Goal: Task Accomplishment & Management: Manage account settings

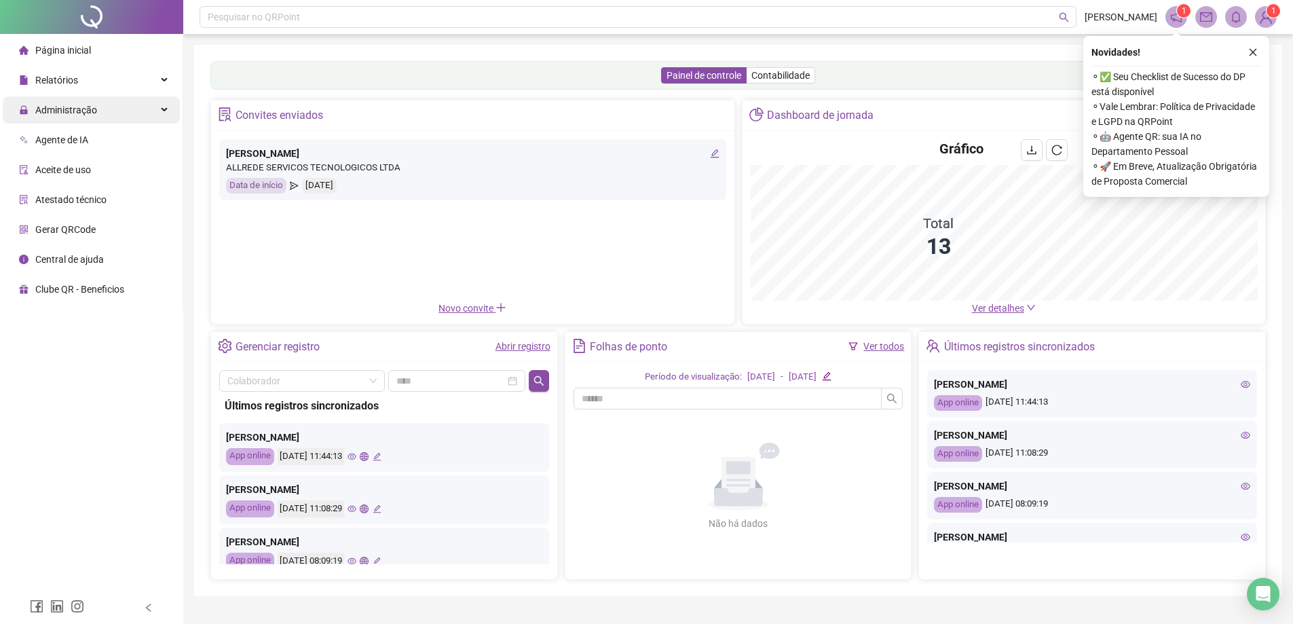
click at [79, 108] on span "Administração" at bounding box center [66, 110] width 62 height 11
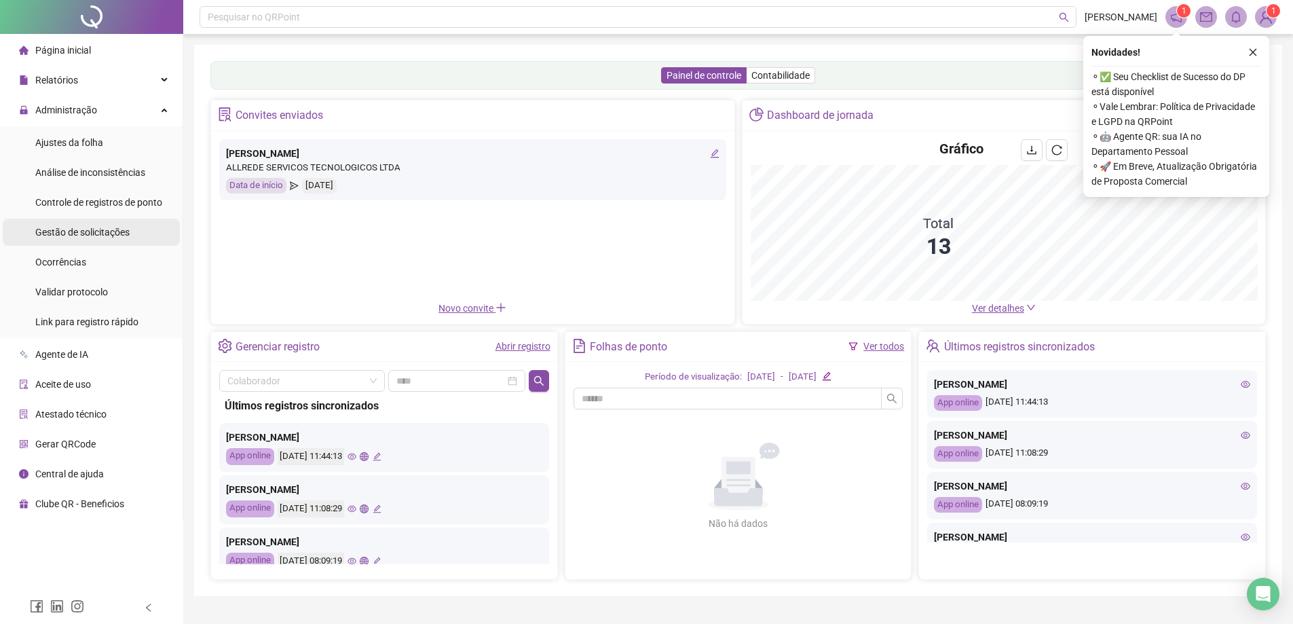
click at [55, 234] on span "Gestão de solicitações" at bounding box center [82, 232] width 94 height 11
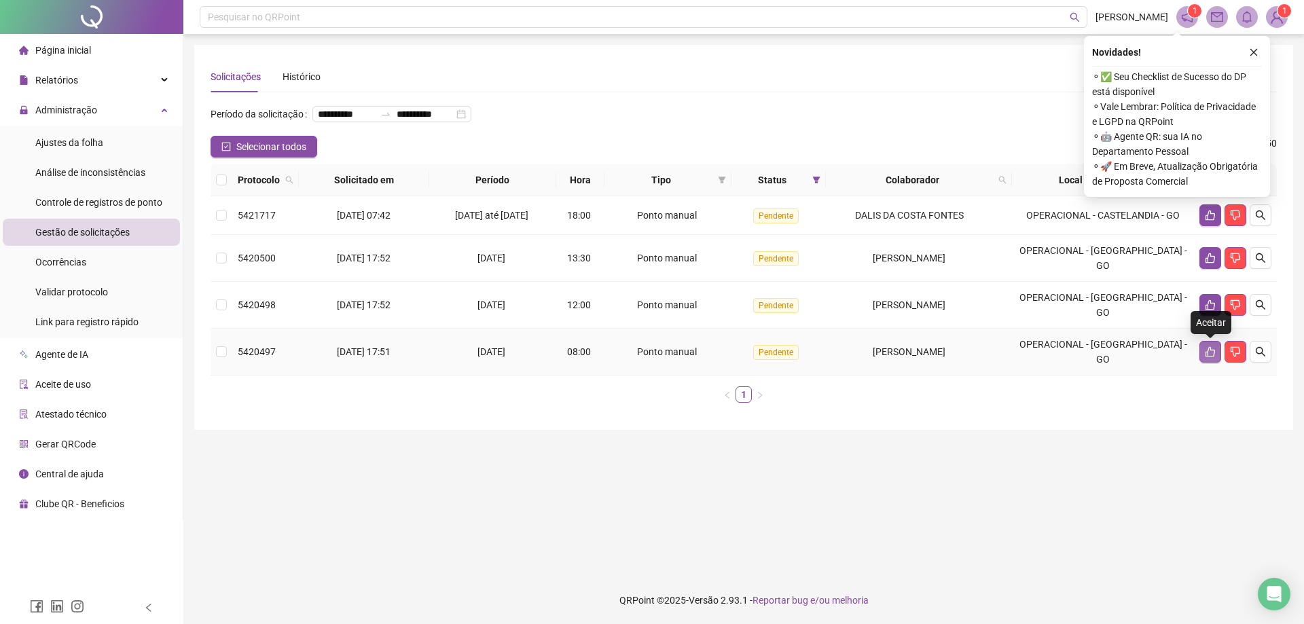
click at [1211, 359] on button "button" at bounding box center [1210, 352] width 22 height 22
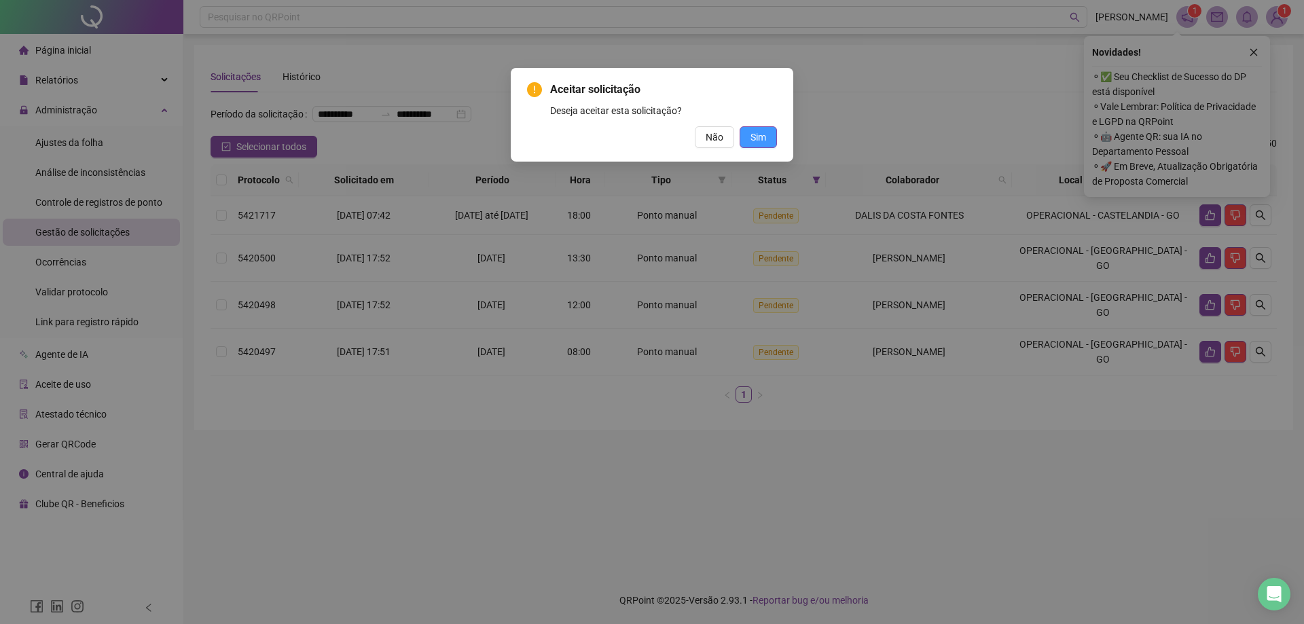
click at [756, 147] on button "Sim" at bounding box center [757, 137] width 37 height 22
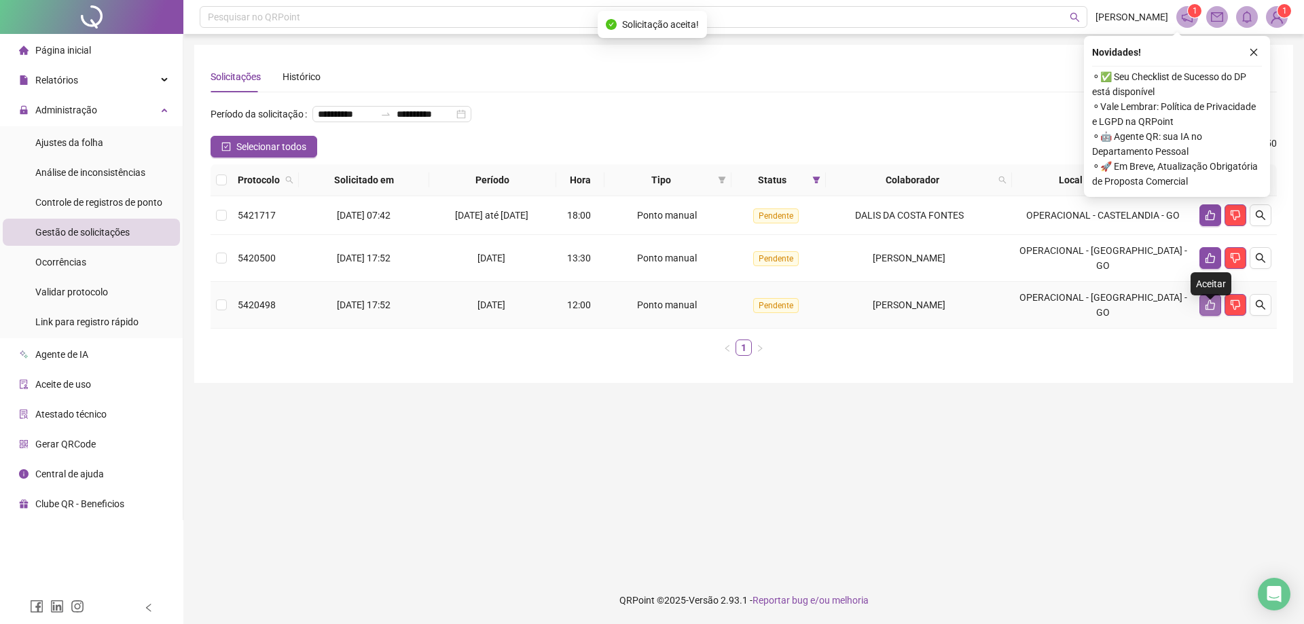
click at [1209, 310] on icon "like" at bounding box center [1210, 304] width 11 height 11
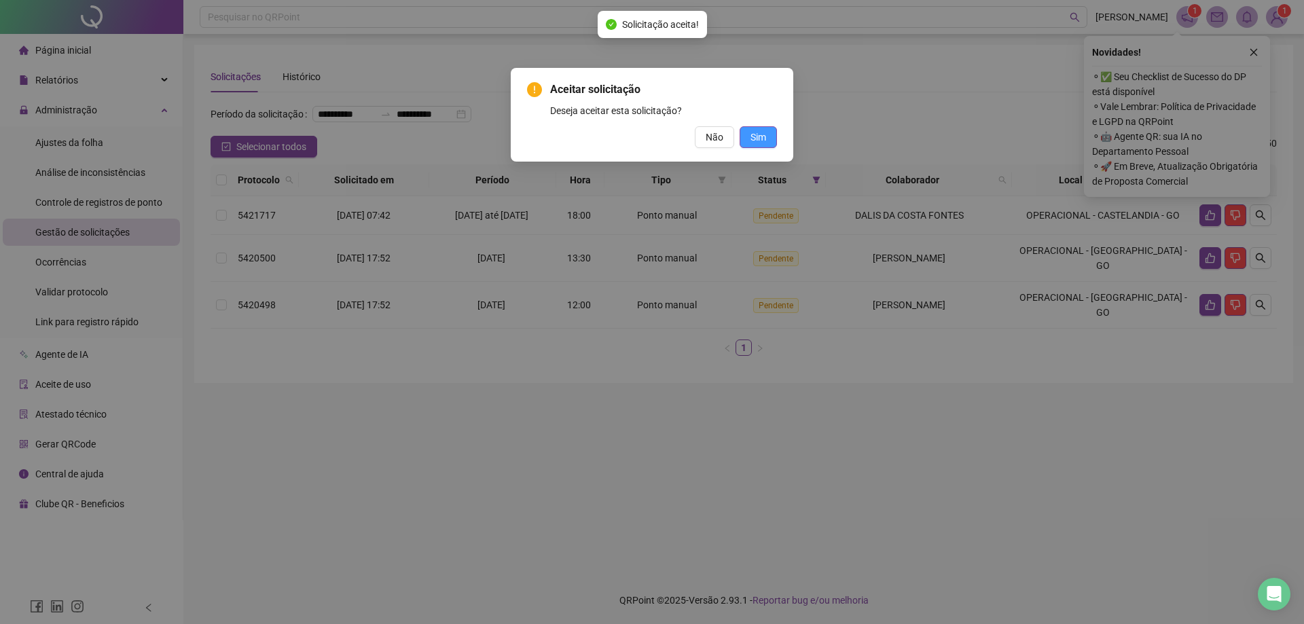
click at [740, 135] on button "Sim" at bounding box center [757, 137] width 37 height 22
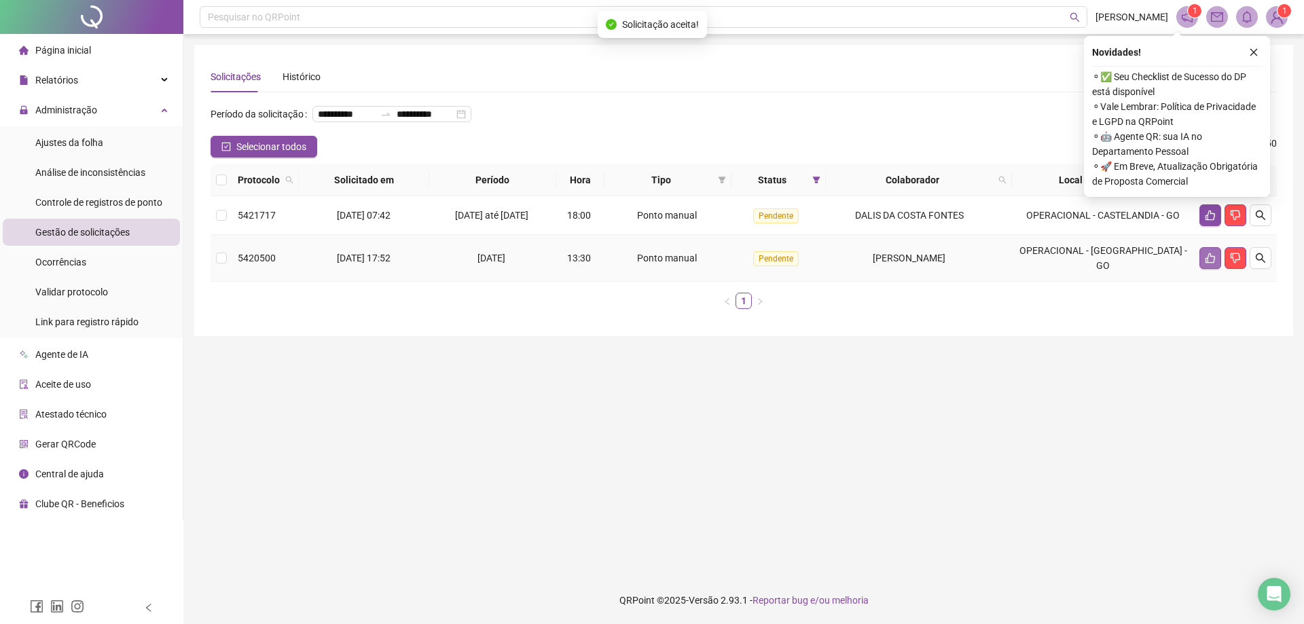
click at [1211, 269] on button "button" at bounding box center [1210, 258] width 22 height 22
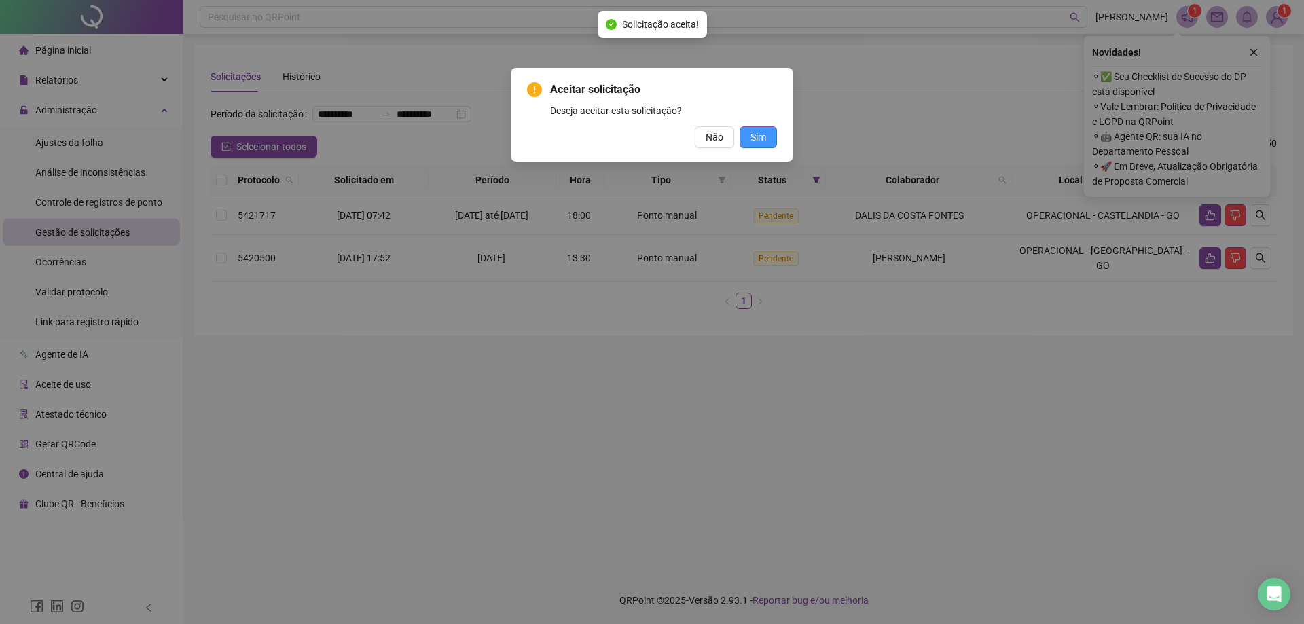
click at [771, 137] on button "Sim" at bounding box center [757, 137] width 37 height 22
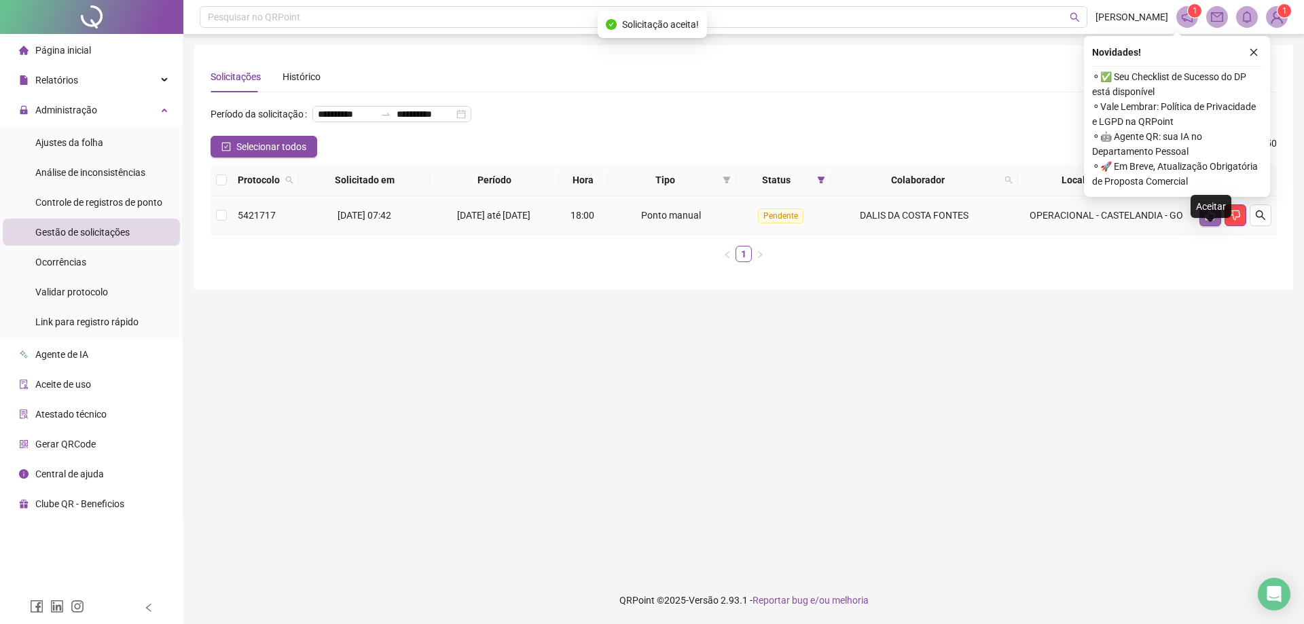
click at [1213, 221] on icon "like" at bounding box center [1210, 215] width 10 height 10
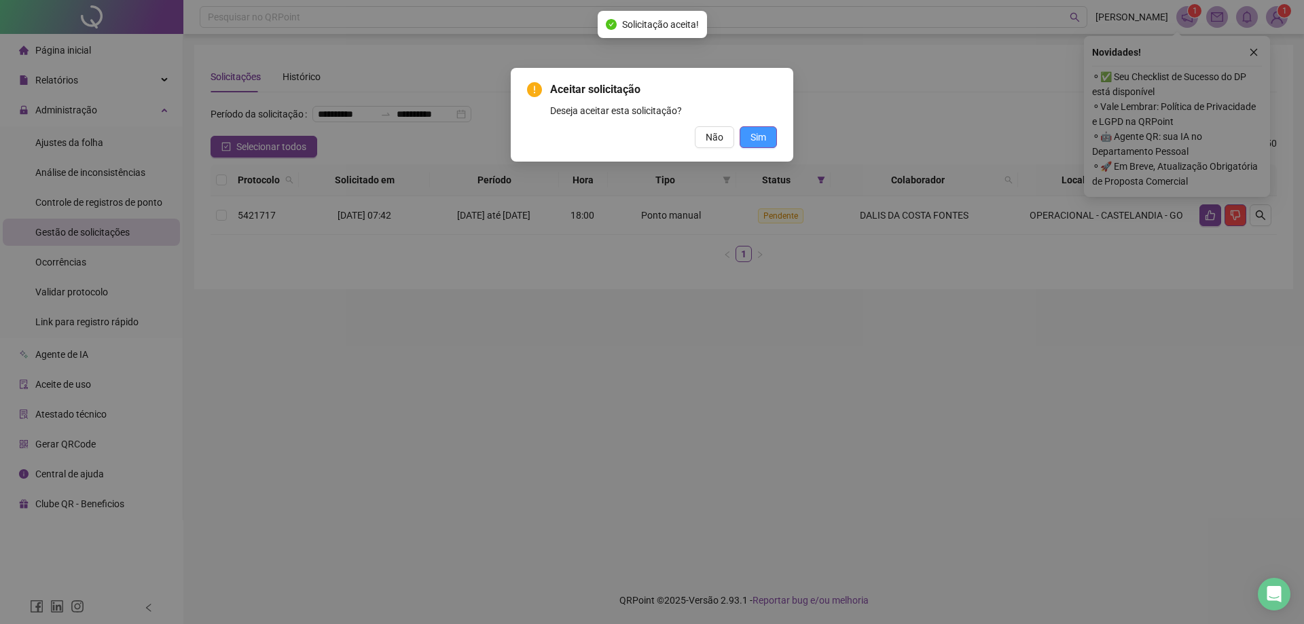
click at [754, 131] on span "Sim" at bounding box center [758, 137] width 16 height 15
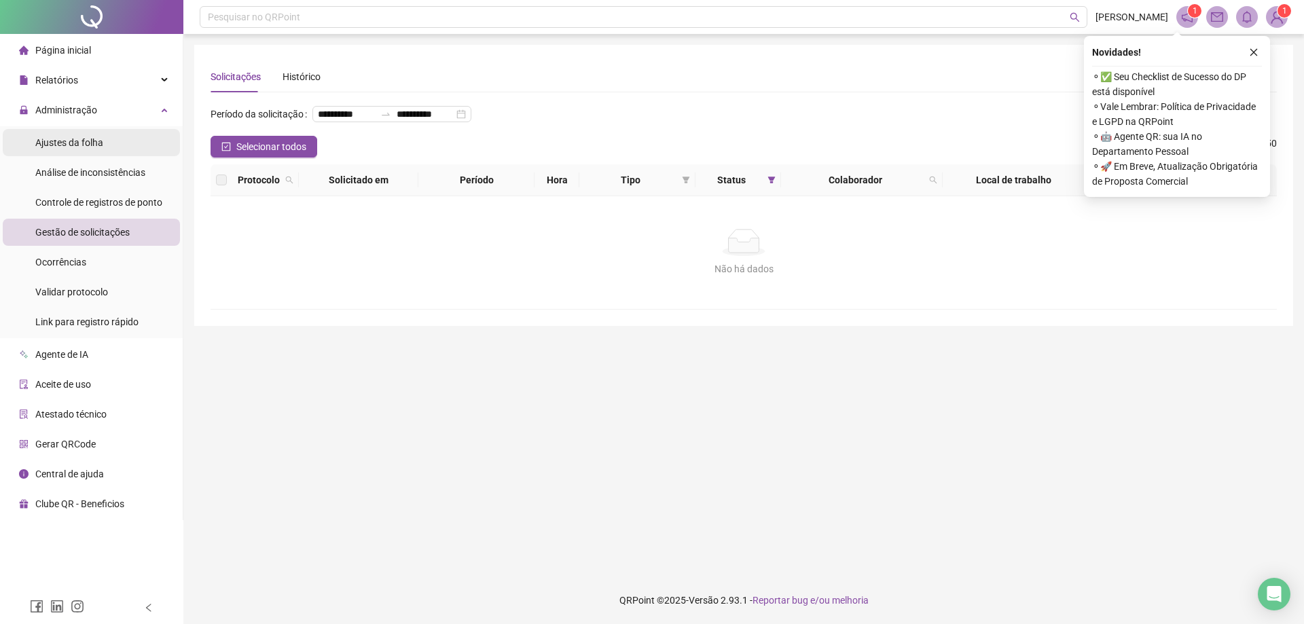
click at [52, 141] on span "Ajustes da folha" at bounding box center [69, 142] width 68 height 11
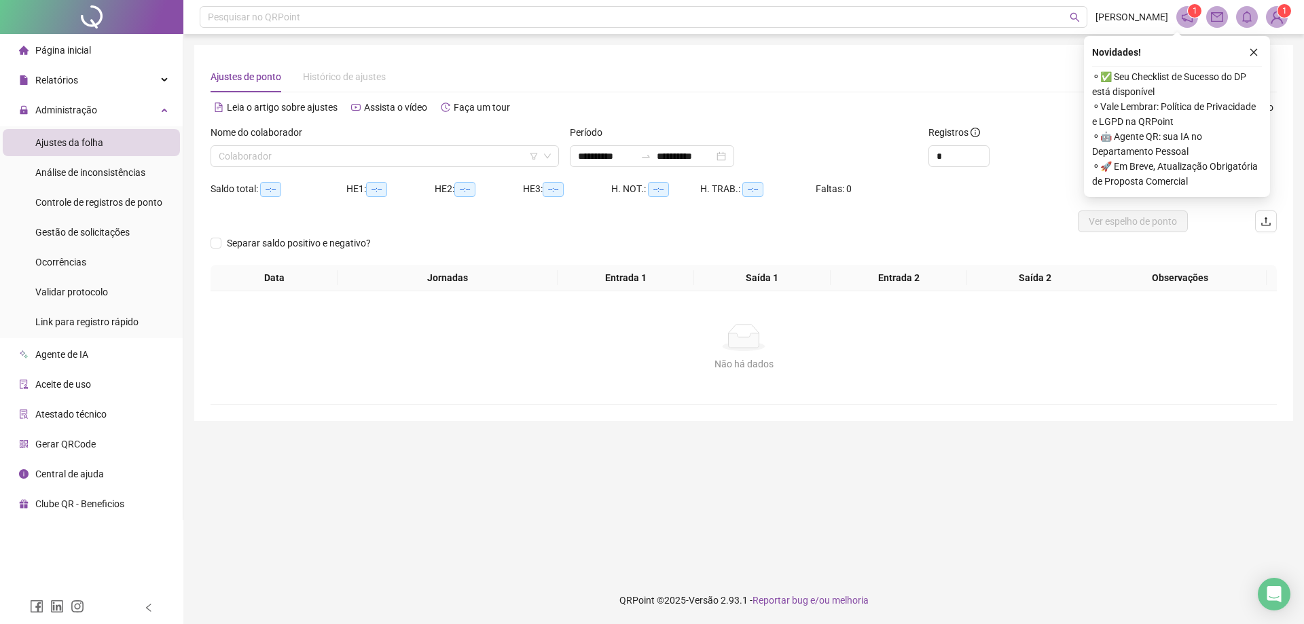
click at [295, 170] on div "Nome do colaborador Colaborador" at bounding box center [384, 151] width 359 height 53
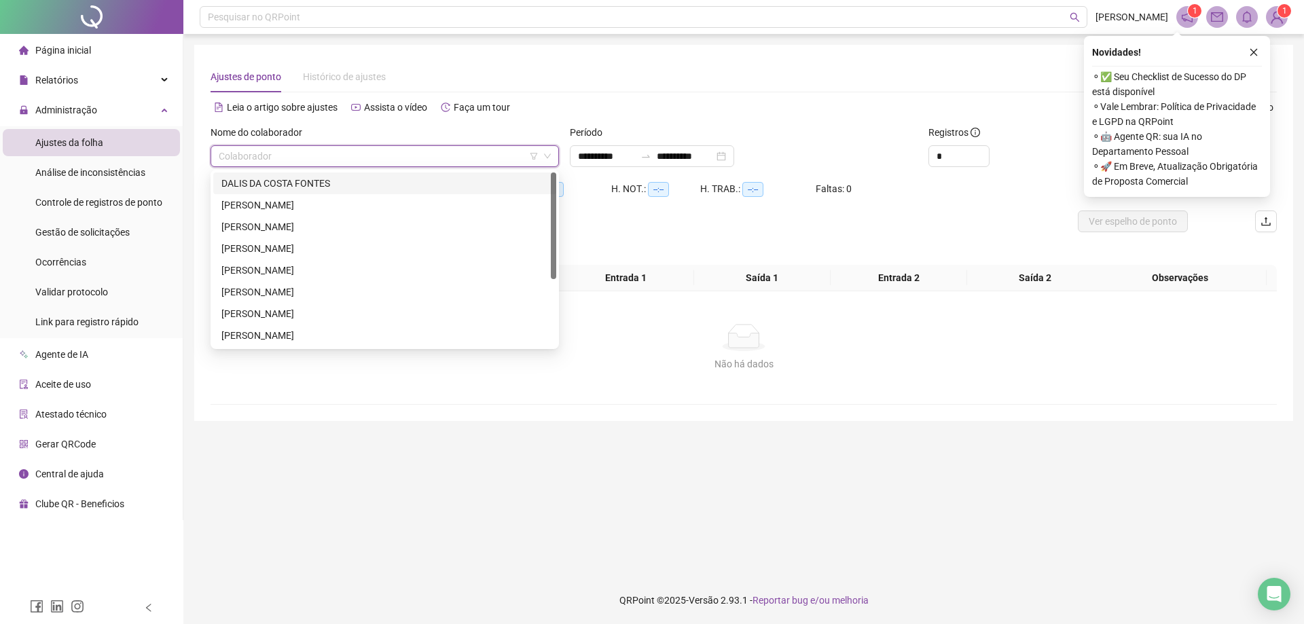
click at [272, 147] on input "search" at bounding box center [379, 156] width 320 height 20
click at [237, 180] on div "DALIS DA COSTA FONTES" at bounding box center [384, 183] width 327 height 15
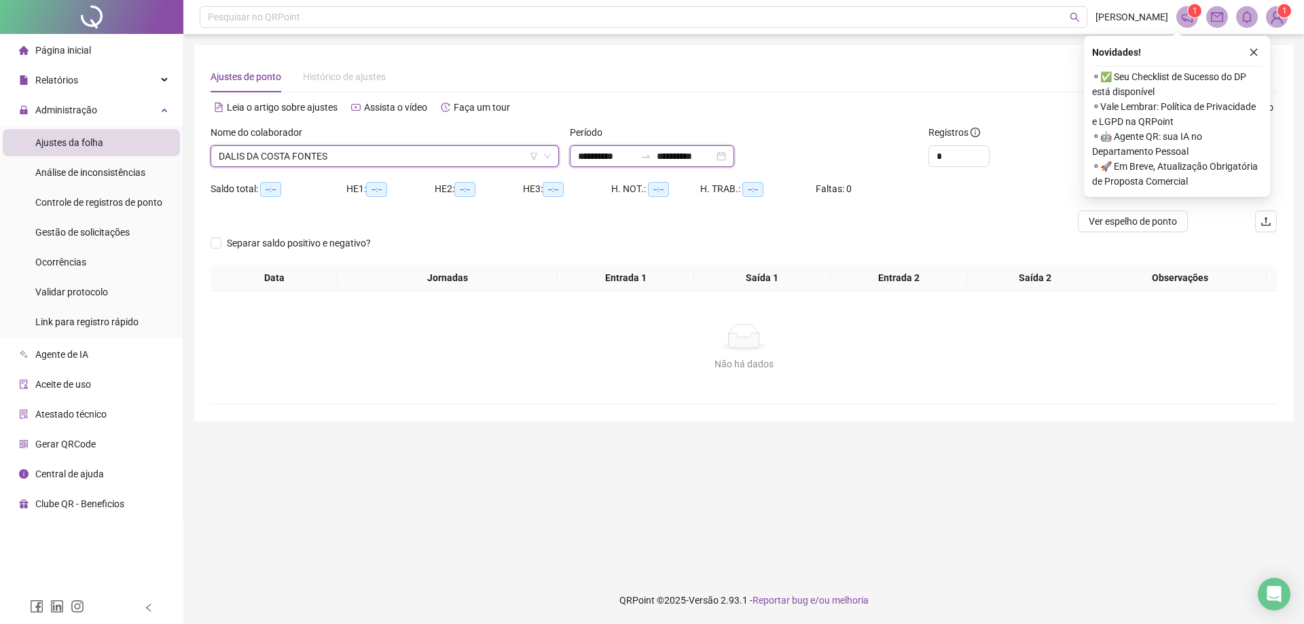
click at [609, 153] on input "**********" at bounding box center [606, 156] width 57 height 15
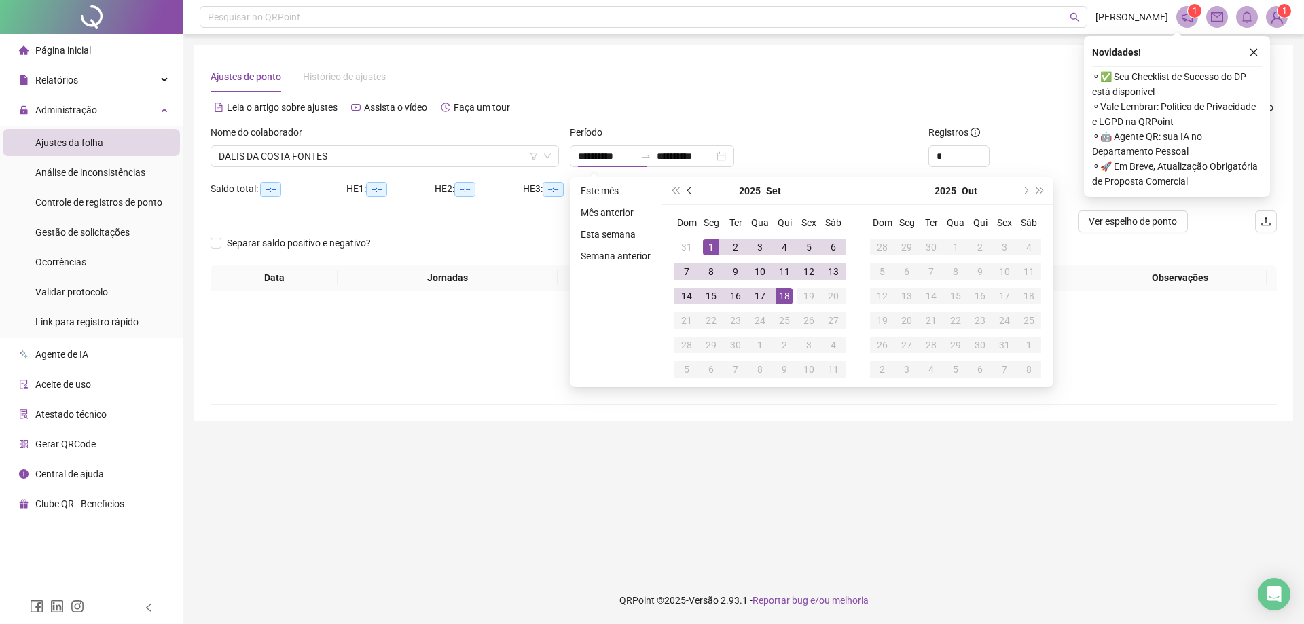
click at [684, 191] on button "prev-year" at bounding box center [689, 190] width 15 height 27
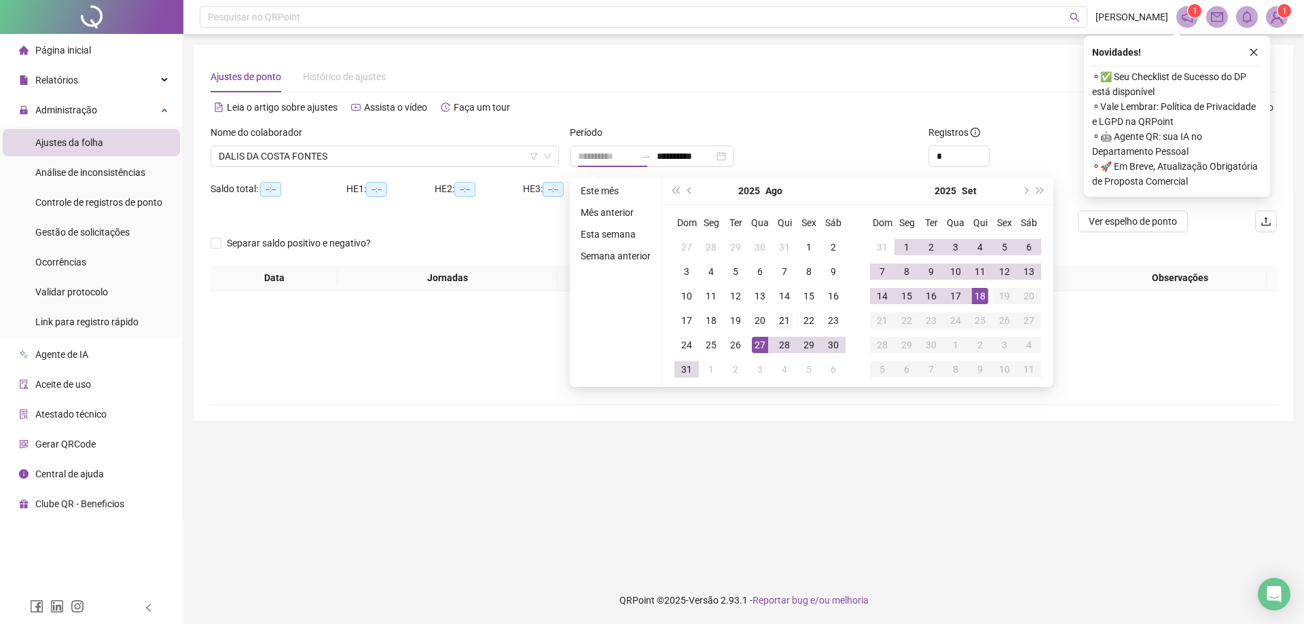
type input "**********"
click at [779, 324] on div "21" at bounding box center [784, 320] width 16 height 16
type input "**********"
click at [955, 295] on div "17" at bounding box center [955, 296] width 16 height 16
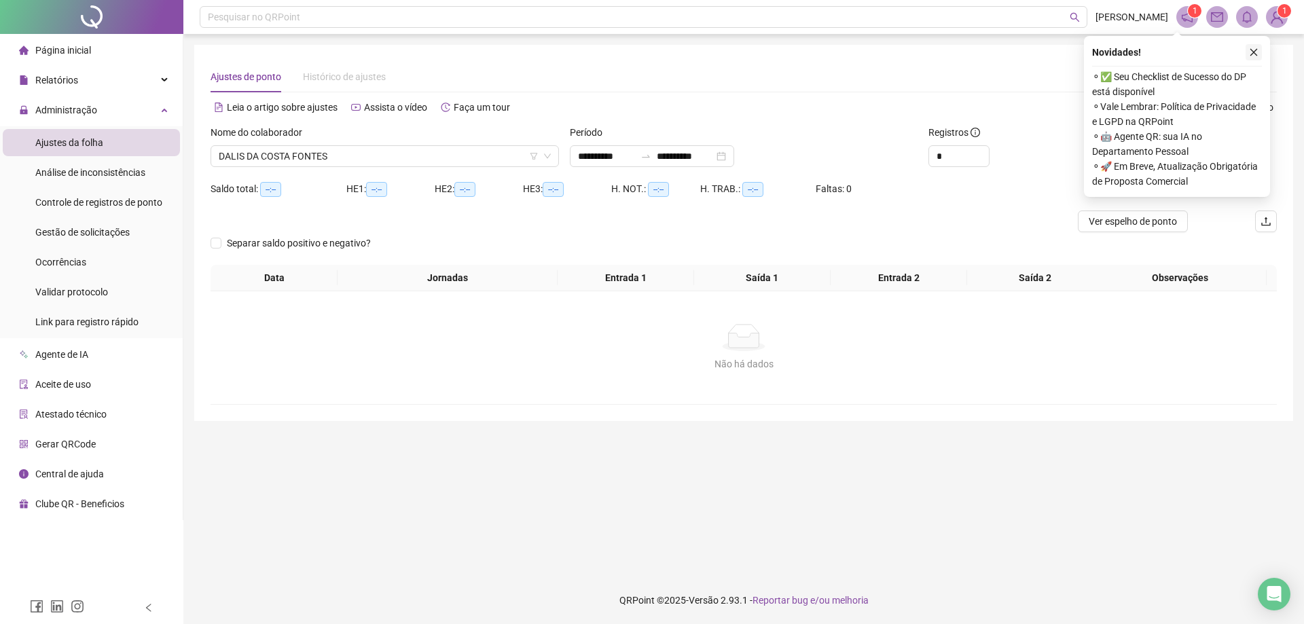
click at [1256, 50] on icon "close" at bounding box center [1254, 53] width 10 height 10
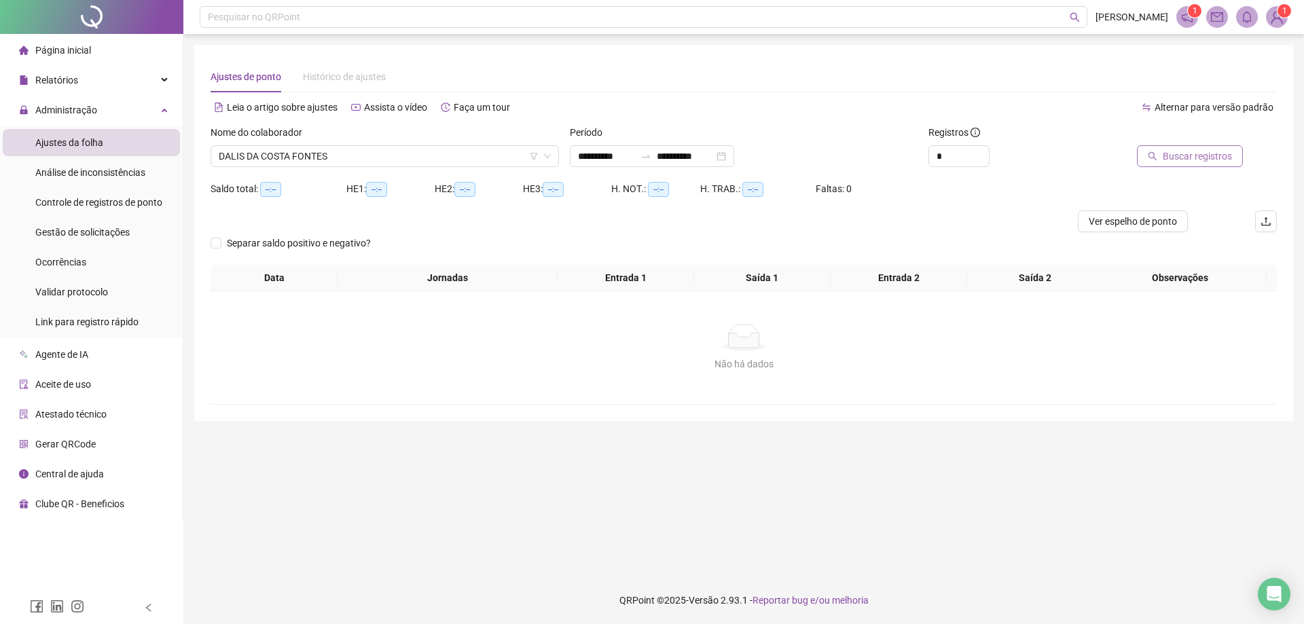
click at [1205, 158] on span "Buscar registros" at bounding box center [1196, 156] width 69 height 15
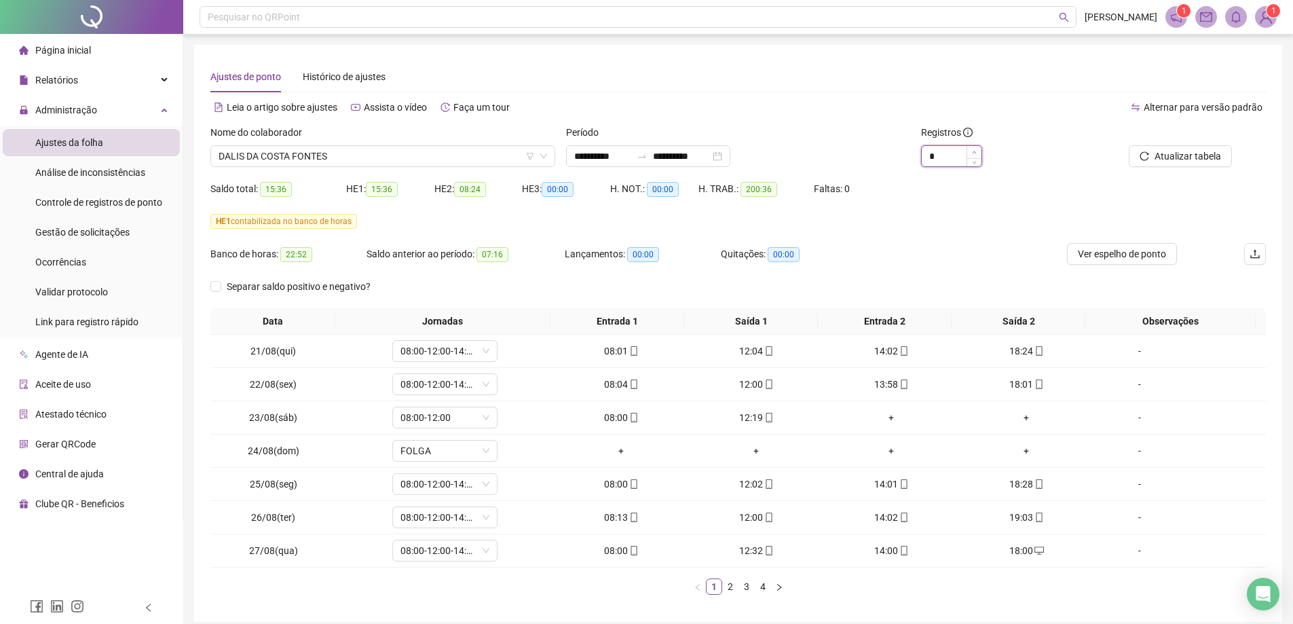
type input "*"
click at [974, 151] on icon "up" at bounding box center [974, 152] width 5 height 5
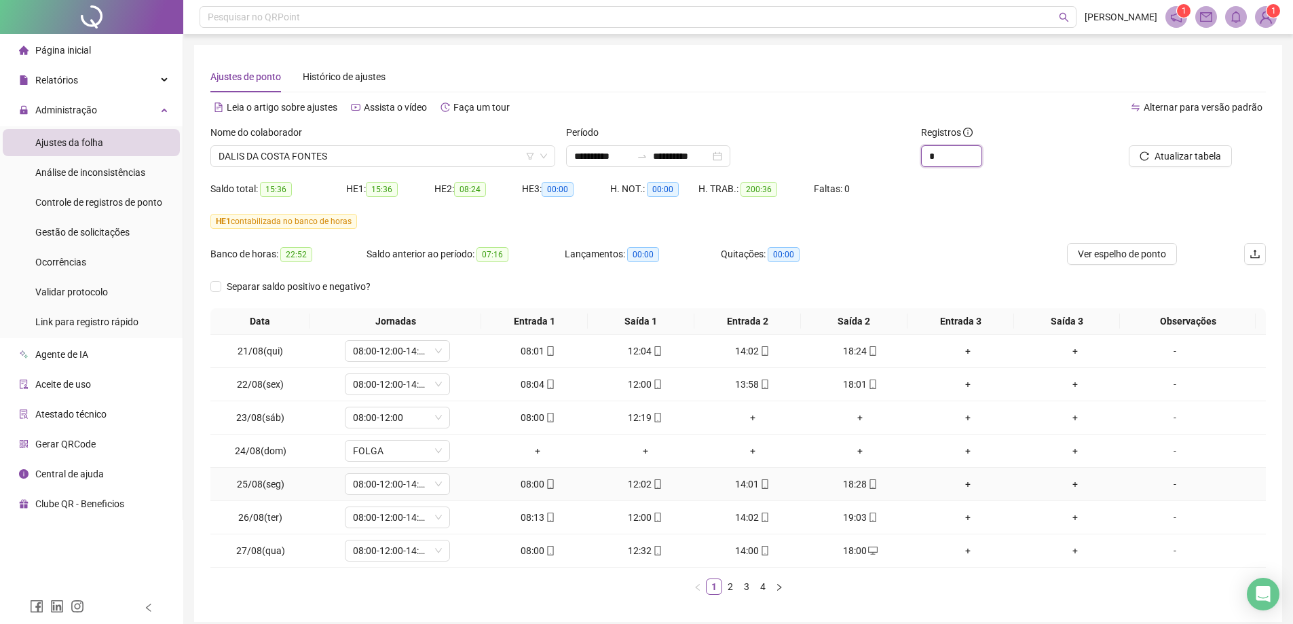
scroll to position [56, 0]
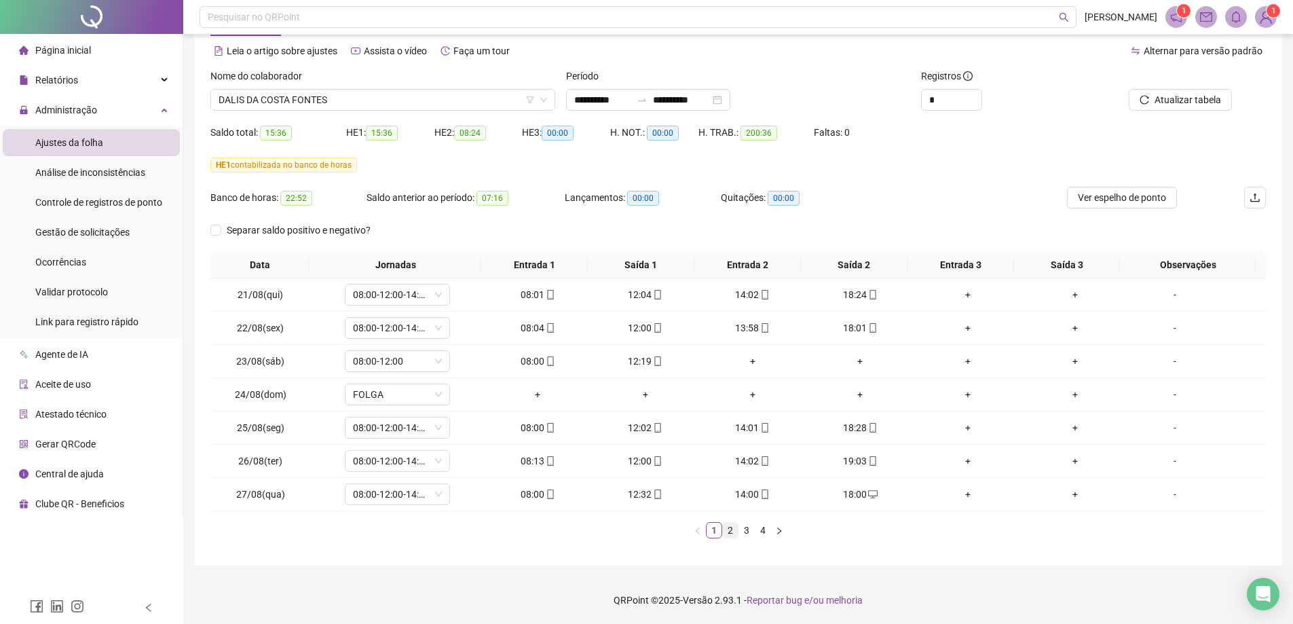
click at [732, 532] on link "2" at bounding box center [730, 530] width 15 height 15
click at [746, 532] on link "3" at bounding box center [746, 530] width 15 height 15
click at [763, 530] on link "4" at bounding box center [763, 530] width 15 height 15
click at [340, 99] on span "DALIS DA COSTA FONTES" at bounding box center [383, 100] width 329 height 20
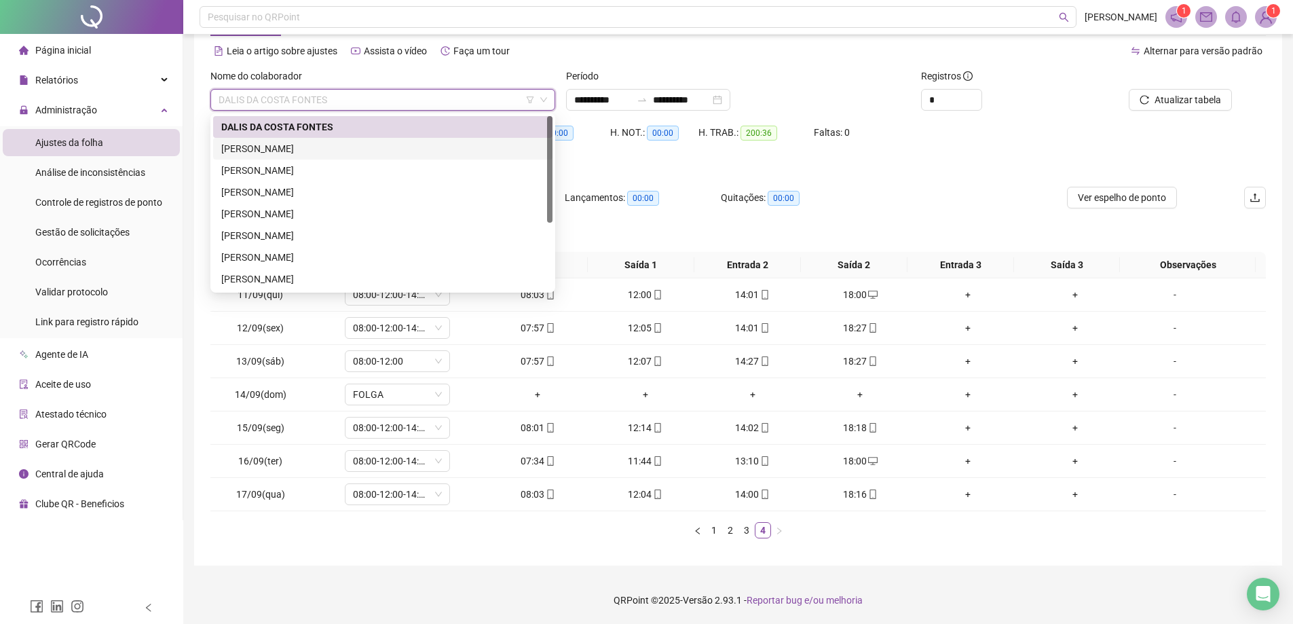
click at [290, 150] on div "[PERSON_NAME]" at bounding box center [382, 148] width 323 height 15
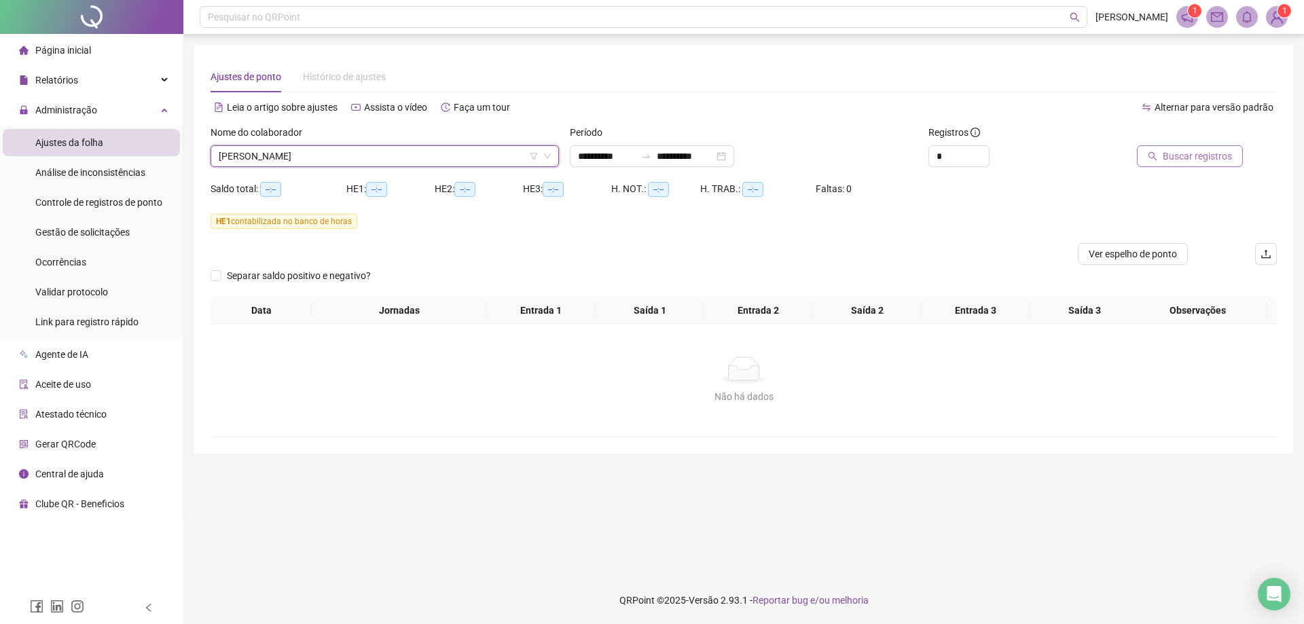
click at [1209, 160] on span "Buscar registros" at bounding box center [1196, 156] width 69 height 15
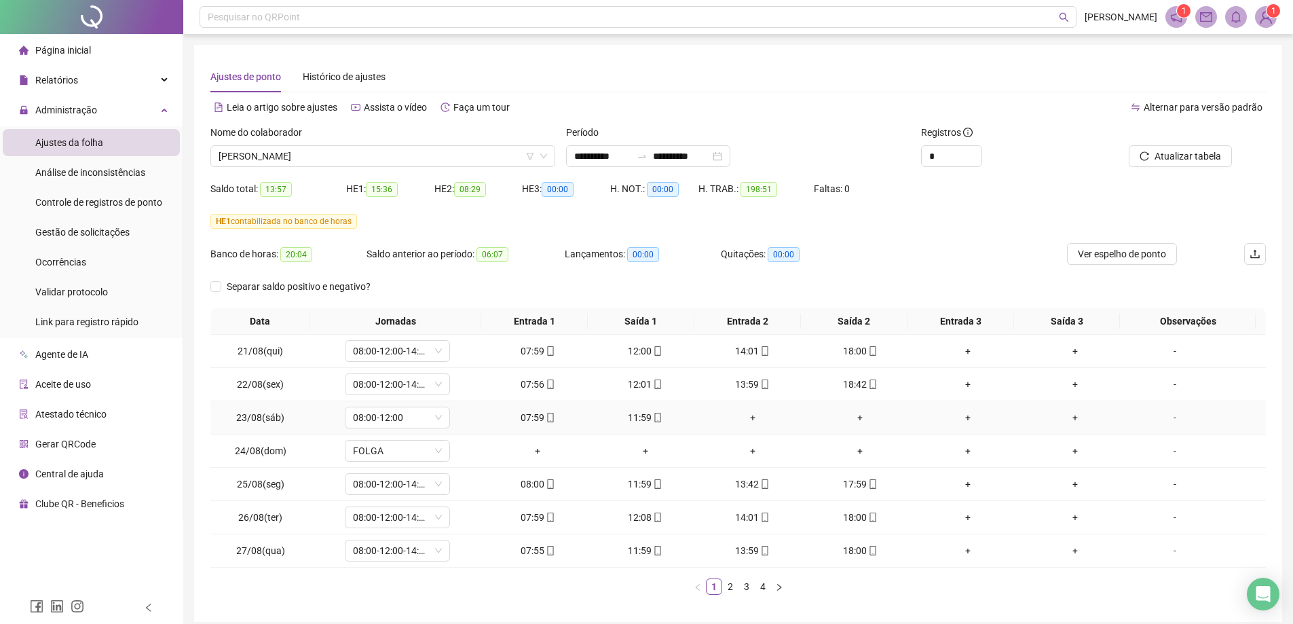
scroll to position [56, 0]
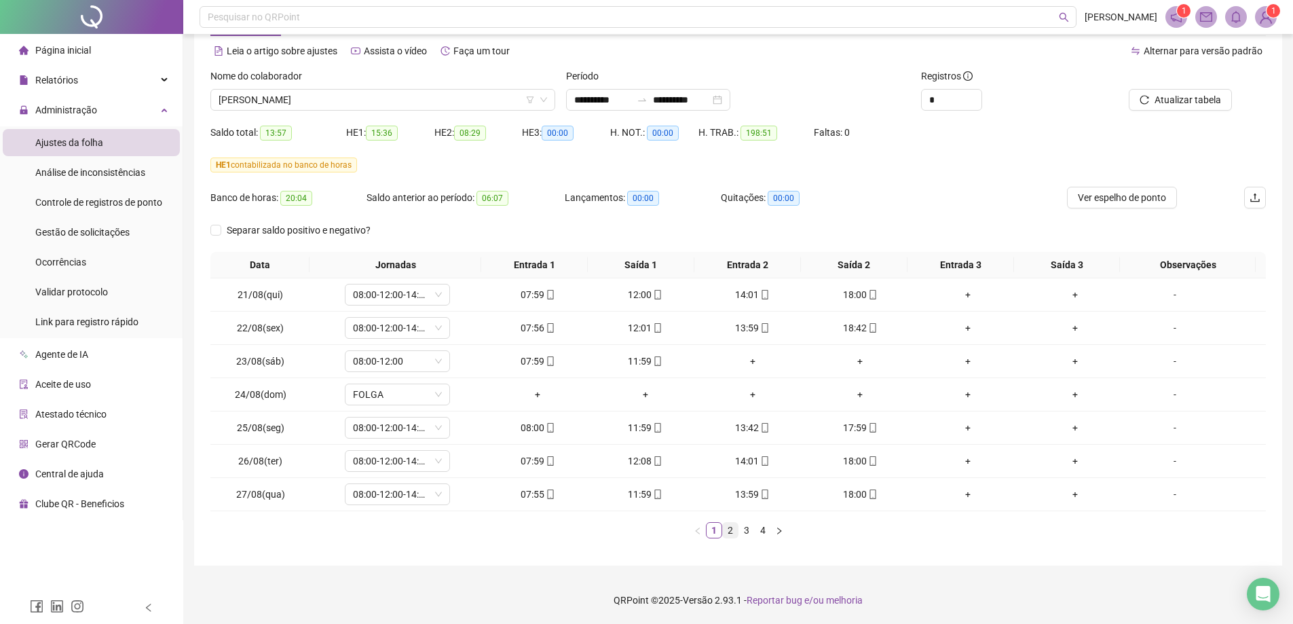
click at [729, 531] on link "2" at bounding box center [730, 530] width 15 height 15
click at [746, 532] on link "3" at bounding box center [746, 530] width 15 height 15
click at [760, 530] on link "4" at bounding box center [763, 530] width 15 height 15
click at [444, 100] on span "[PERSON_NAME]" at bounding box center [383, 100] width 329 height 20
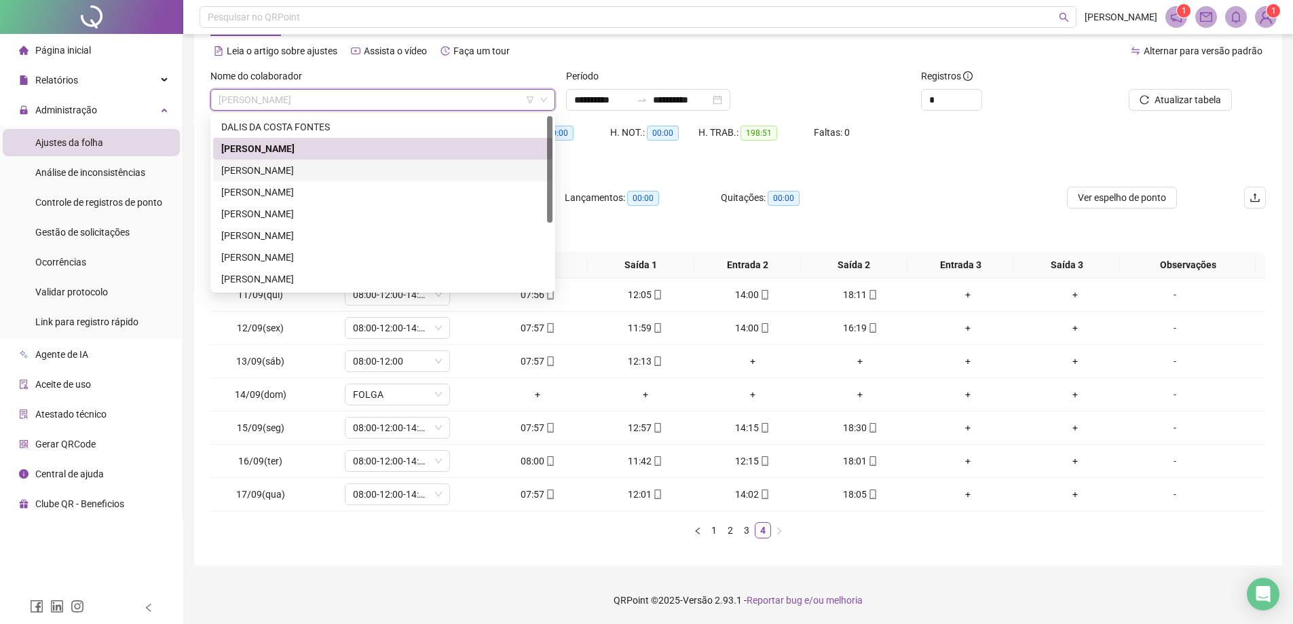
click at [272, 170] on div "[PERSON_NAME]" at bounding box center [382, 170] width 323 height 15
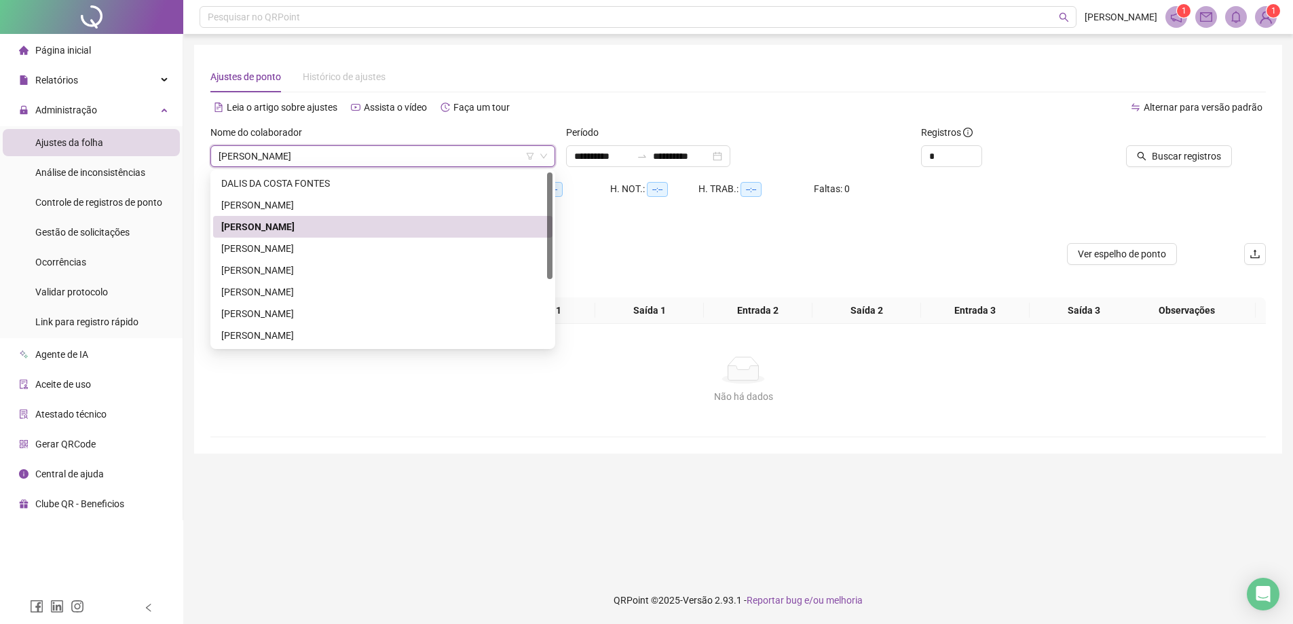
scroll to position [0, 0]
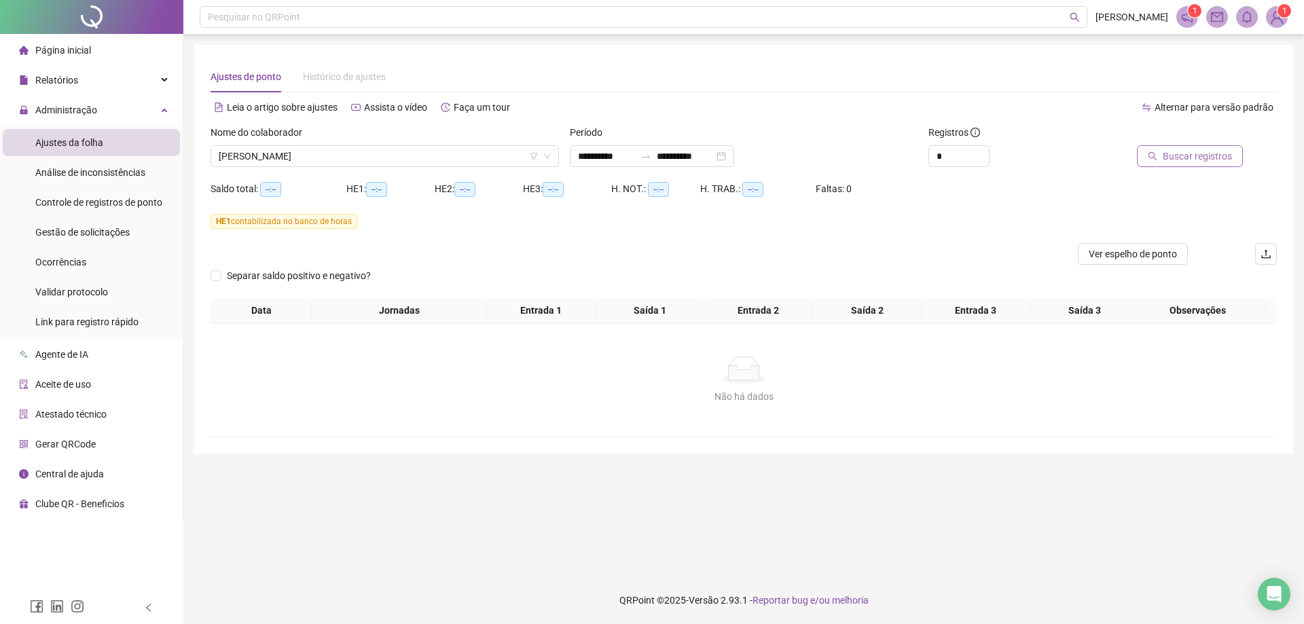
click at [1202, 149] on span "Buscar registros" at bounding box center [1196, 156] width 69 height 15
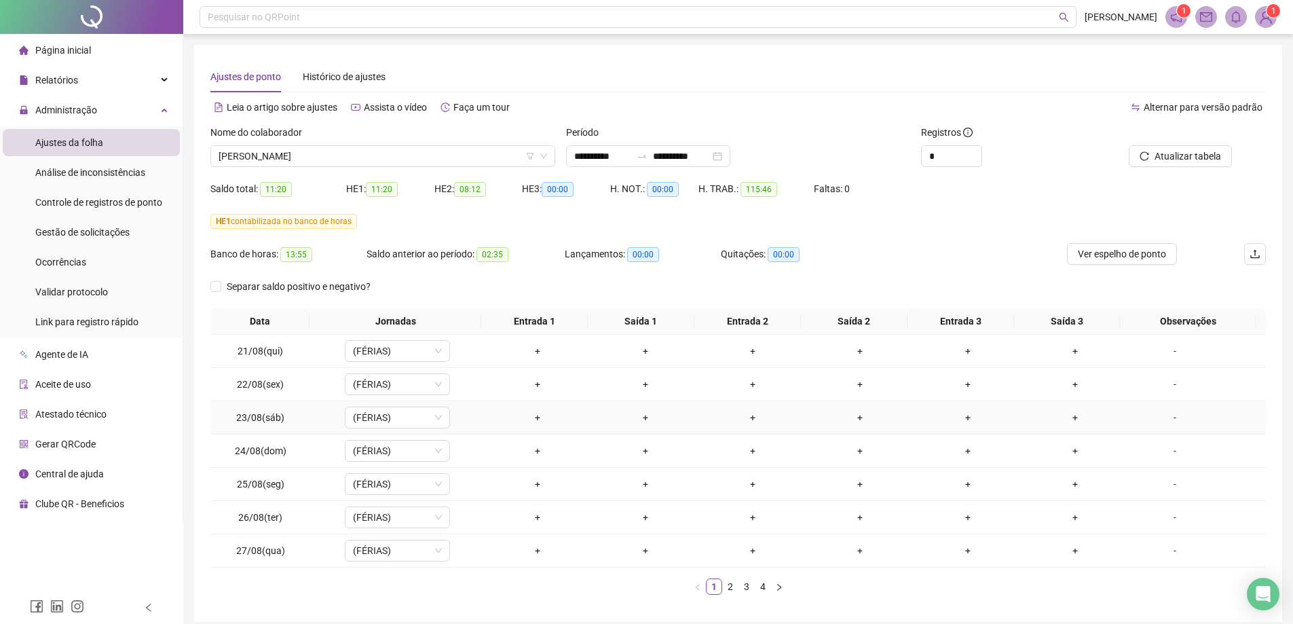
scroll to position [56, 0]
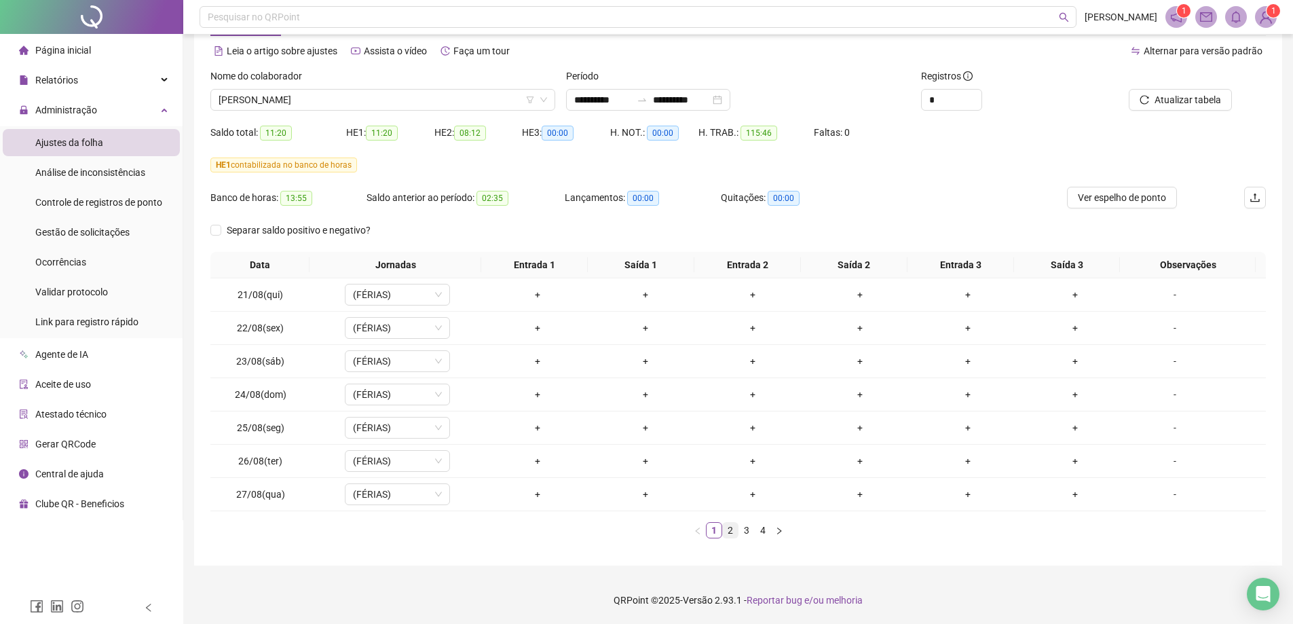
click at [730, 530] on link "2" at bounding box center [730, 530] width 15 height 15
click at [750, 533] on link "3" at bounding box center [746, 530] width 15 height 15
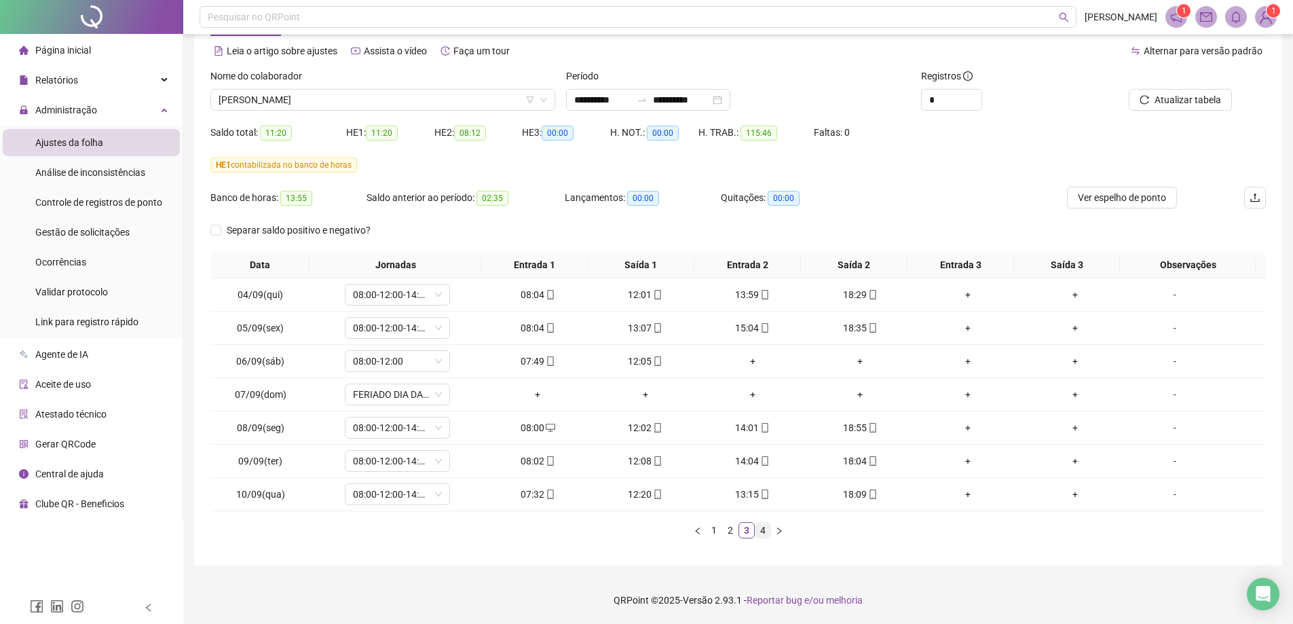
click at [758, 531] on link "4" at bounding box center [763, 530] width 15 height 15
click at [331, 100] on span "[PERSON_NAME]" at bounding box center [383, 100] width 329 height 20
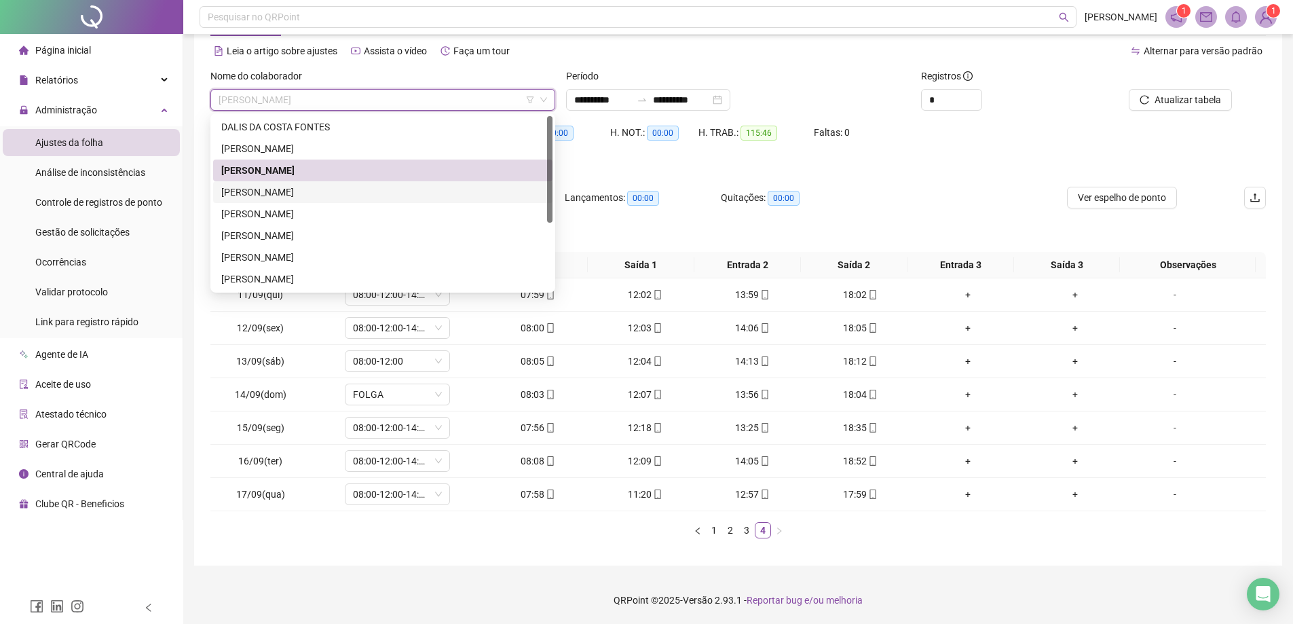
click at [264, 193] on div "[PERSON_NAME]" at bounding box center [382, 192] width 323 height 15
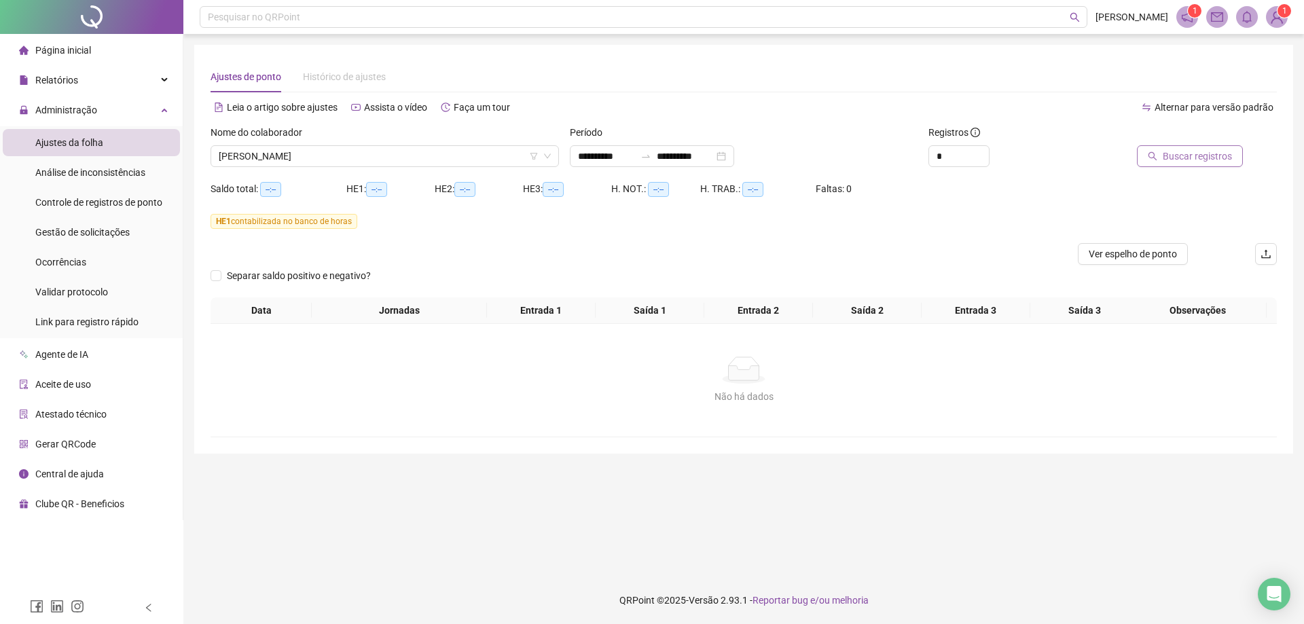
click at [1194, 159] on span "Buscar registros" at bounding box center [1196, 156] width 69 height 15
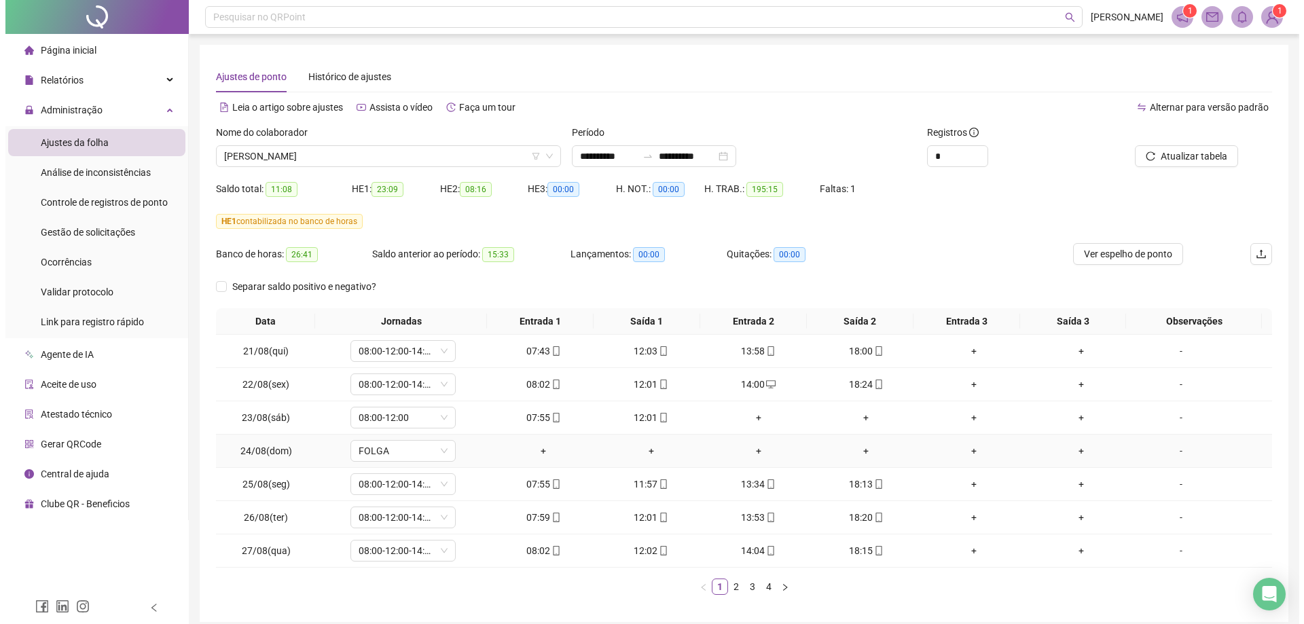
scroll to position [56, 0]
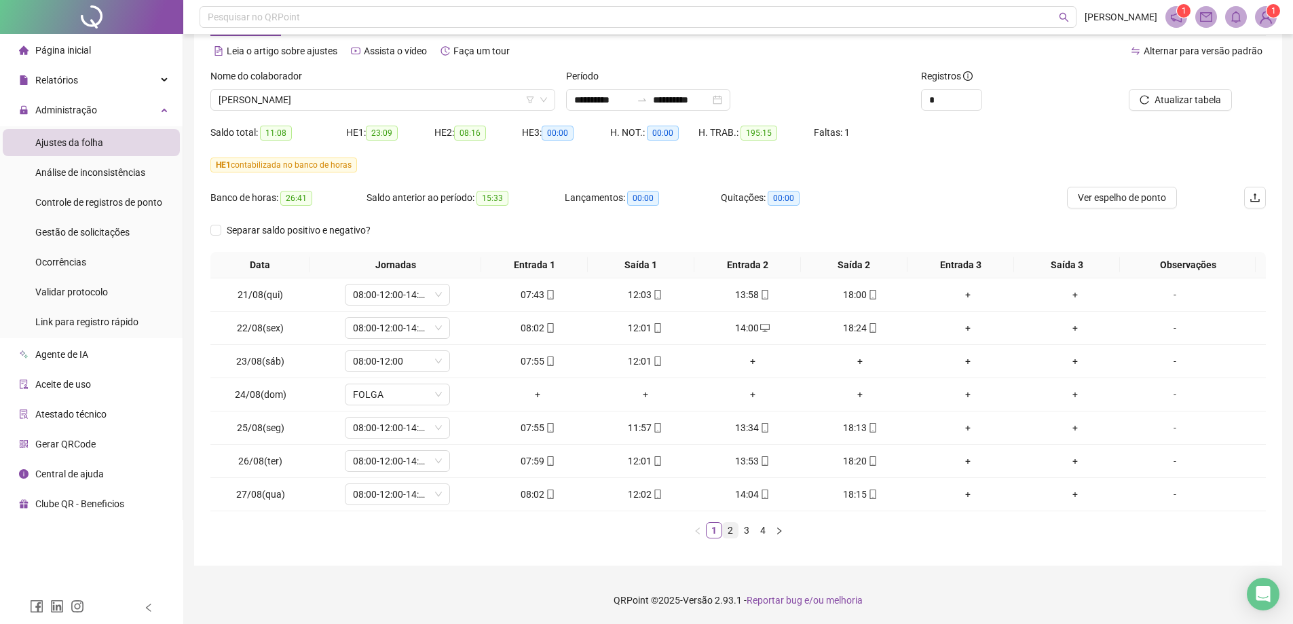
click at [731, 529] on link "2" at bounding box center [730, 530] width 15 height 15
click at [749, 533] on link "3" at bounding box center [746, 530] width 15 height 15
click at [760, 533] on link "4" at bounding box center [763, 530] width 15 height 15
click at [1164, 428] on div "-" at bounding box center [1175, 427] width 80 height 15
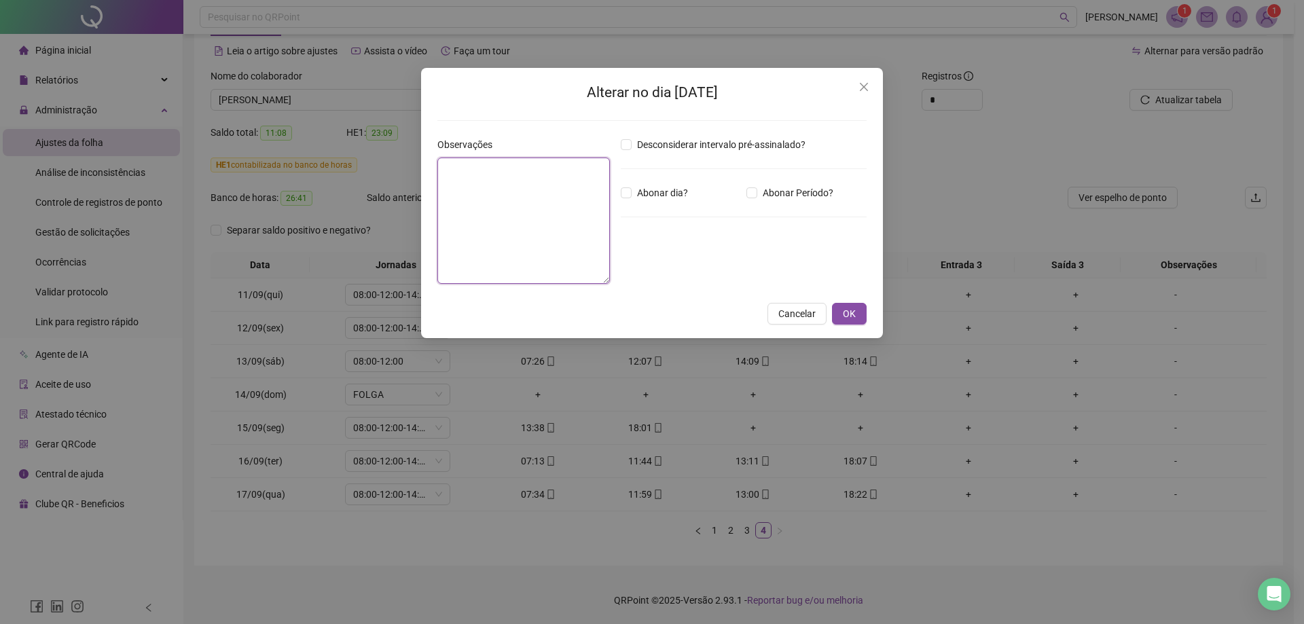
click at [487, 210] on textarea at bounding box center [523, 221] width 172 height 126
type textarea "*"
type textarea "**********"
click at [695, 268] on icon "close-circle" at bounding box center [691, 268] width 10 height 10
click at [653, 268] on input at bounding box center [656, 267] width 54 height 16
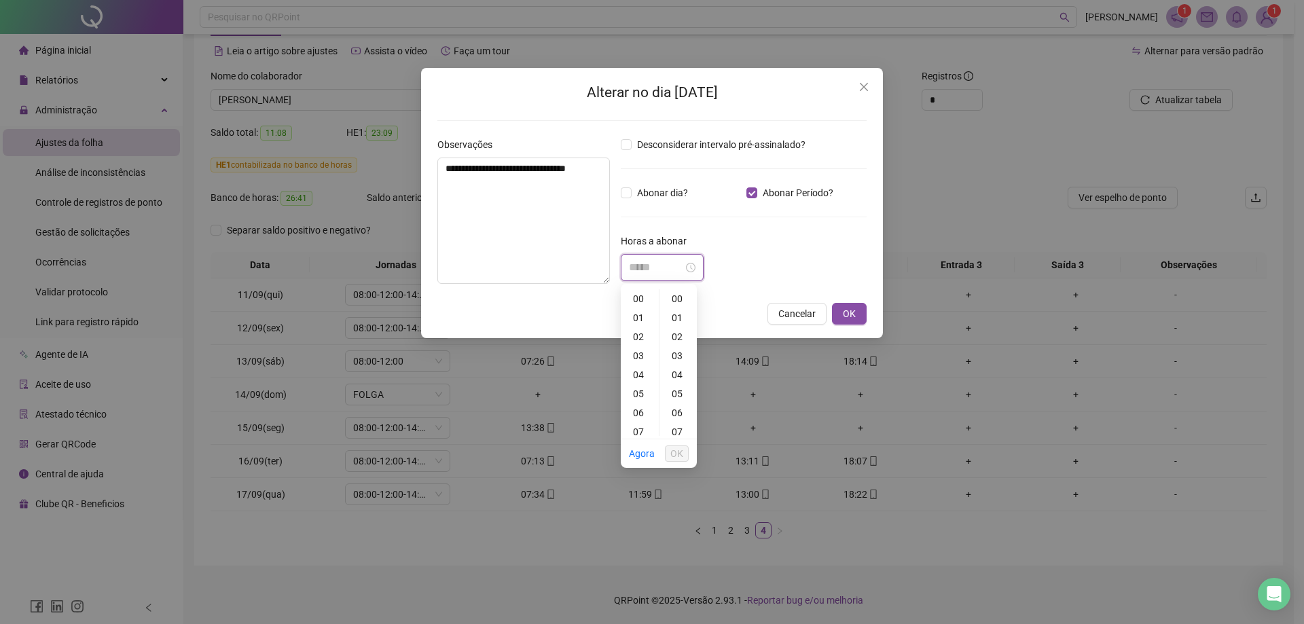
type input "*****"
click at [643, 375] on div "04" at bounding box center [639, 374] width 33 height 19
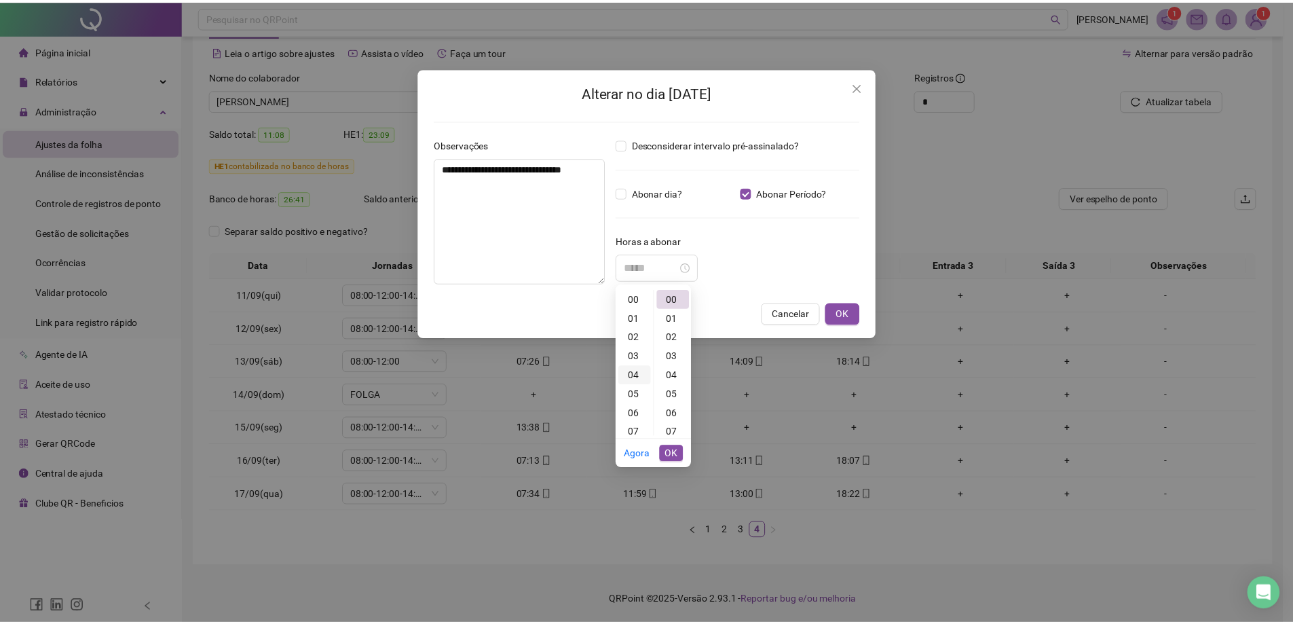
scroll to position [76, 0]
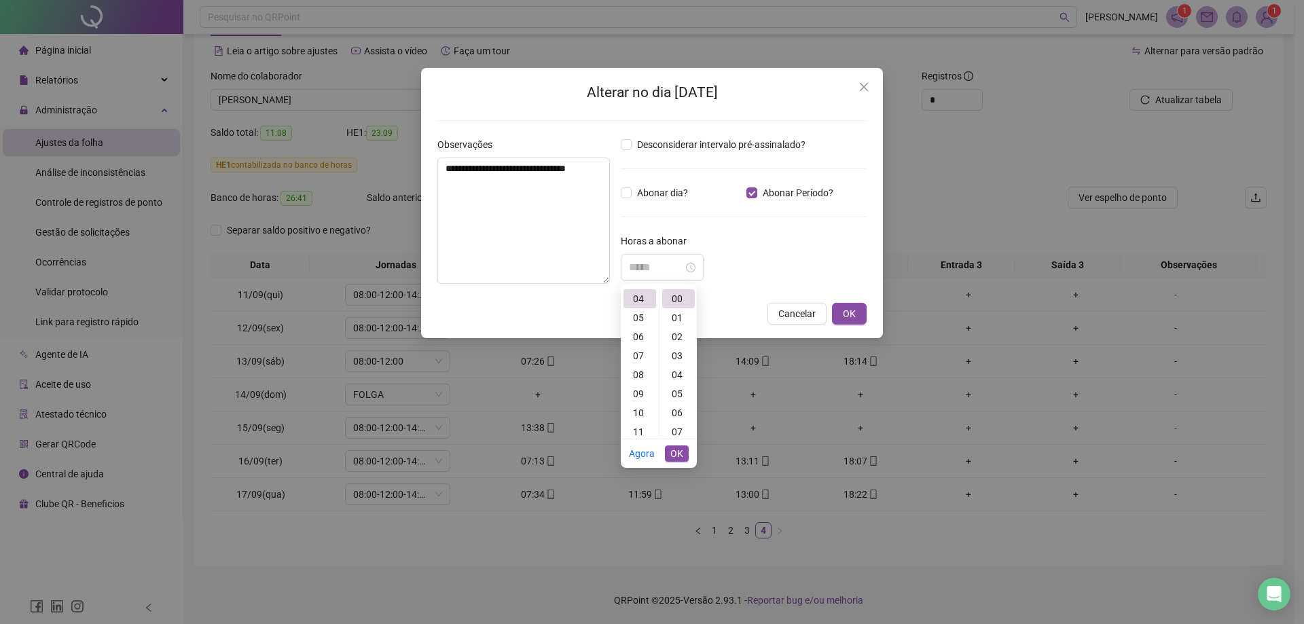
type input "*****"
click at [676, 455] on span "OK" at bounding box center [676, 453] width 13 height 15
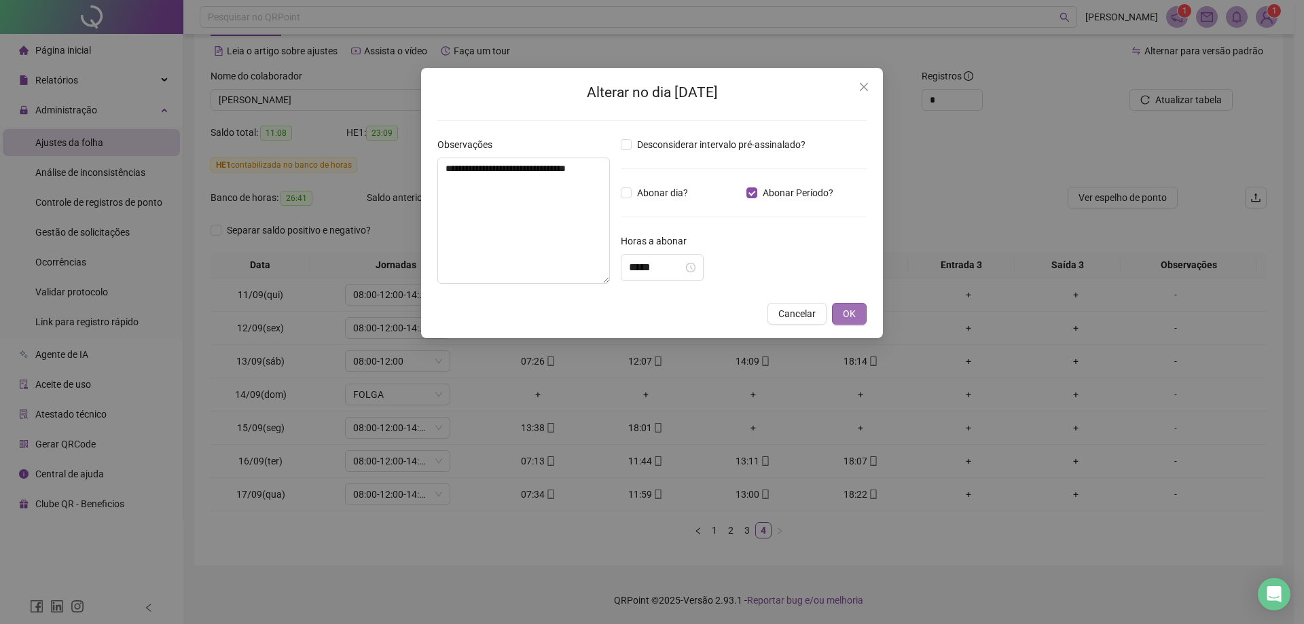
click at [850, 316] on span "OK" at bounding box center [849, 313] width 13 height 15
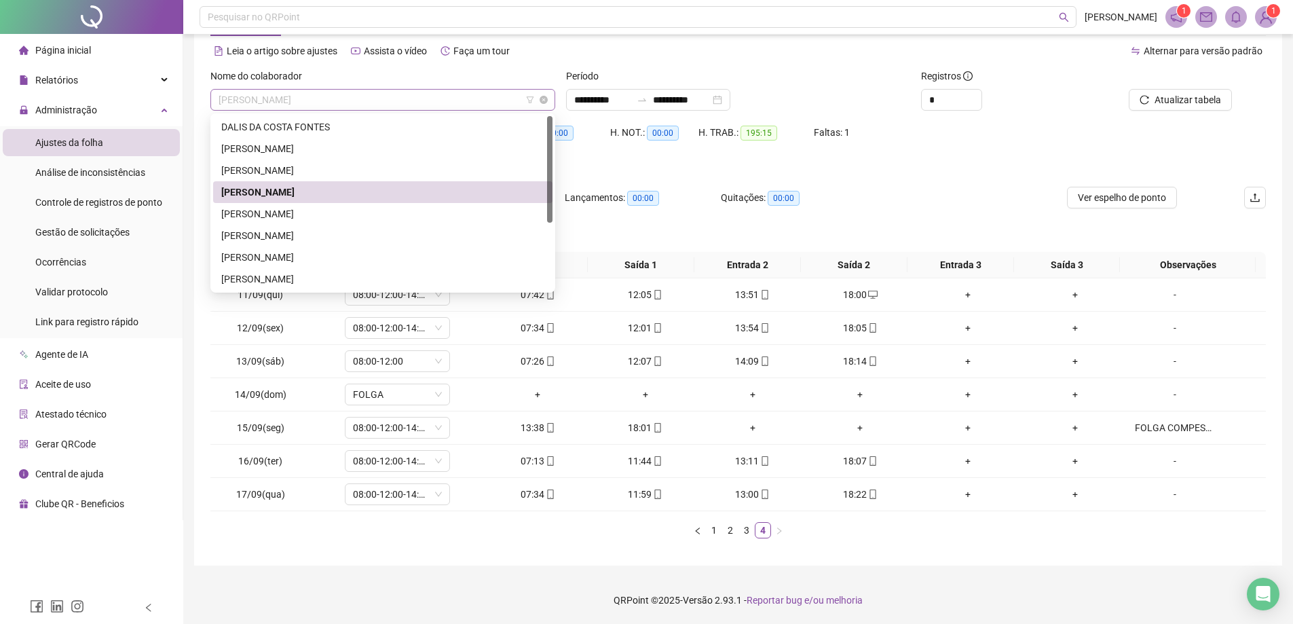
click at [377, 96] on span "[PERSON_NAME]" at bounding box center [383, 100] width 329 height 20
click at [297, 218] on div "[PERSON_NAME]" at bounding box center [382, 213] width 323 height 15
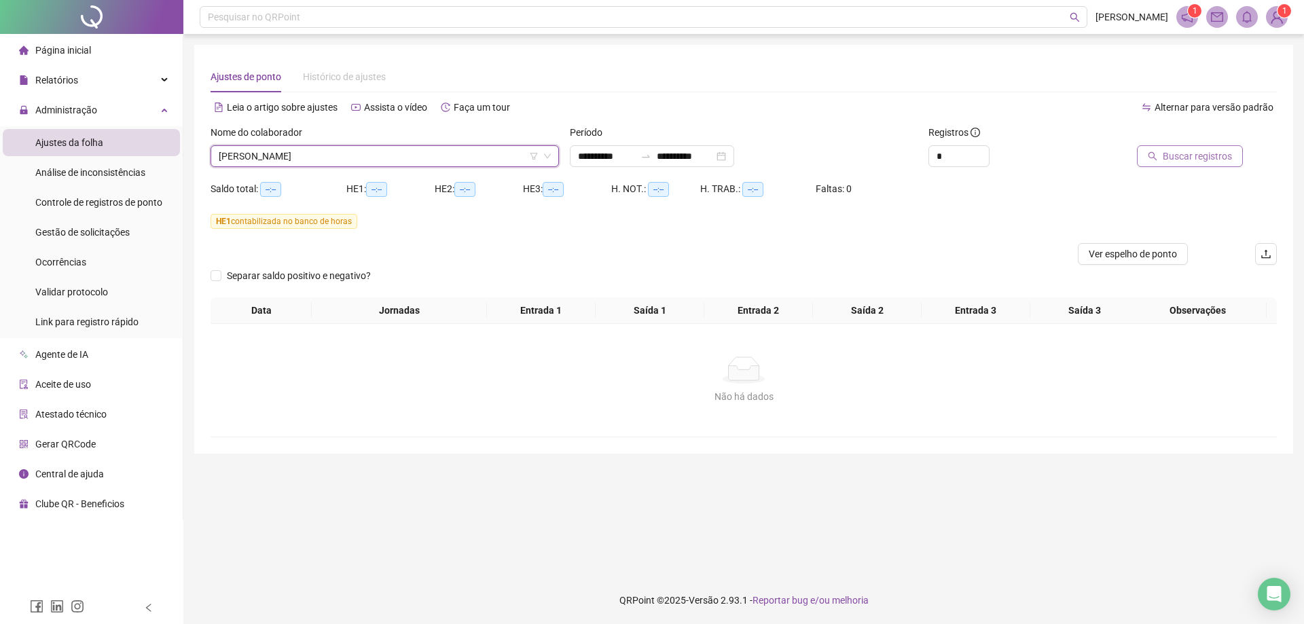
click at [1186, 160] on span "Buscar registros" at bounding box center [1196, 156] width 69 height 15
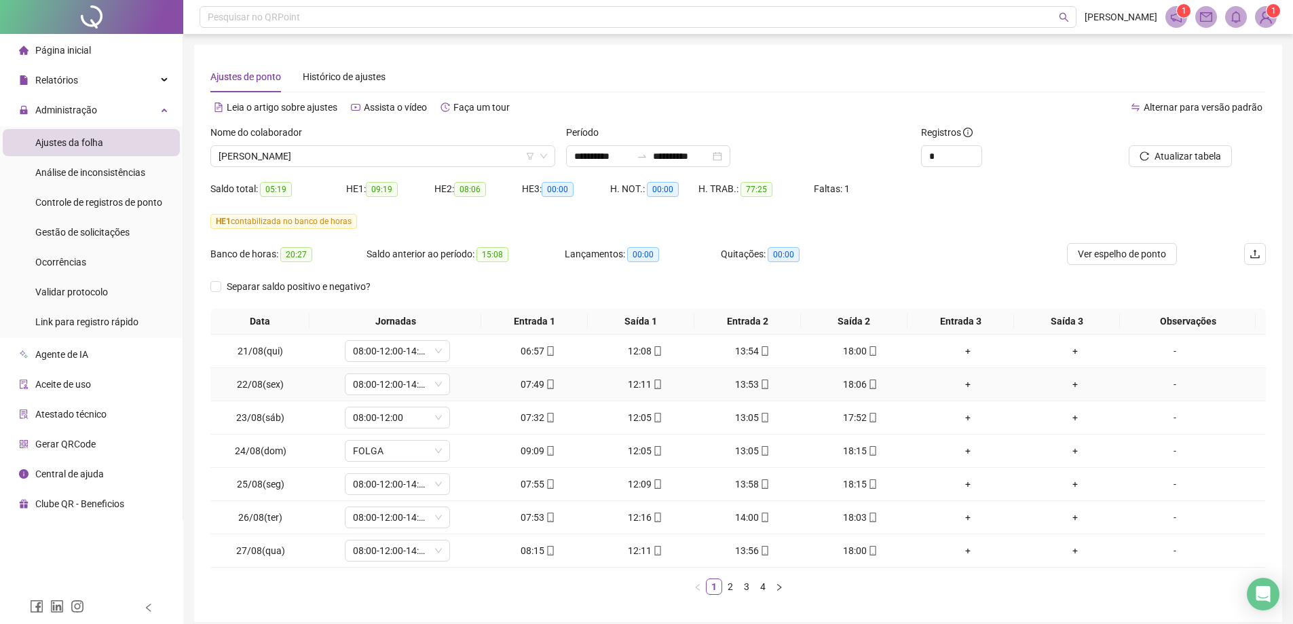
scroll to position [56, 0]
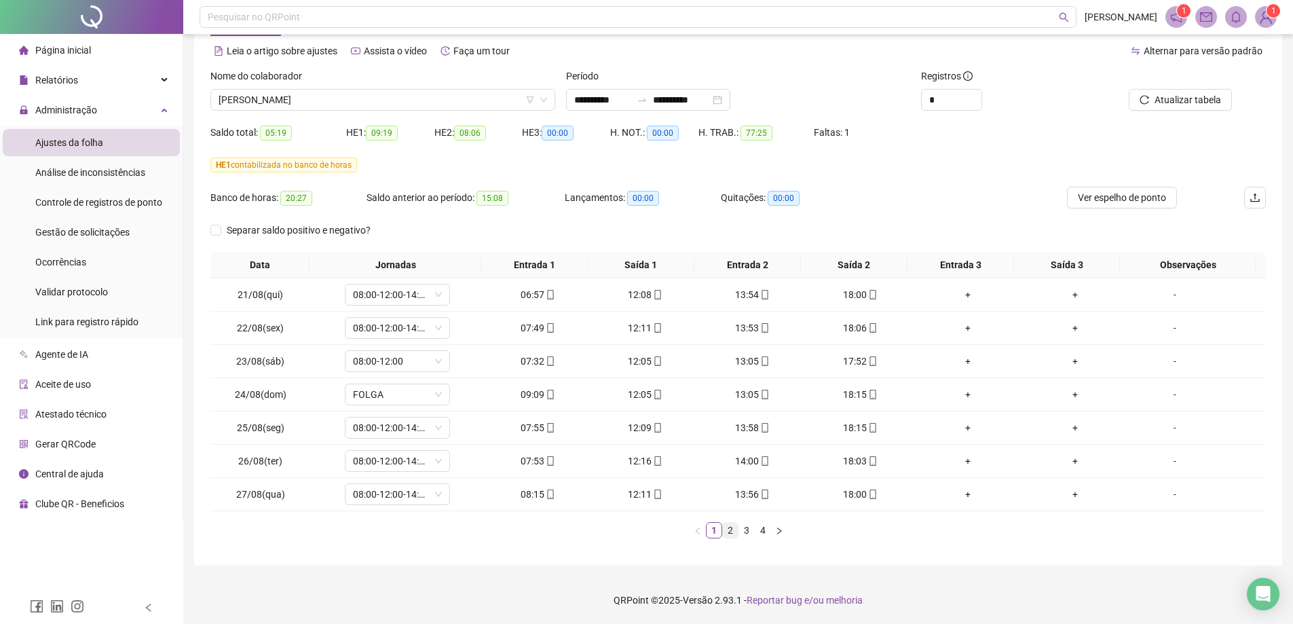
click at [728, 534] on link "2" at bounding box center [730, 530] width 15 height 15
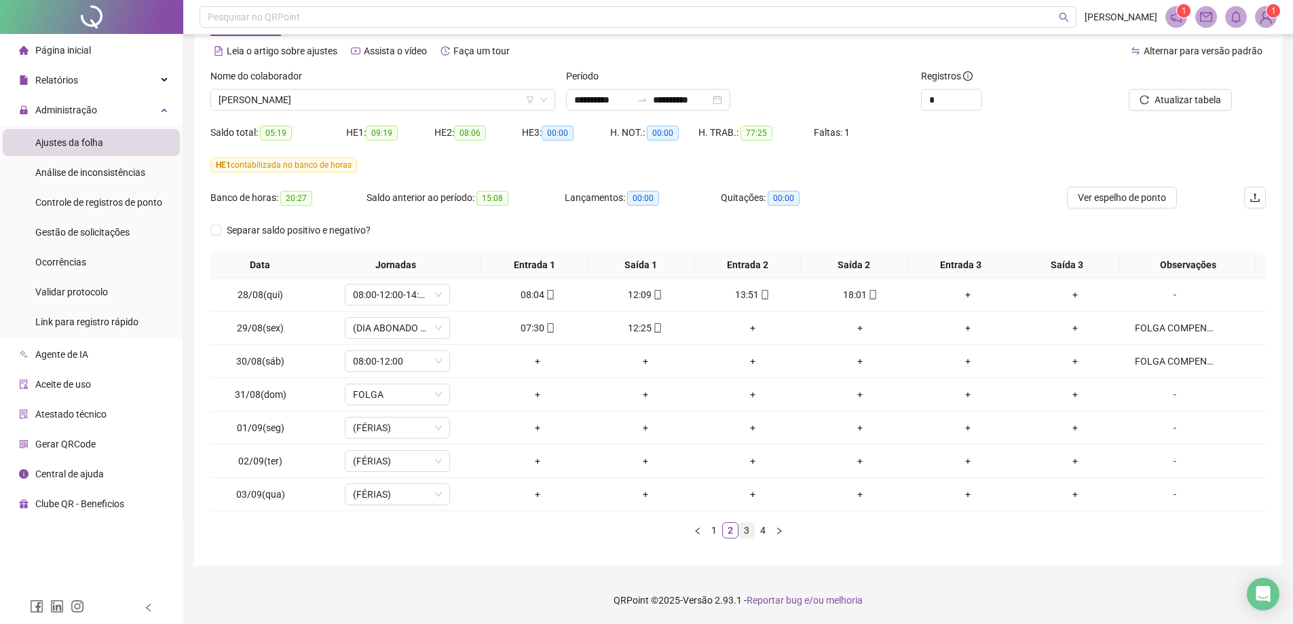
click at [749, 532] on link "3" at bounding box center [746, 530] width 15 height 15
click at [420, 100] on span "[PERSON_NAME]" at bounding box center [383, 100] width 329 height 20
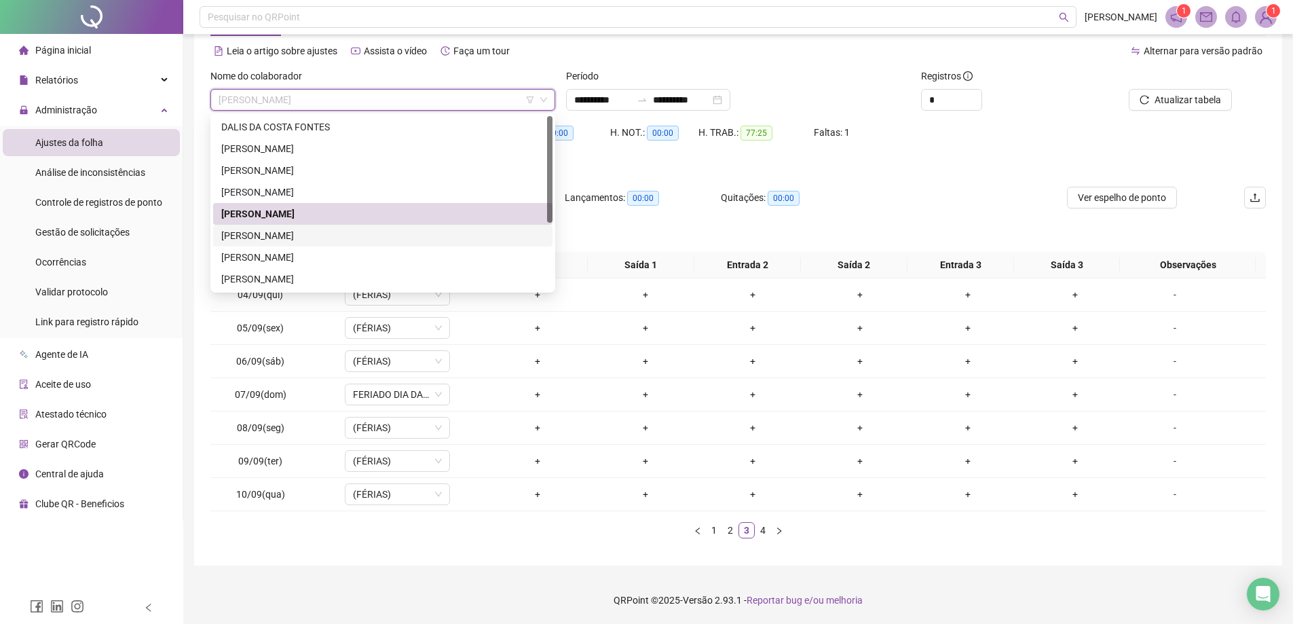
click at [276, 238] on div "[PERSON_NAME]" at bounding box center [382, 235] width 323 height 15
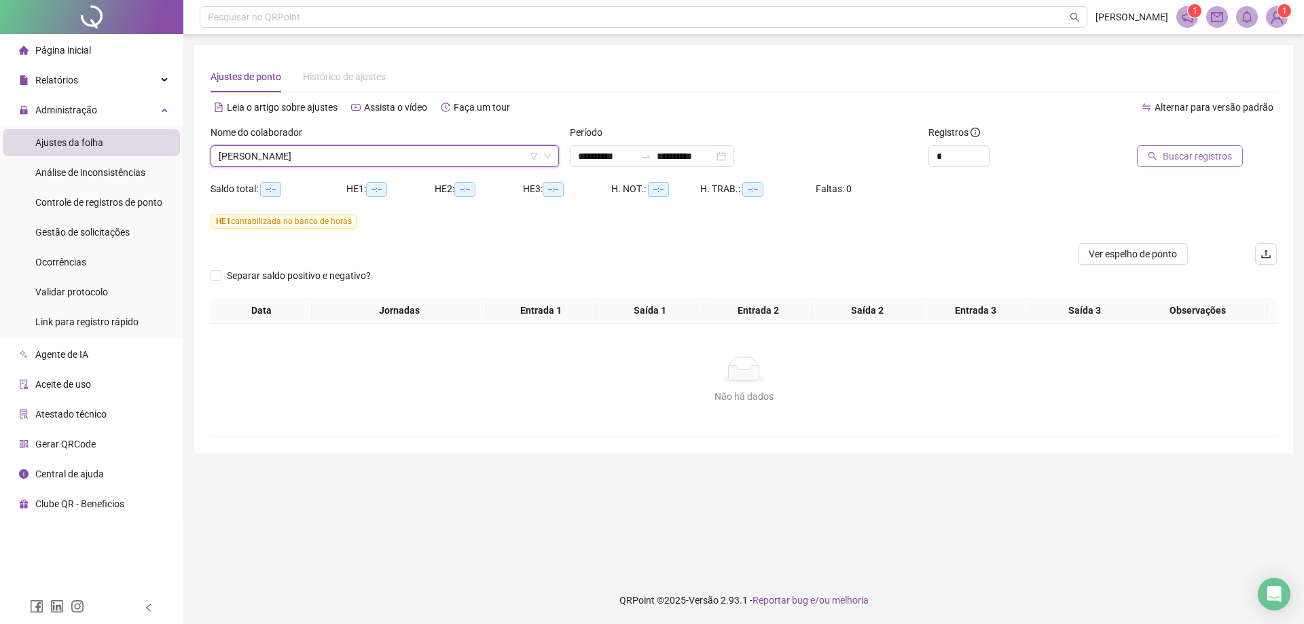
click at [1207, 157] on span "Buscar registros" at bounding box center [1196, 156] width 69 height 15
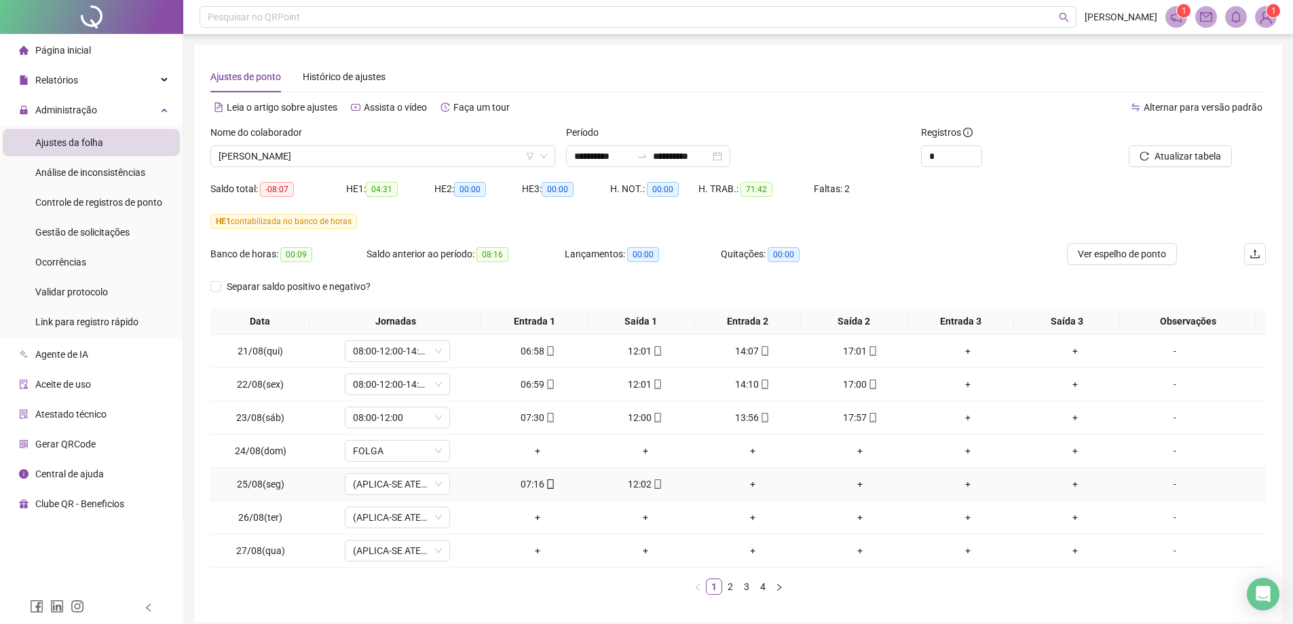
scroll to position [56, 0]
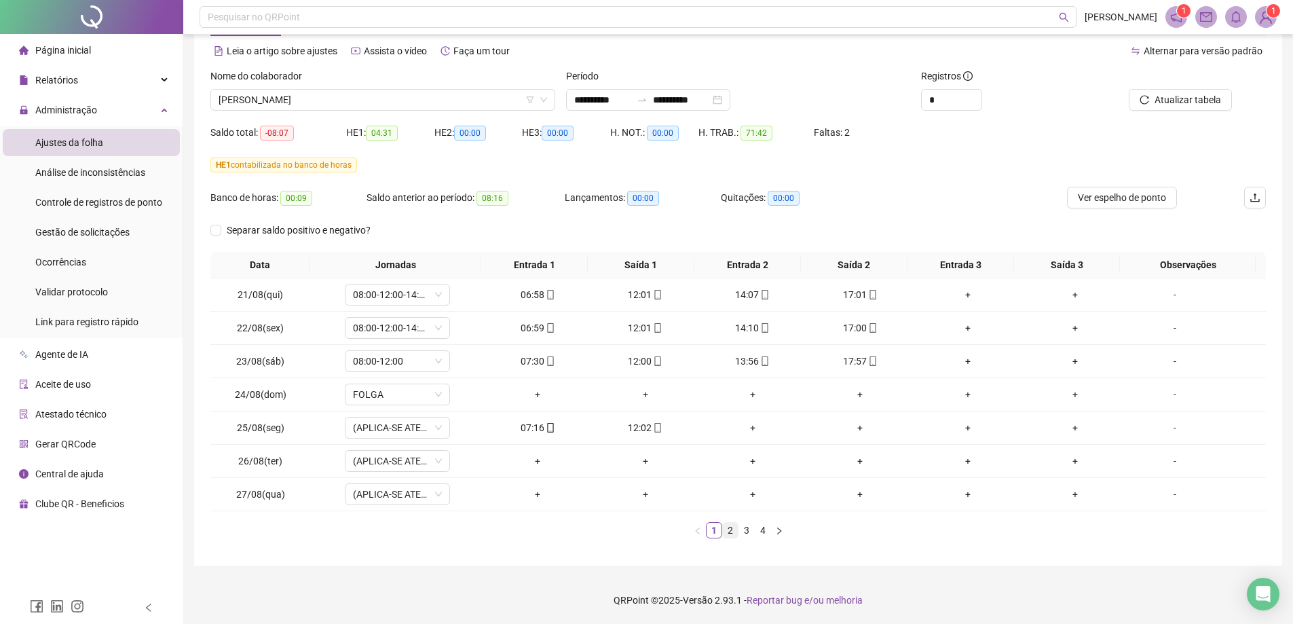
click at [734, 532] on link "2" at bounding box center [730, 530] width 15 height 15
click at [746, 534] on link "3" at bounding box center [746, 530] width 15 height 15
click at [762, 534] on link "4" at bounding box center [763, 530] width 15 height 15
click at [375, 100] on span "[PERSON_NAME]" at bounding box center [383, 100] width 329 height 20
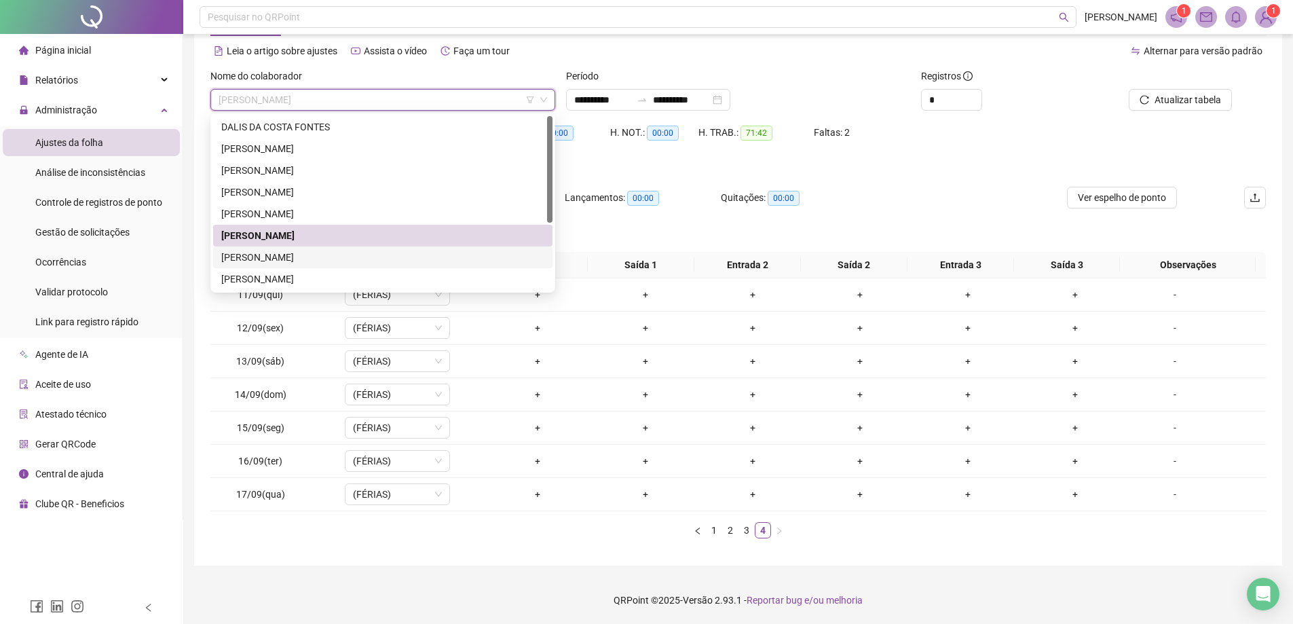
click at [289, 258] on div "[PERSON_NAME]" at bounding box center [382, 257] width 323 height 15
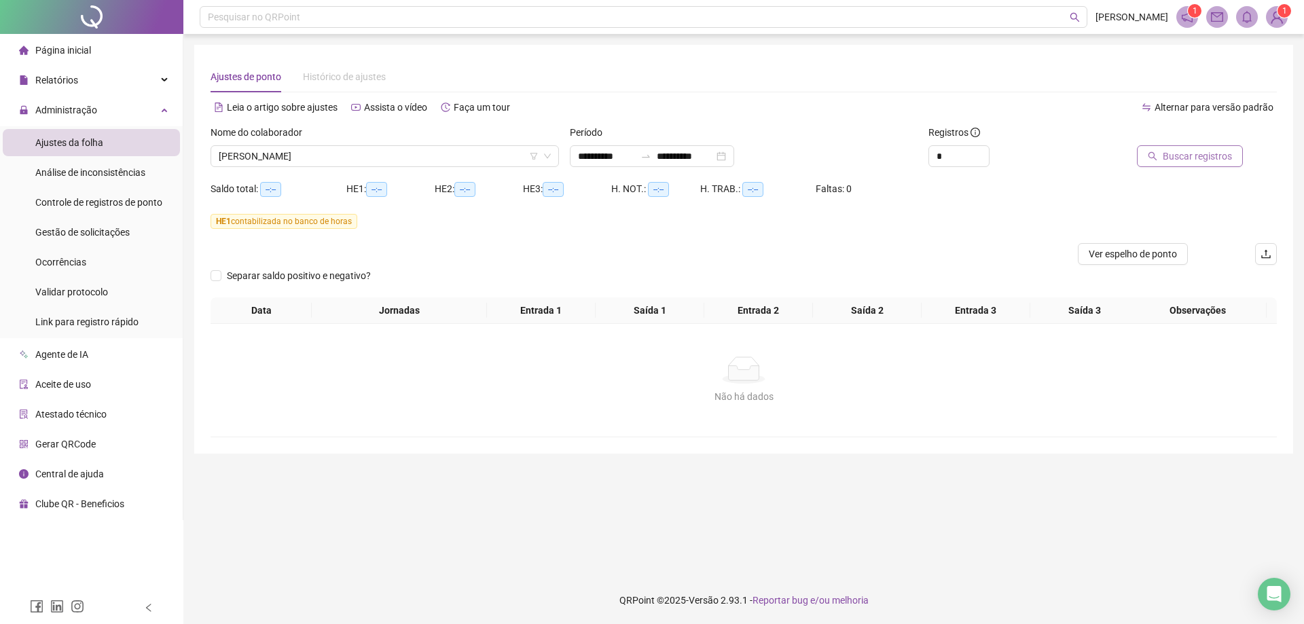
click at [1214, 158] on span "Buscar registros" at bounding box center [1196, 156] width 69 height 15
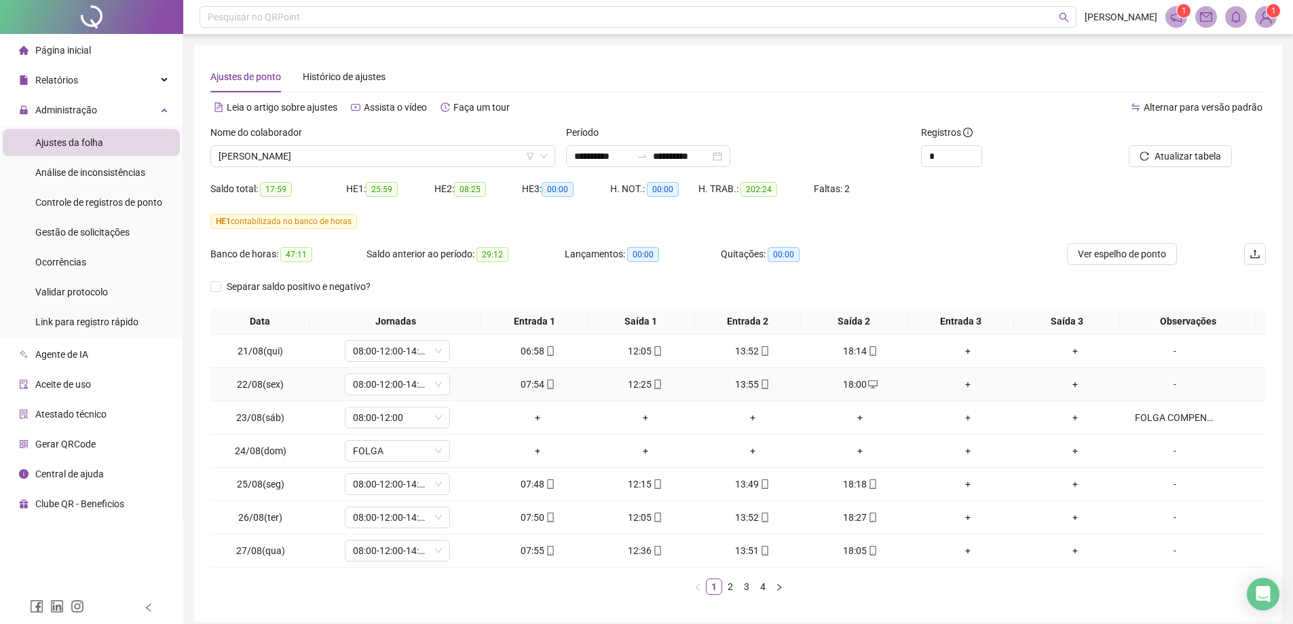
scroll to position [56, 0]
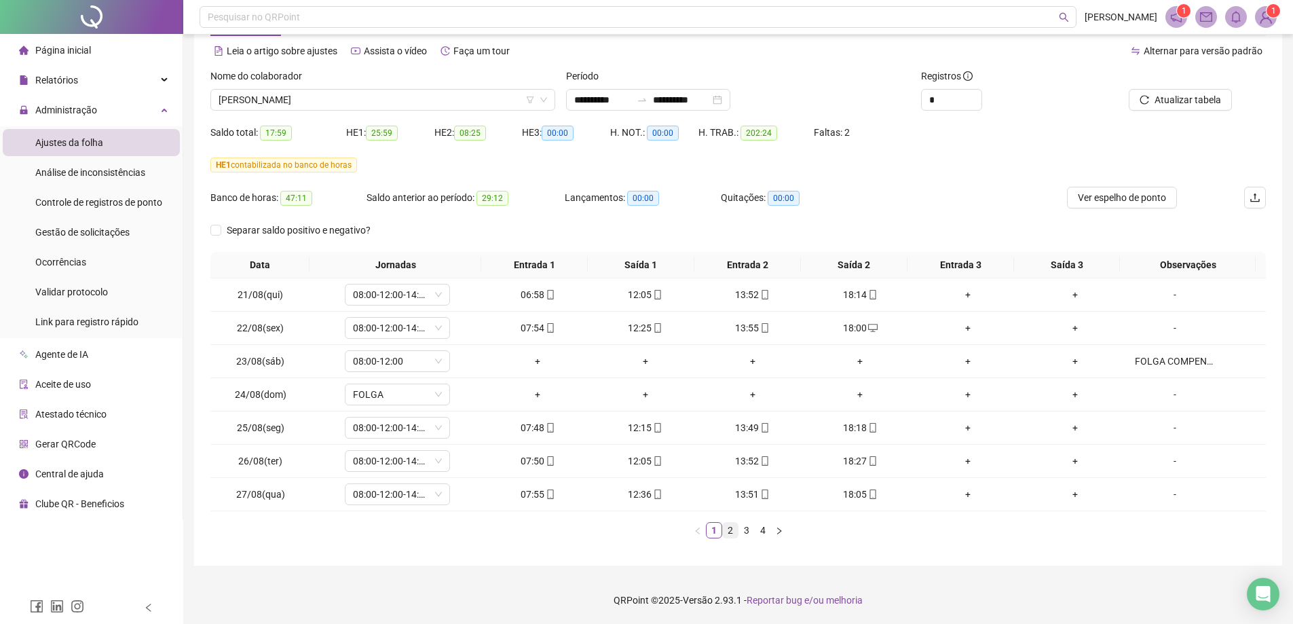
click at [731, 535] on link "2" at bounding box center [730, 530] width 15 height 15
click at [746, 533] on link "3" at bounding box center [746, 530] width 15 height 15
click at [764, 534] on link "4" at bounding box center [763, 530] width 15 height 15
click at [1163, 367] on div "-" at bounding box center [1175, 361] width 80 height 15
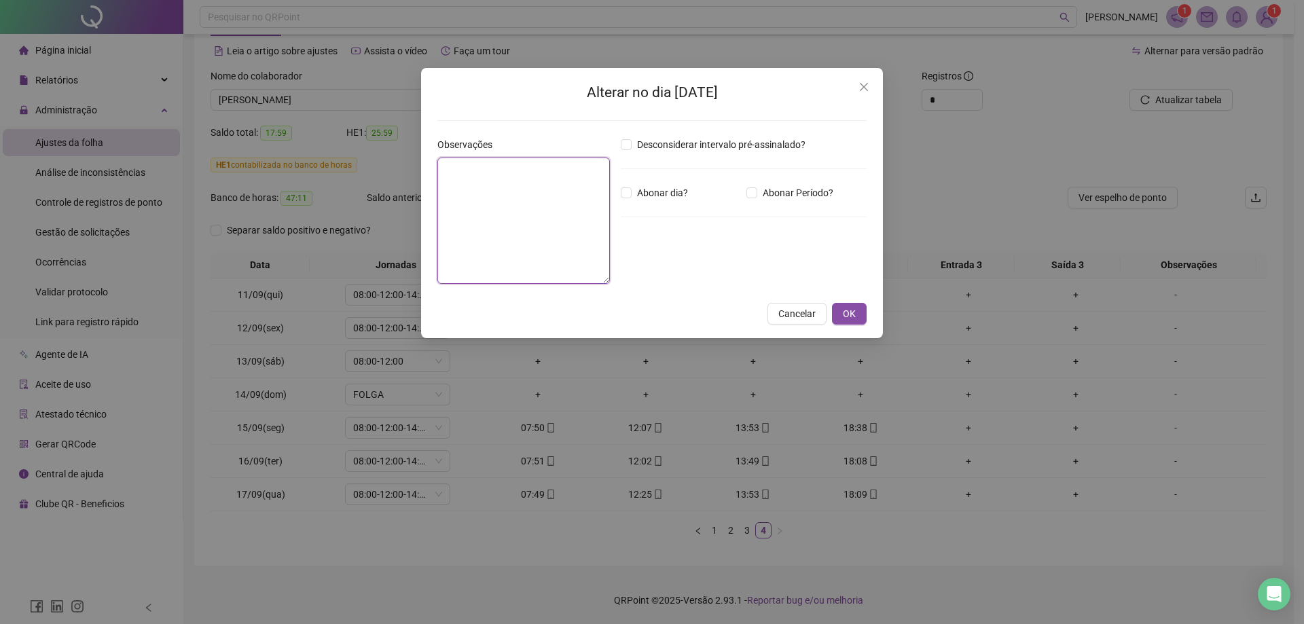
click at [509, 194] on textarea at bounding box center [523, 221] width 172 height 126
type textarea "**********"
click at [853, 318] on span "OK" at bounding box center [849, 313] width 13 height 15
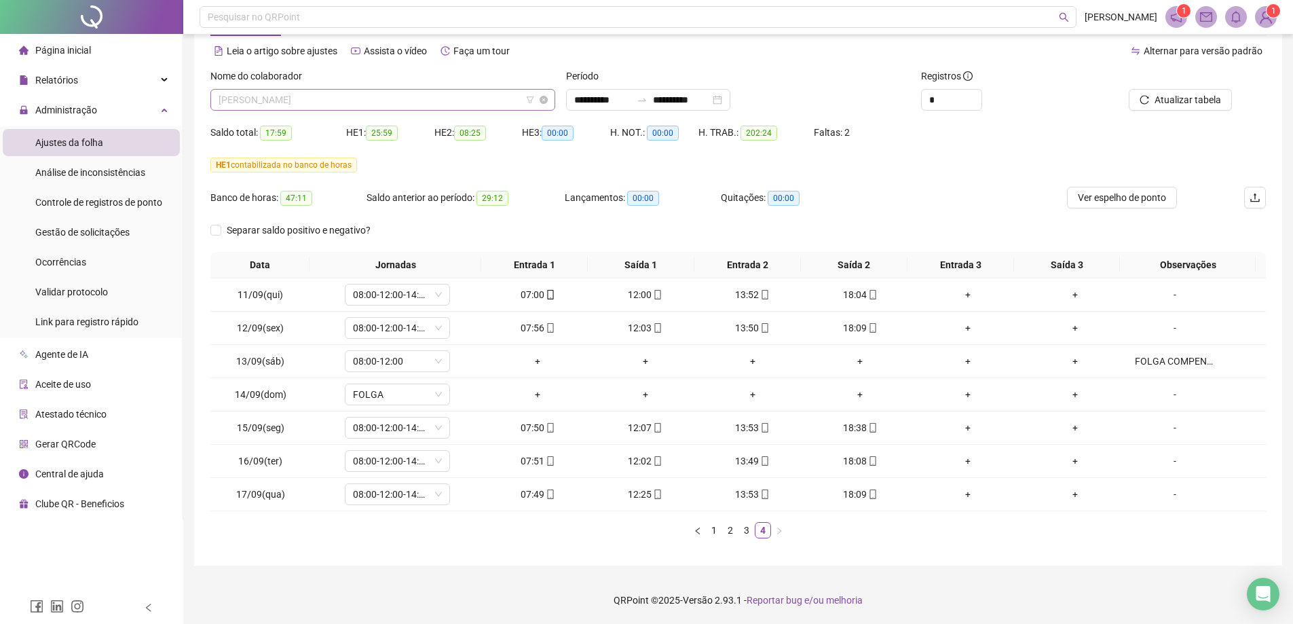
click at [373, 97] on span "[PERSON_NAME]" at bounding box center [383, 100] width 329 height 20
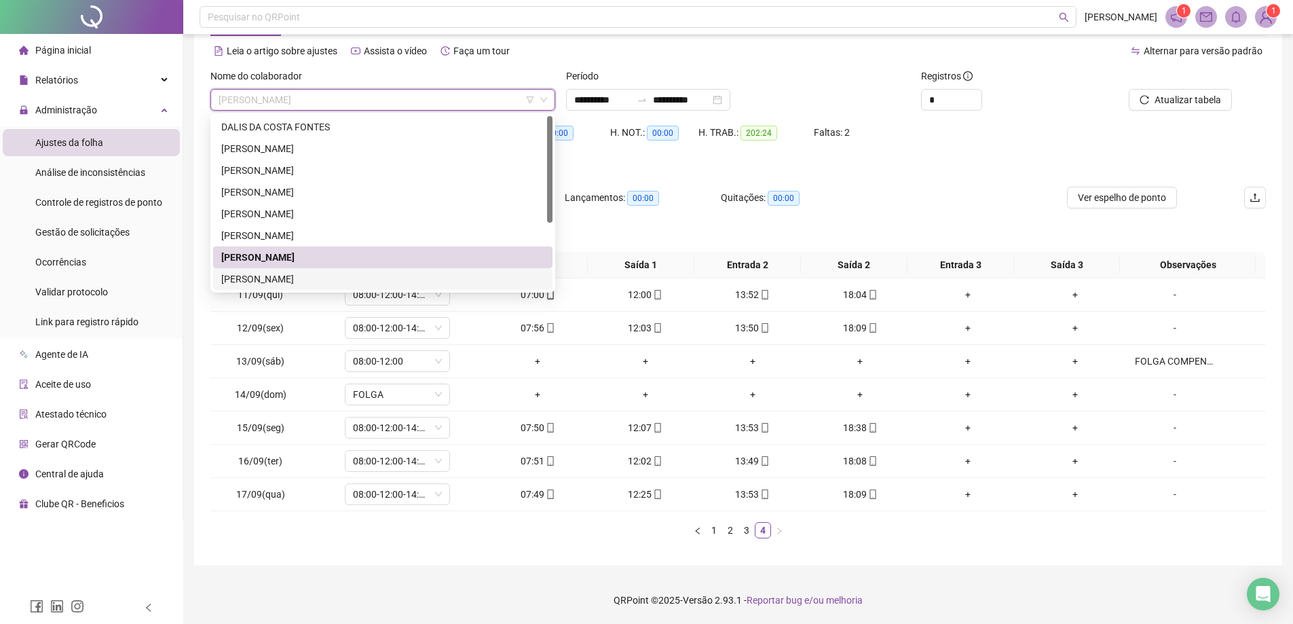
click at [266, 277] on div "[PERSON_NAME]" at bounding box center [382, 279] width 323 height 15
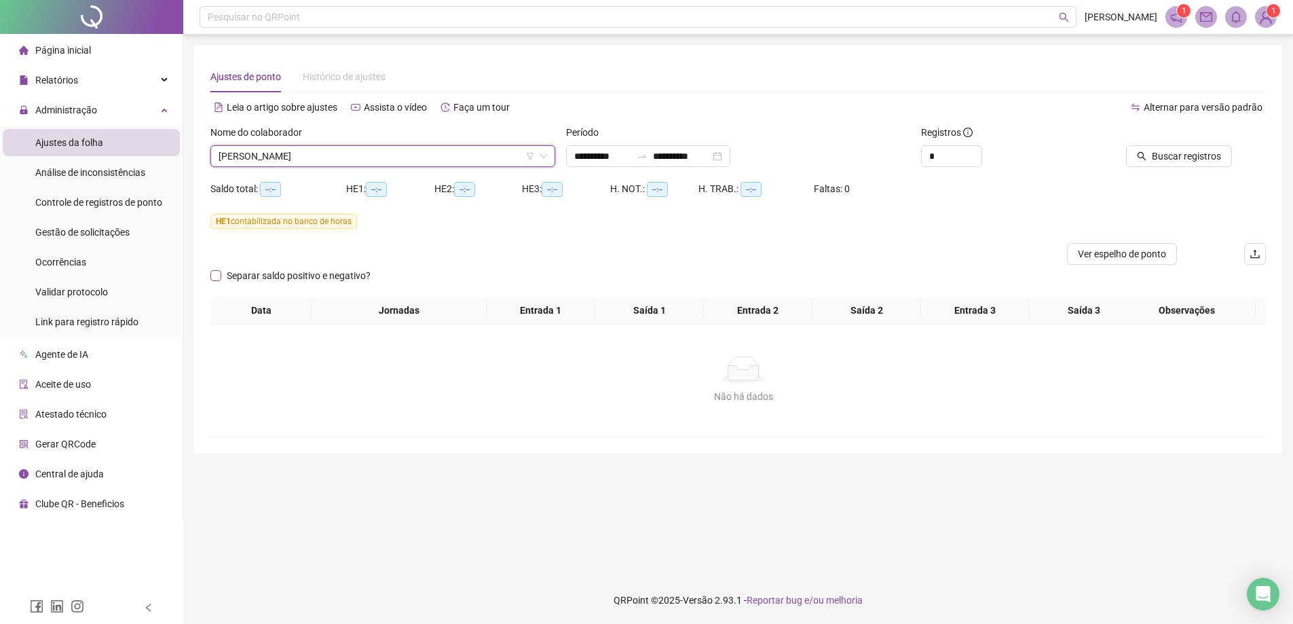
scroll to position [0, 0]
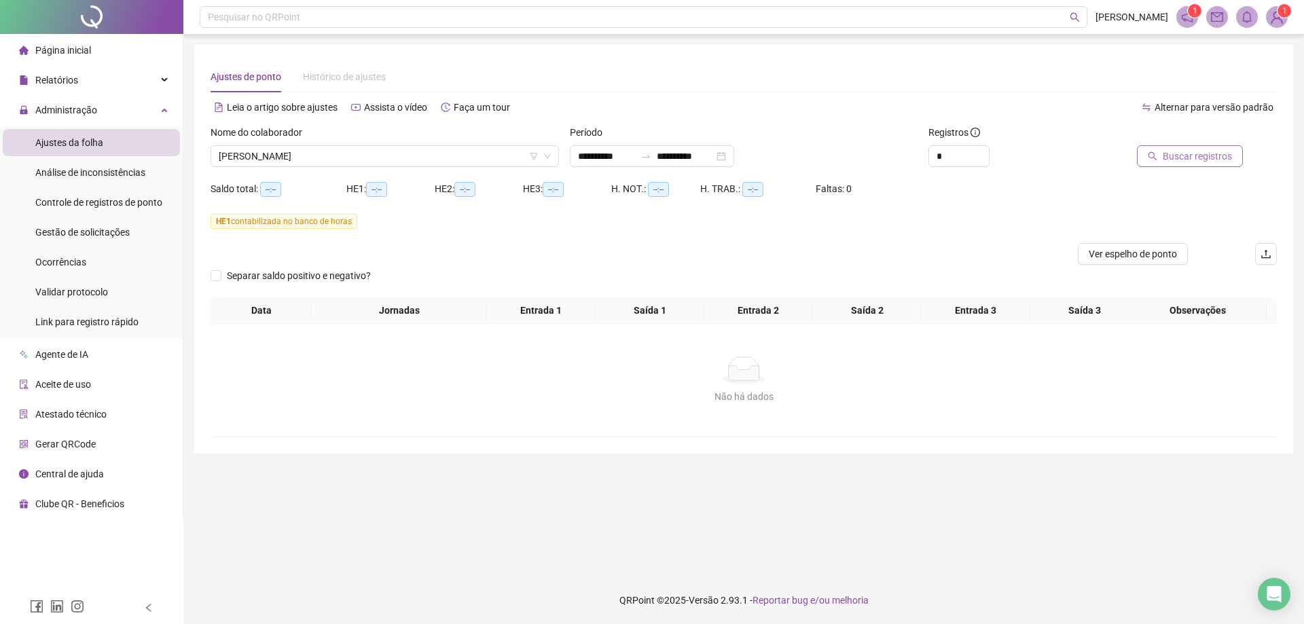
click at [1210, 158] on span "Buscar registros" at bounding box center [1196, 156] width 69 height 15
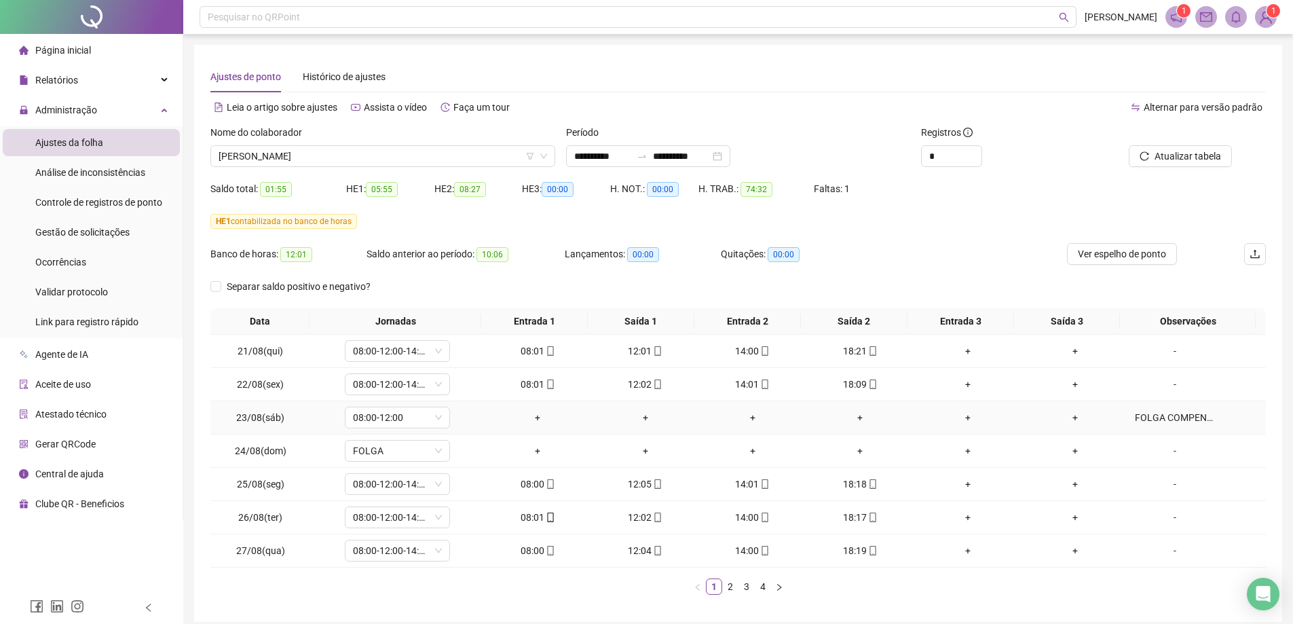
scroll to position [56, 0]
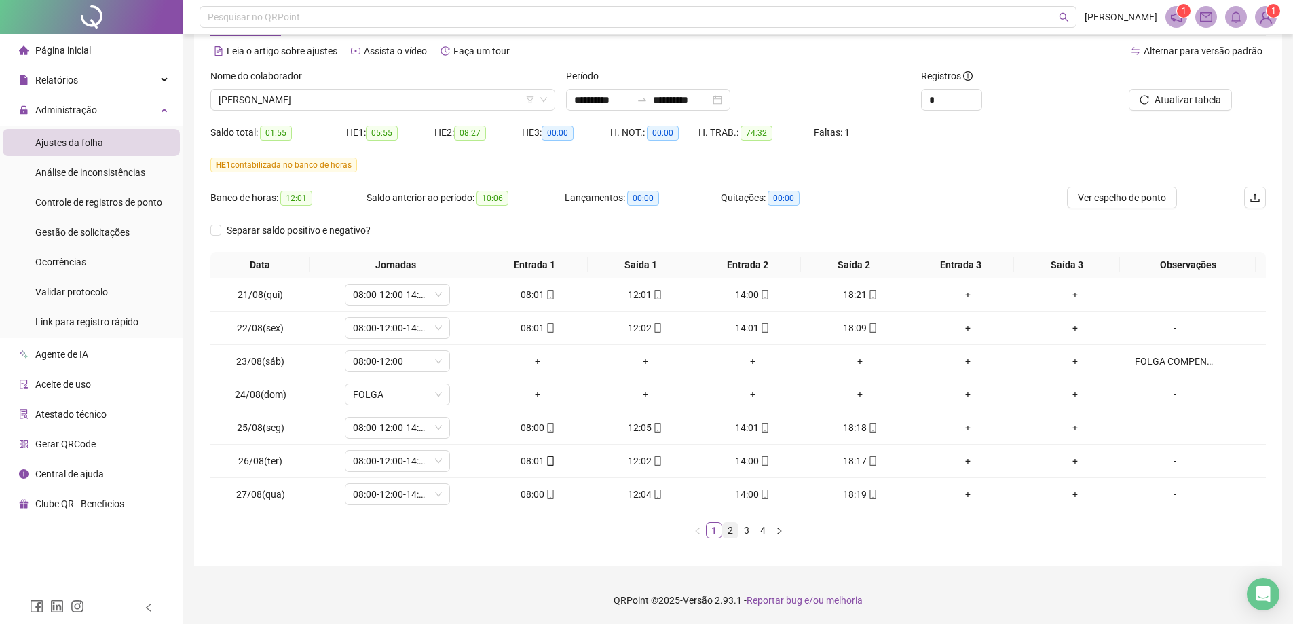
click at [733, 534] on link "2" at bounding box center [730, 530] width 15 height 15
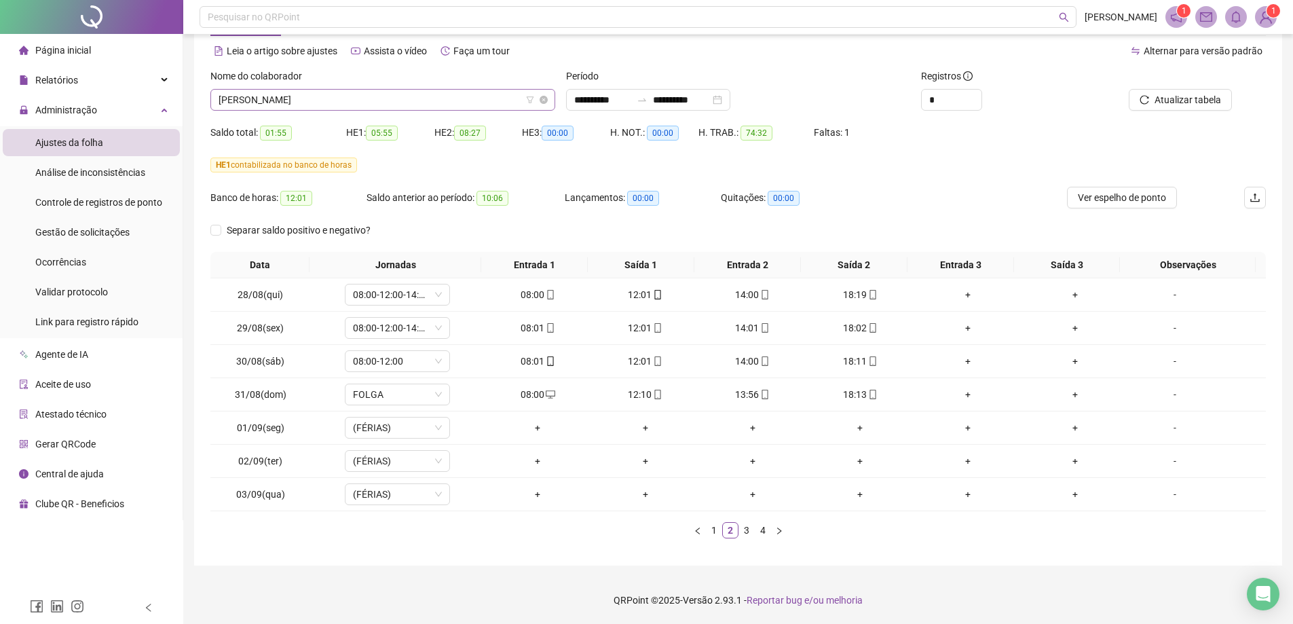
click at [386, 103] on span "[PERSON_NAME]" at bounding box center [383, 100] width 329 height 20
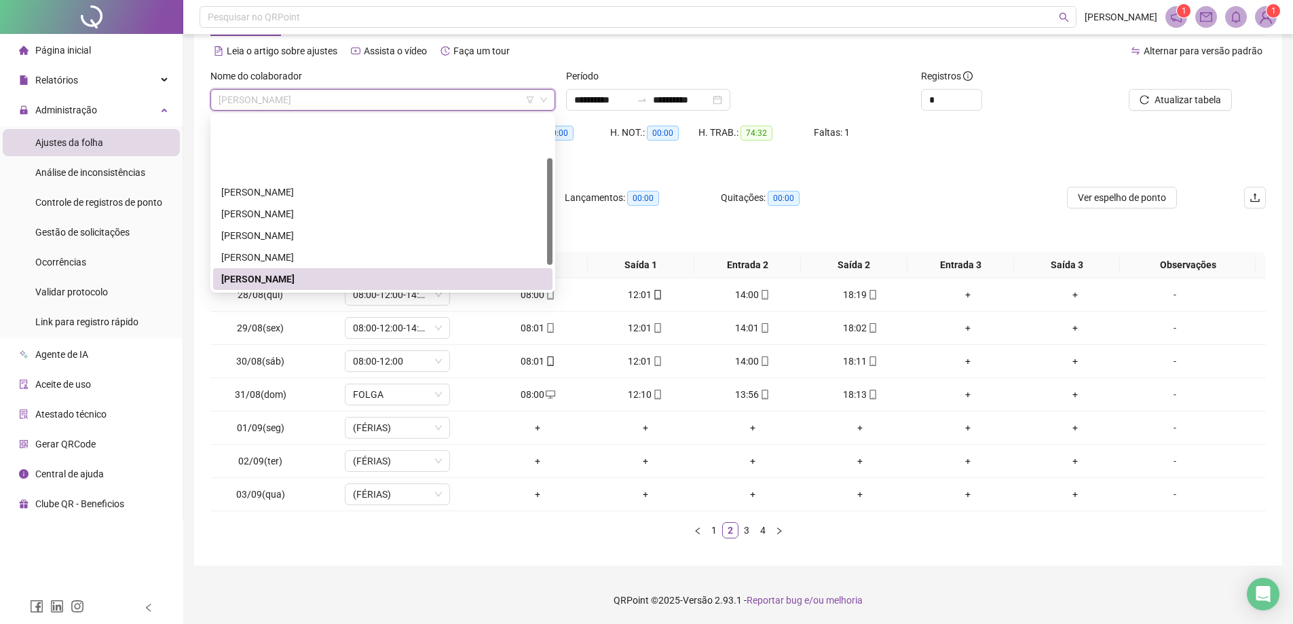
scroll to position [68, 0]
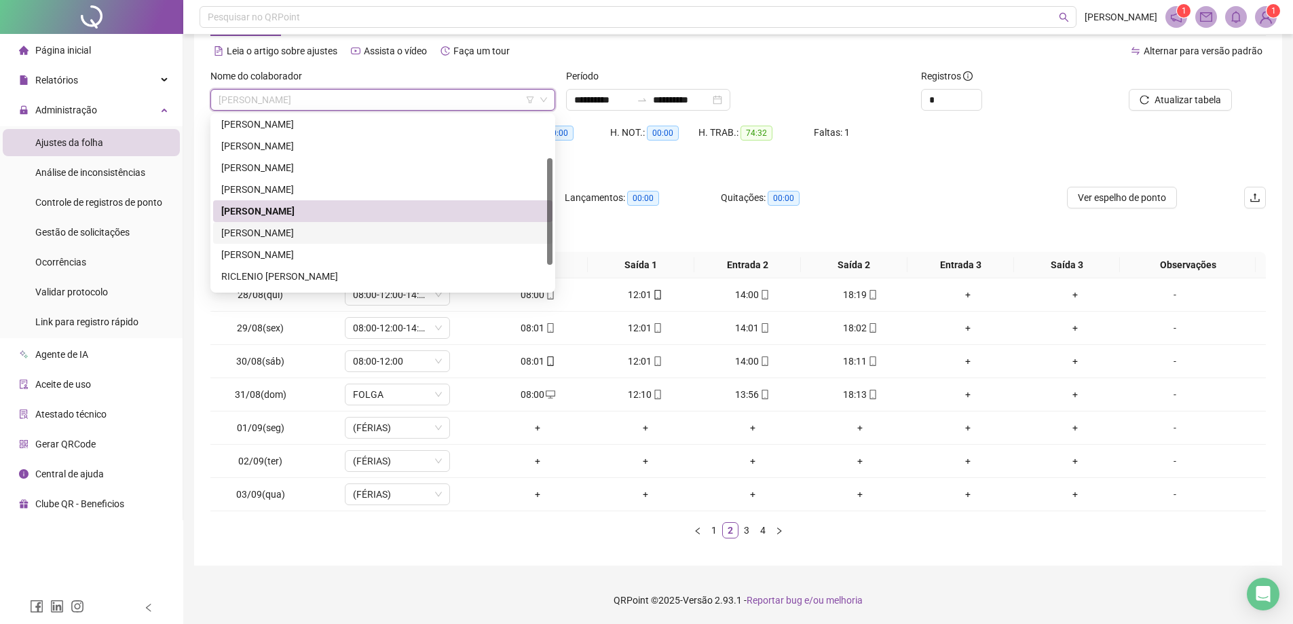
click at [259, 232] on div "[PERSON_NAME]" at bounding box center [382, 232] width 323 height 15
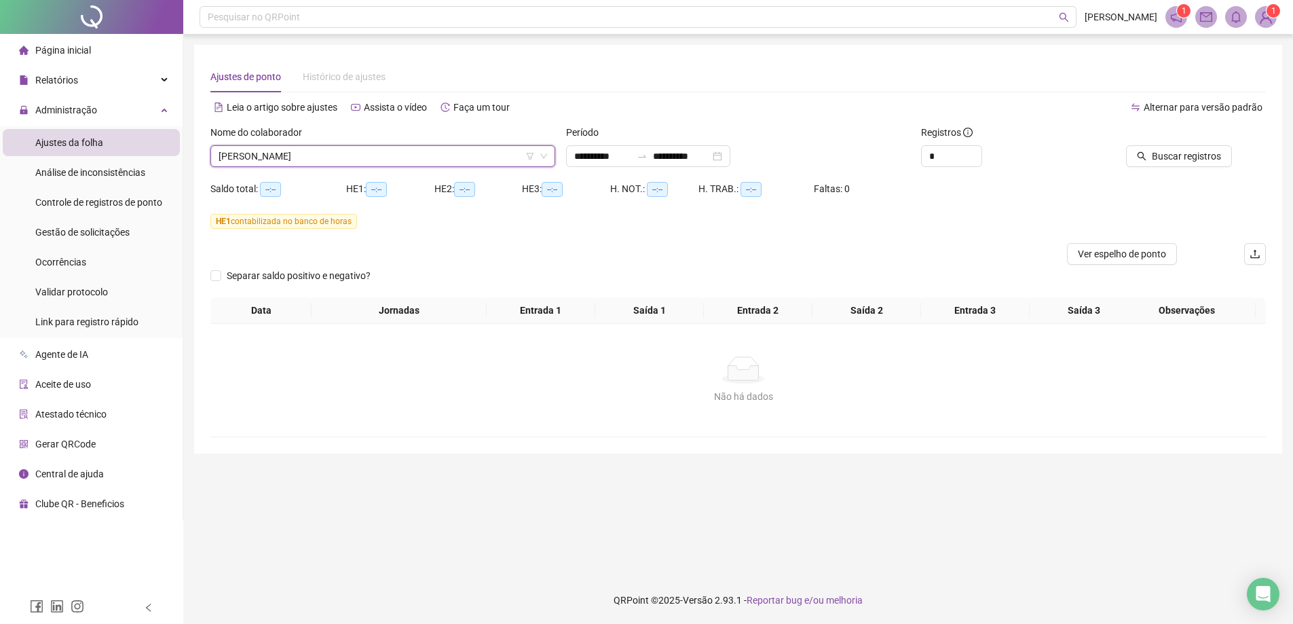
scroll to position [0, 0]
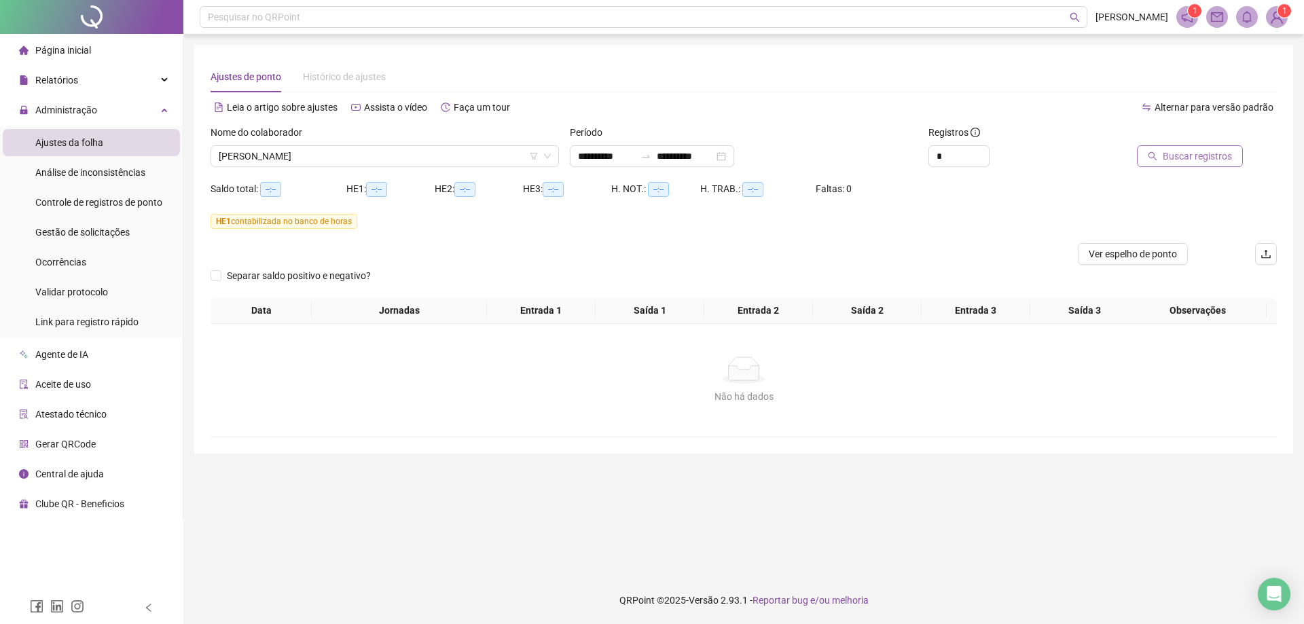
click at [1192, 151] on span "Buscar registros" at bounding box center [1196, 156] width 69 height 15
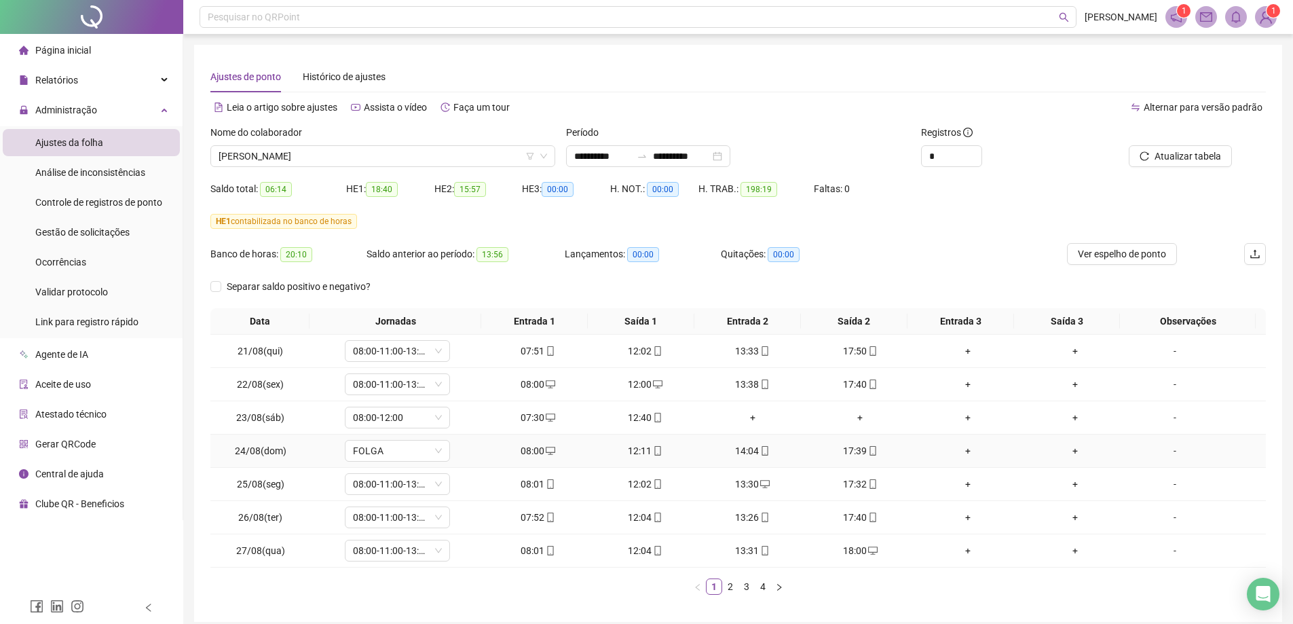
scroll to position [56, 0]
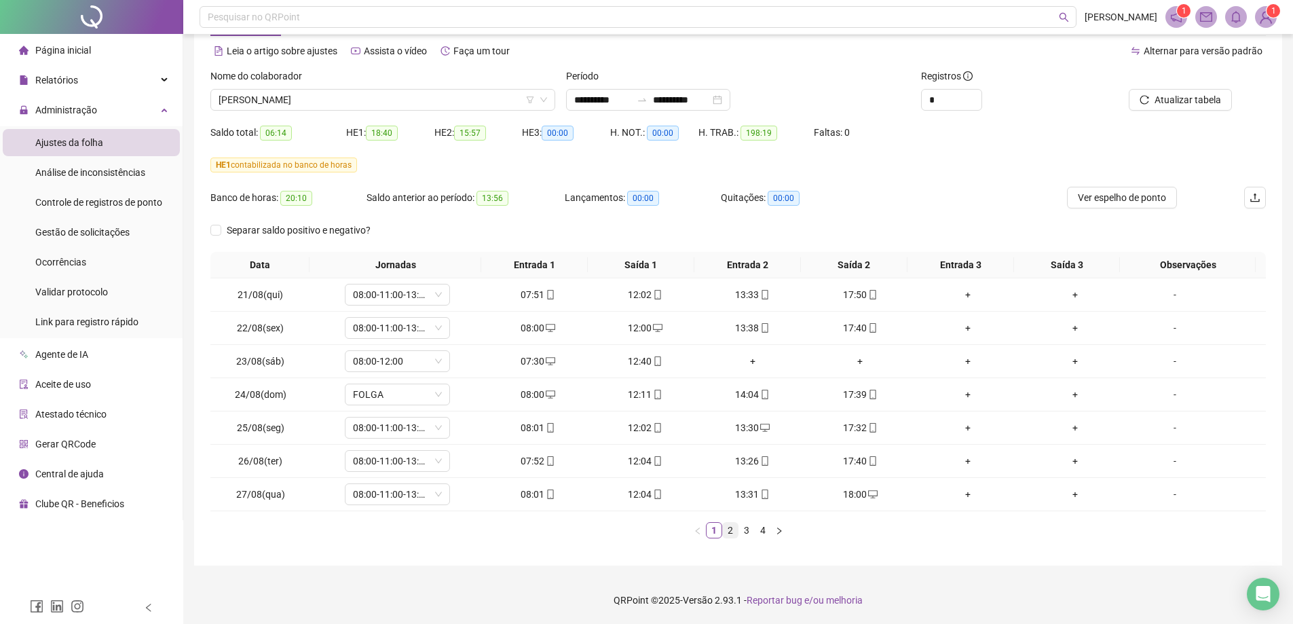
click at [734, 530] on link "2" at bounding box center [730, 530] width 15 height 15
click at [746, 534] on link "3" at bounding box center [746, 530] width 15 height 15
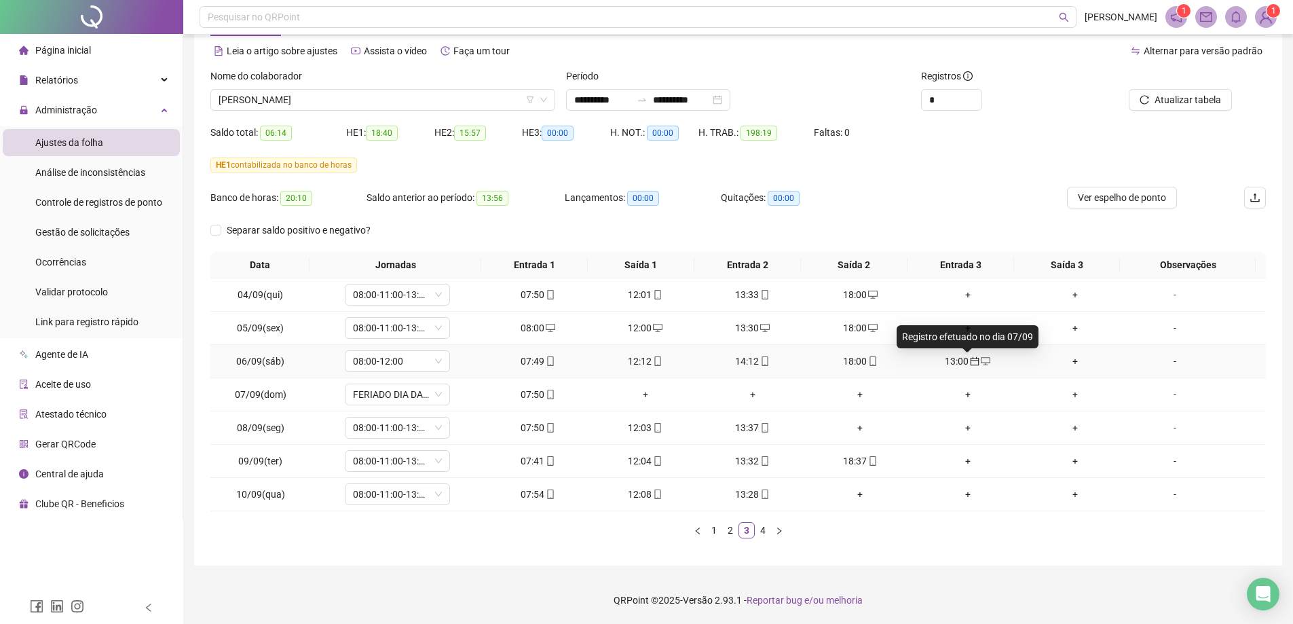
click at [971, 362] on icon "calendar" at bounding box center [975, 361] width 9 height 9
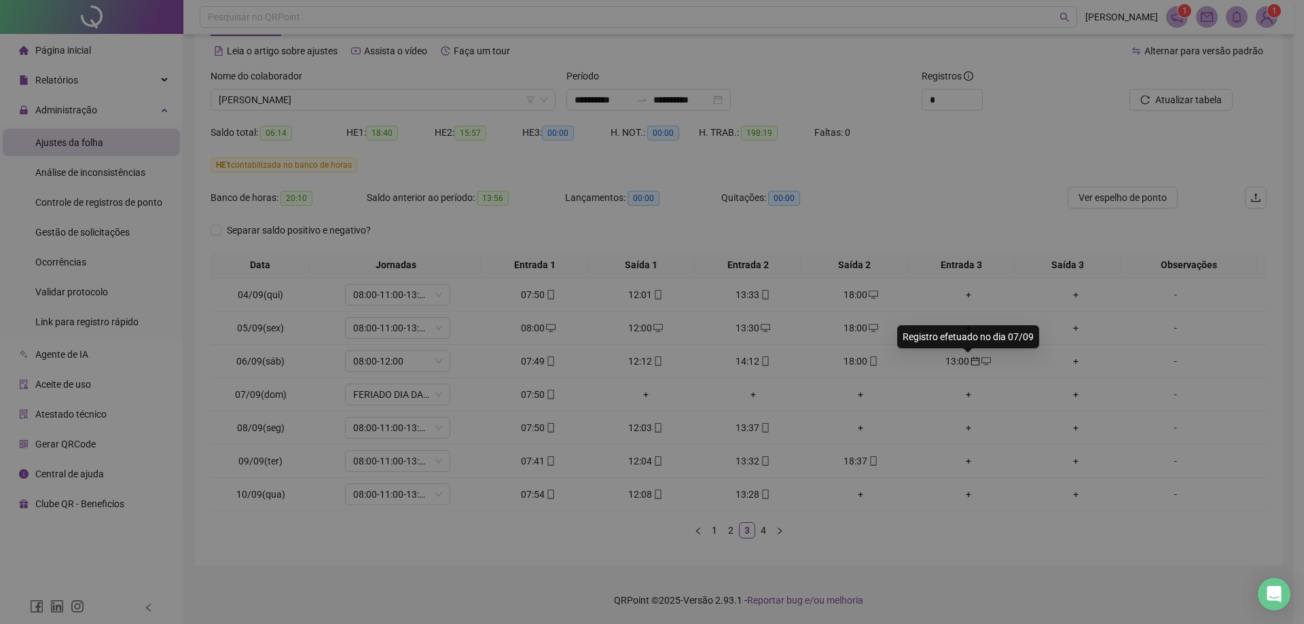
type input "**********"
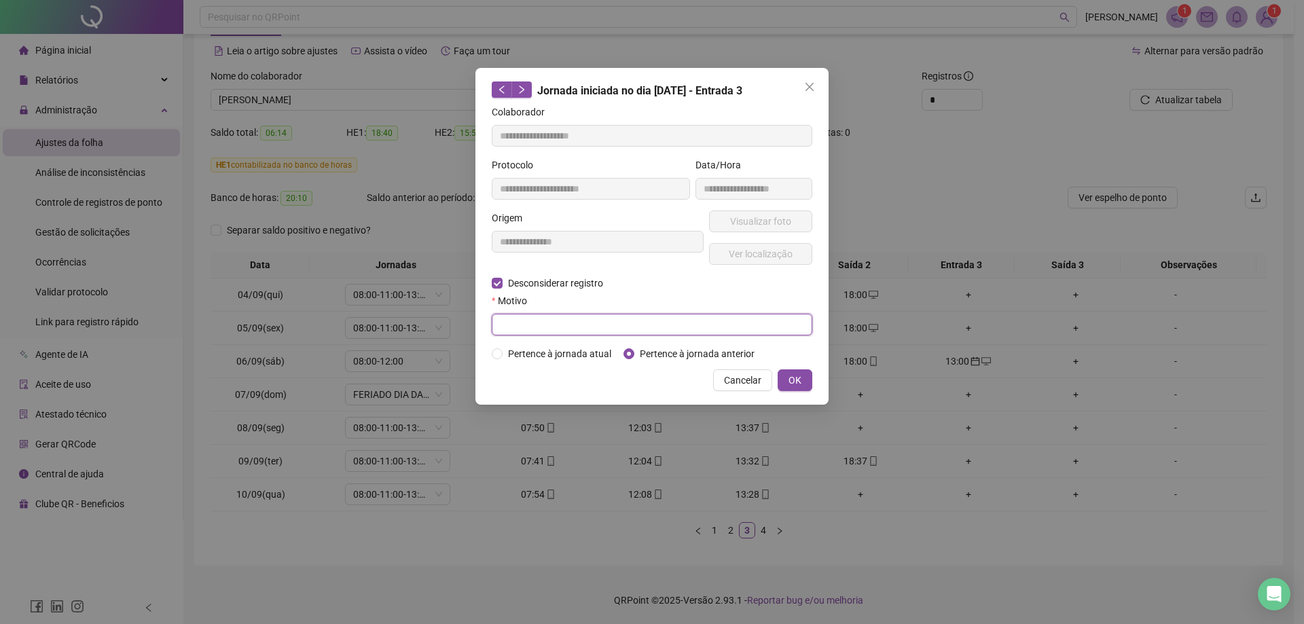
click at [531, 328] on input "text" at bounding box center [652, 325] width 320 height 22
type input "**********"
click at [790, 374] on span "OK" at bounding box center [794, 380] width 13 height 15
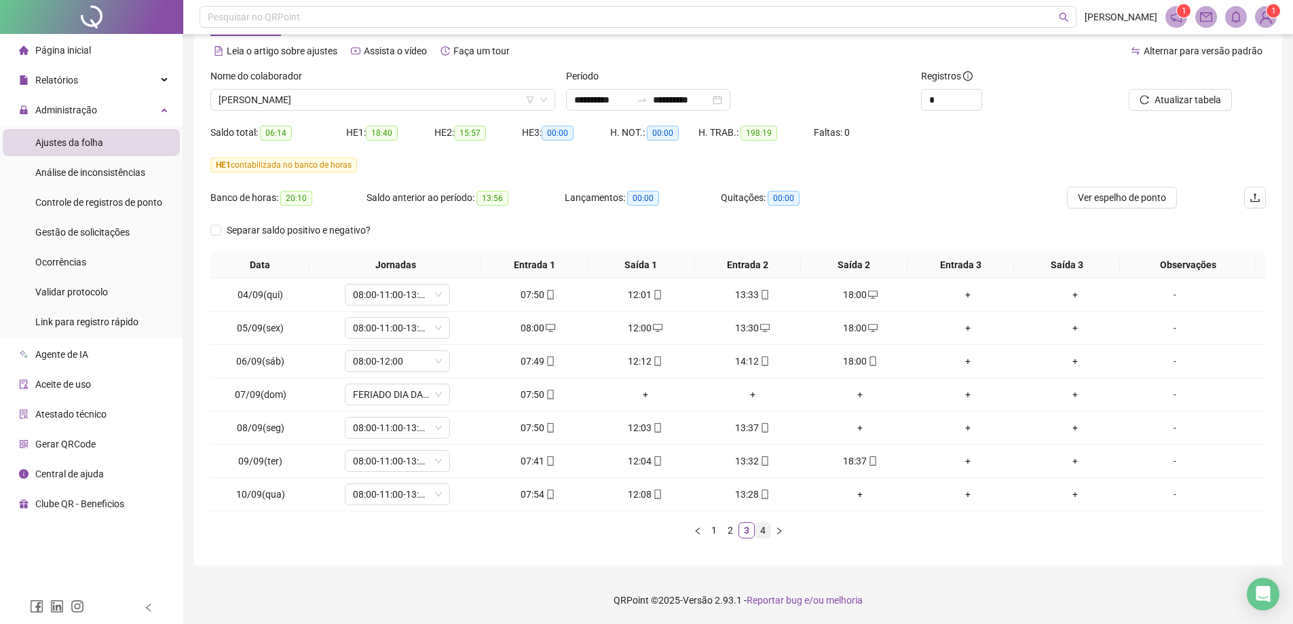
click at [762, 534] on link "4" at bounding box center [763, 530] width 15 height 15
click at [635, 361] on div "12:15" at bounding box center [645, 361] width 96 height 15
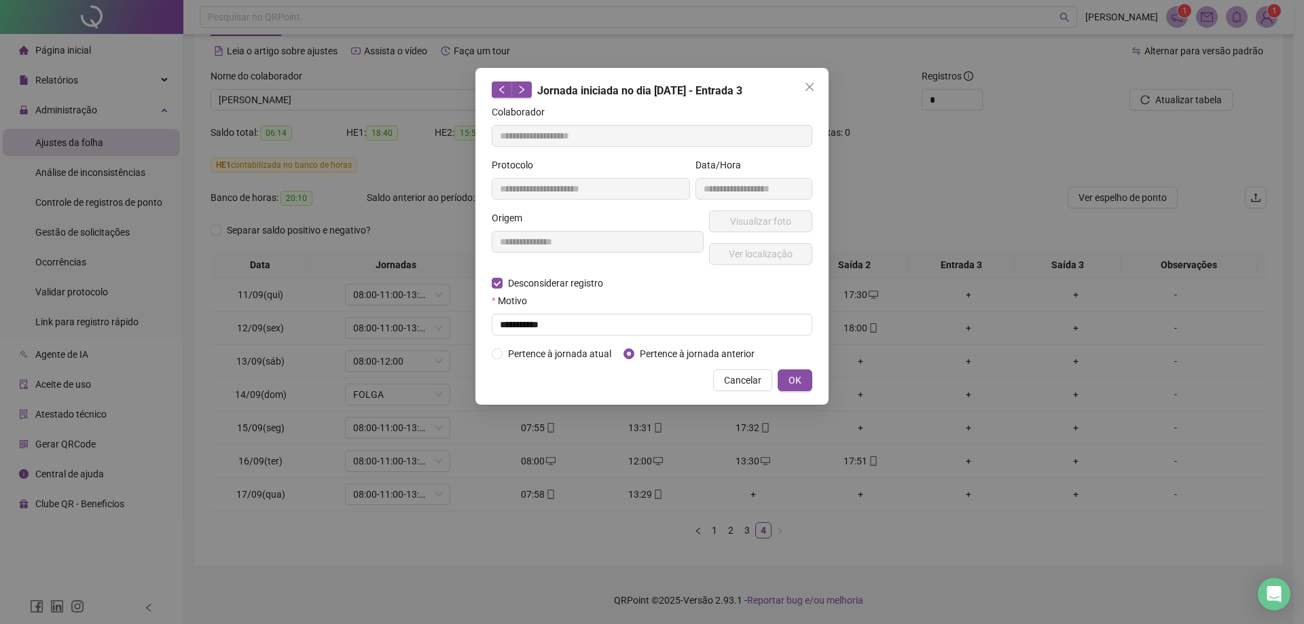
type input "**********"
click at [520, 323] on input "text" at bounding box center [652, 325] width 320 height 22
type input "**********"
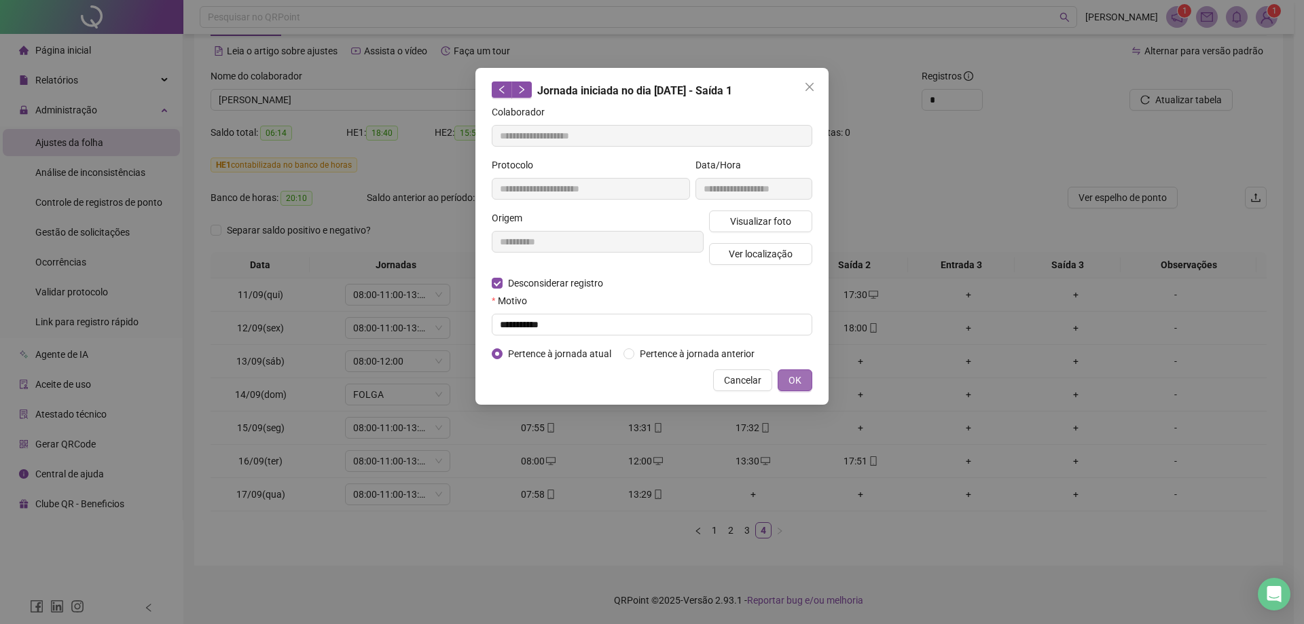
click at [801, 383] on button "OK" at bounding box center [794, 380] width 35 height 22
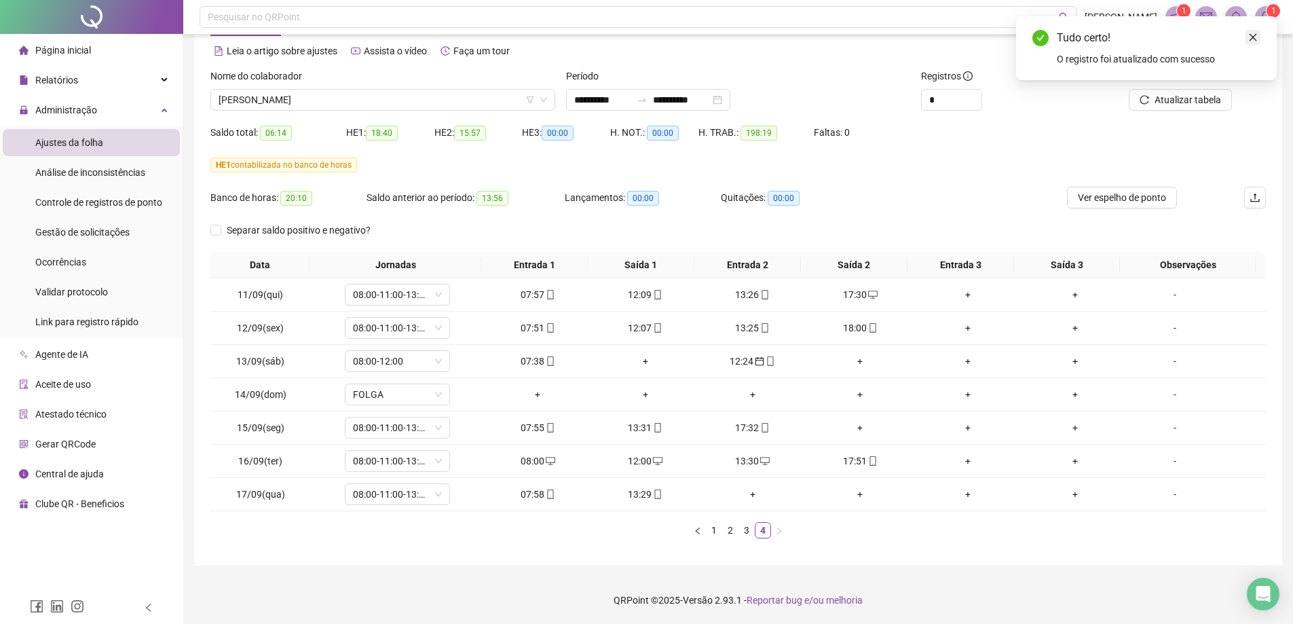
click at [1249, 35] on icon "close" at bounding box center [1254, 38] width 10 height 10
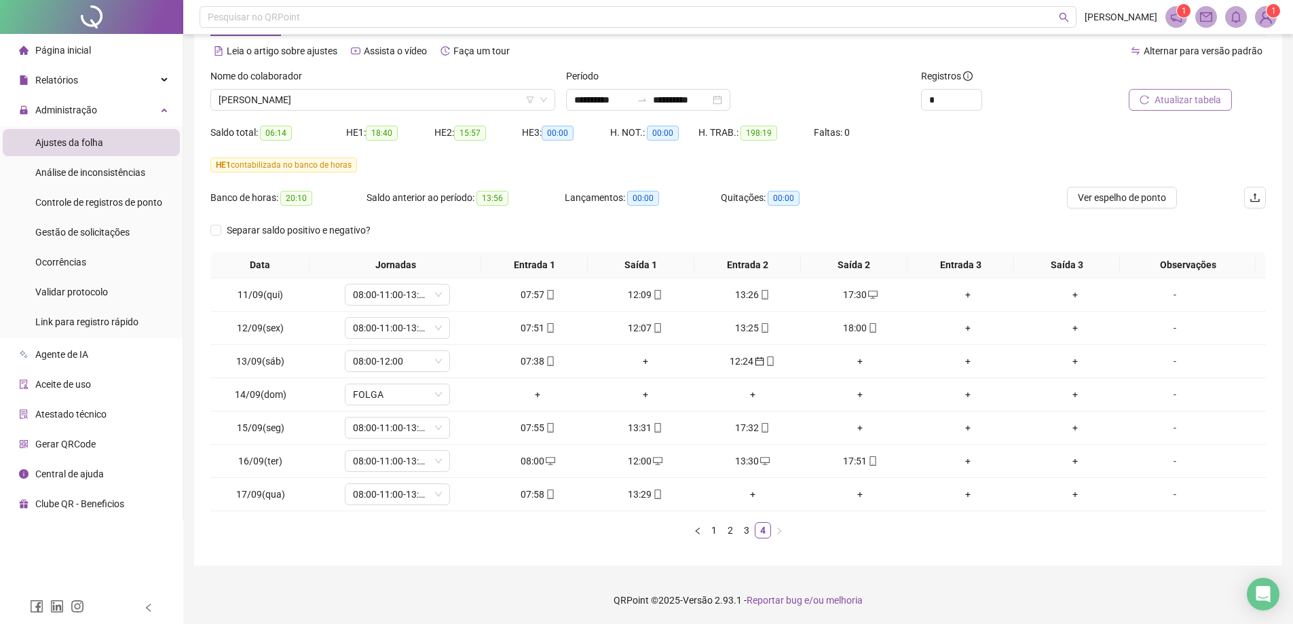
click at [1183, 105] on span "Atualizar tabela" at bounding box center [1188, 99] width 67 height 15
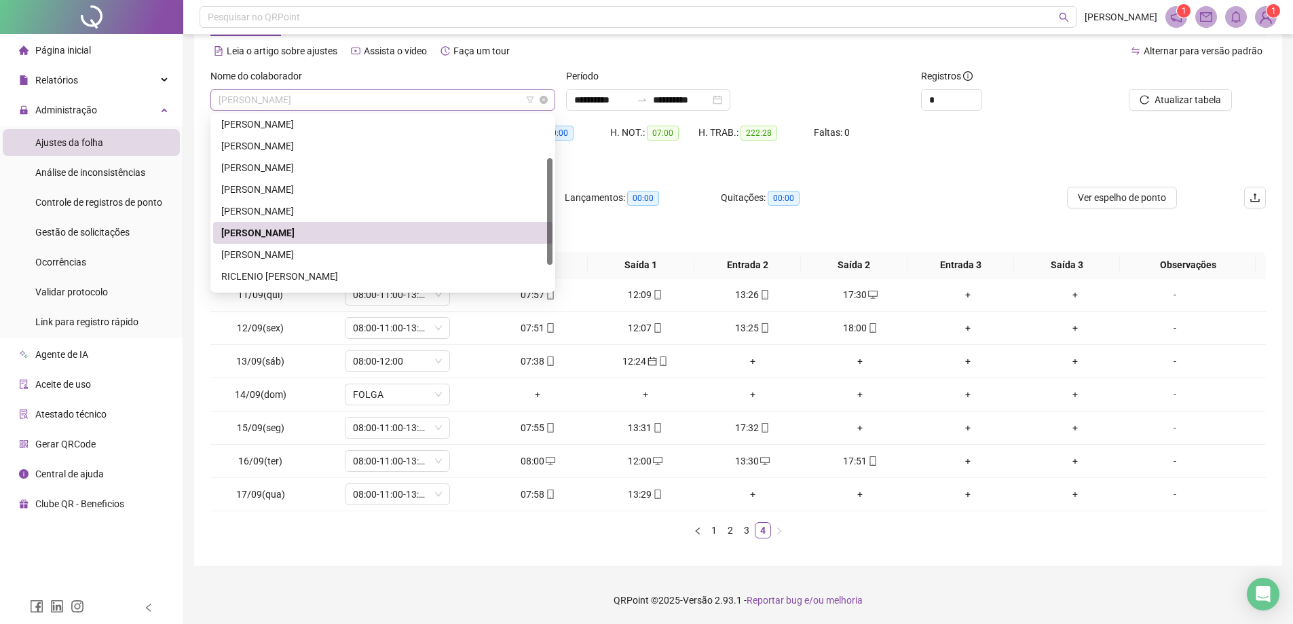
click at [352, 105] on span "[PERSON_NAME]" at bounding box center [383, 100] width 329 height 20
click at [264, 254] on div "[PERSON_NAME]" at bounding box center [382, 254] width 323 height 15
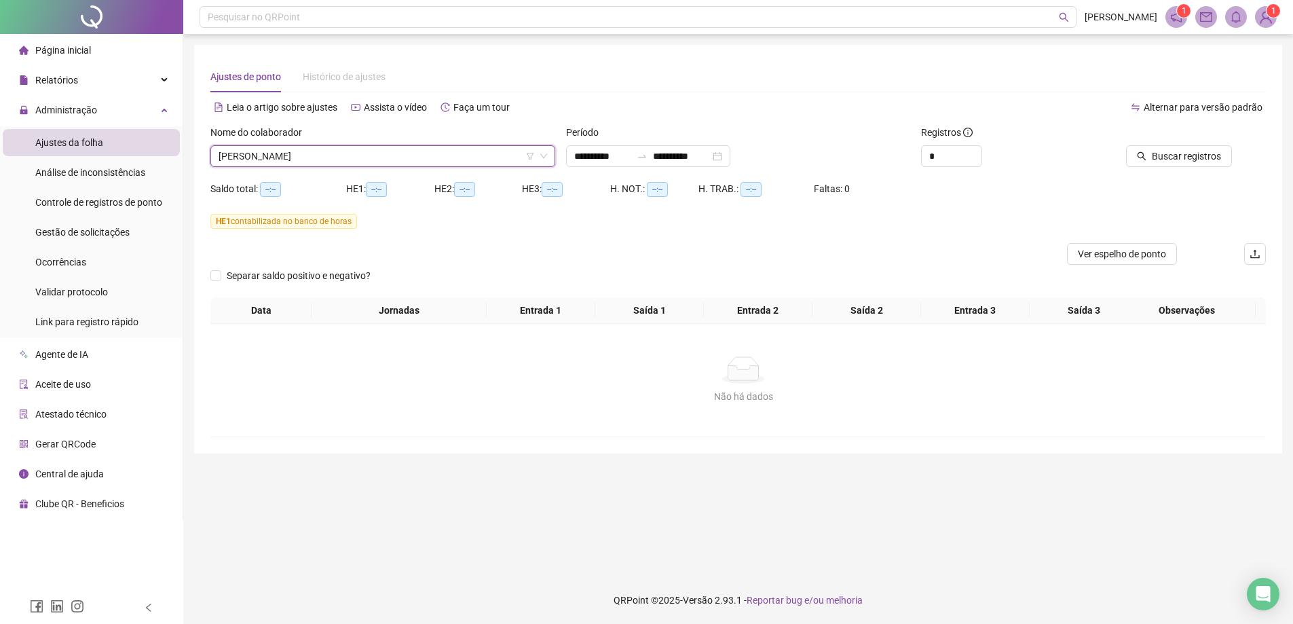
scroll to position [0, 0]
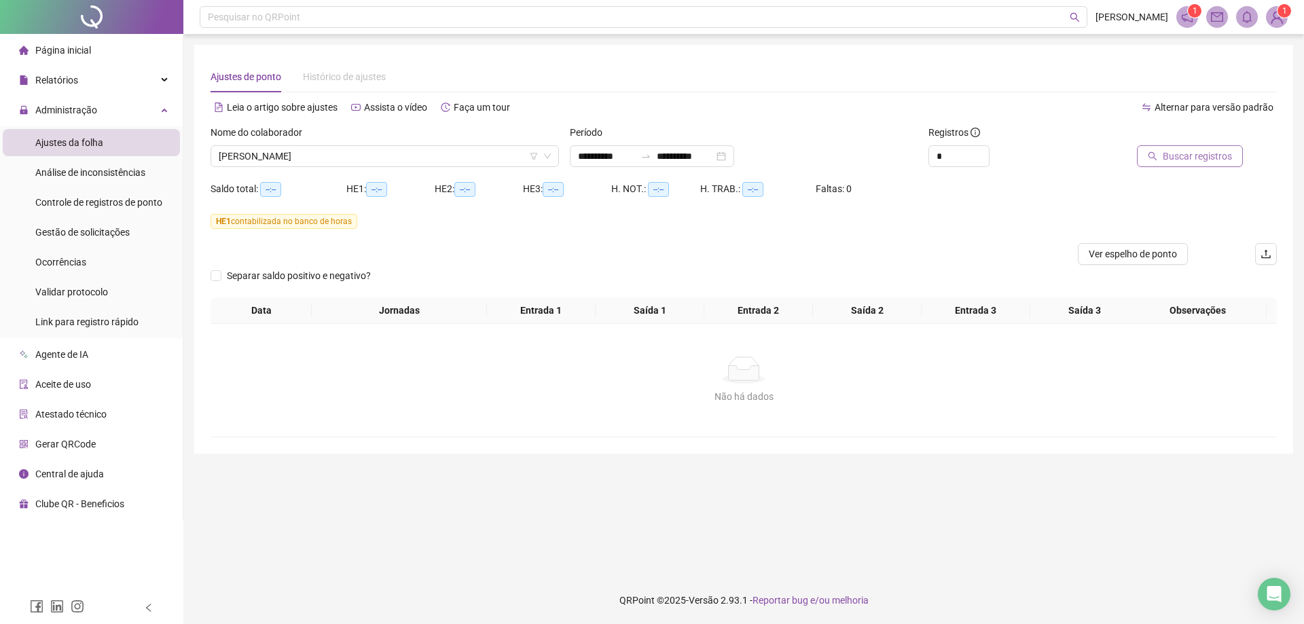
click at [1193, 158] on span "Buscar registros" at bounding box center [1196, 156] width 69 height 15
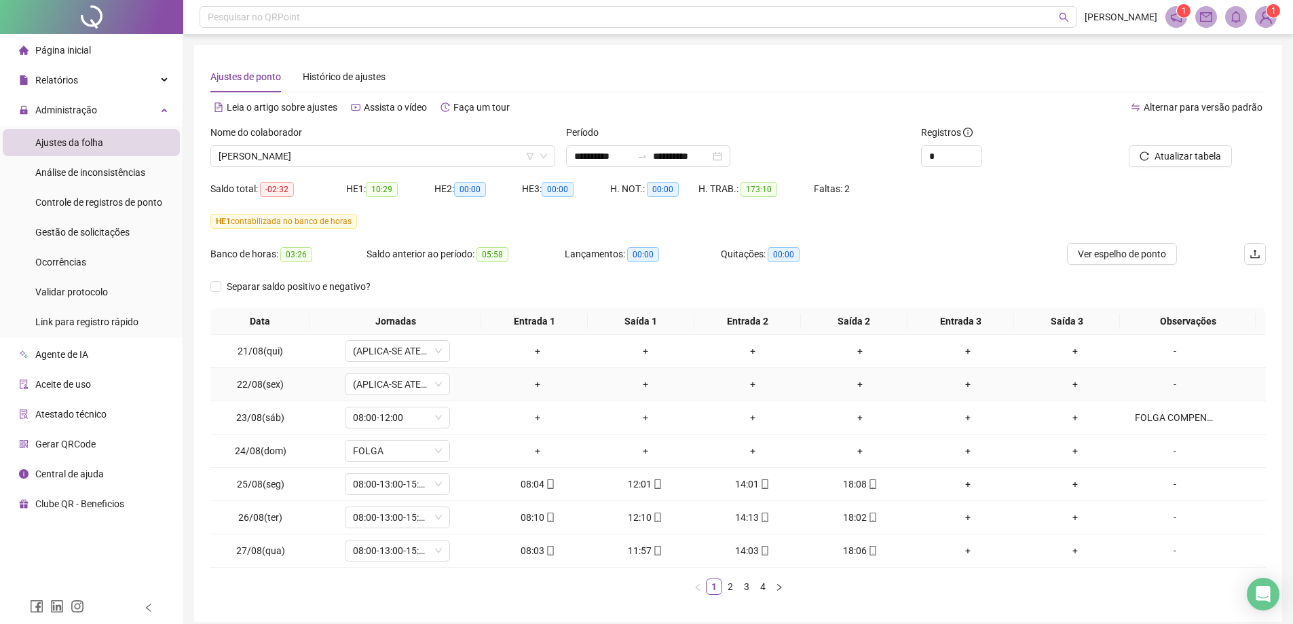
scroll to position [56, 0]
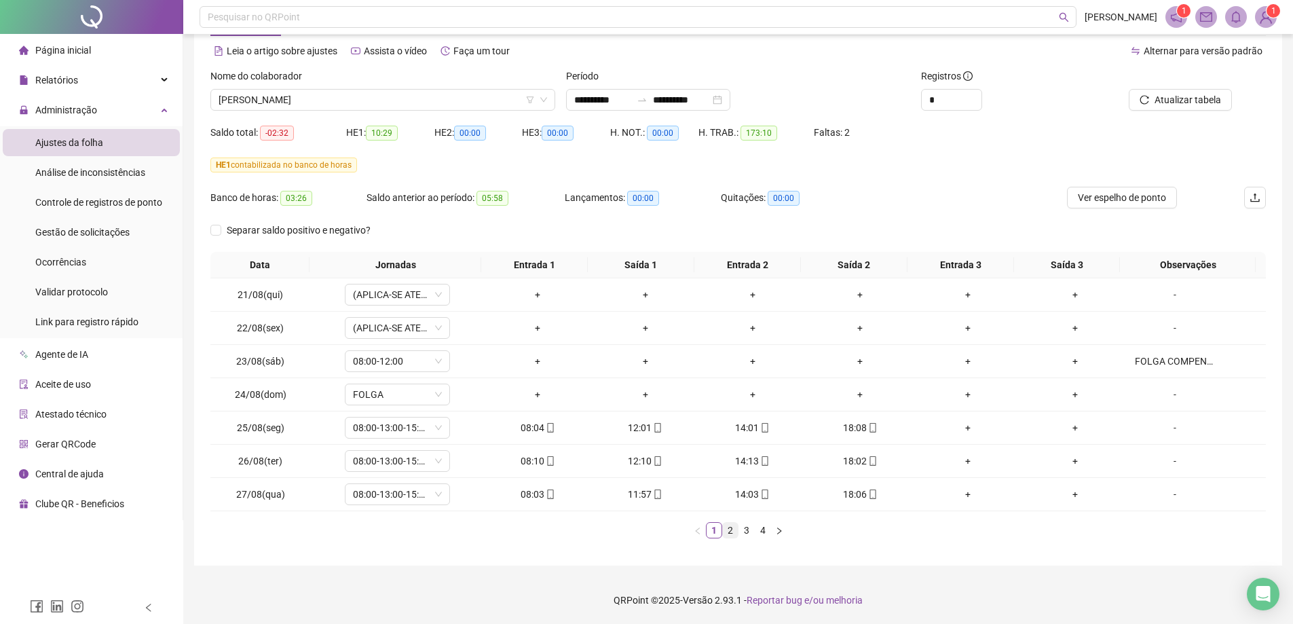
click at [734, 534] on link "2" at bounding box center [730, 530] width 15 height 15
click at [748, 528] on link "3" at bounding box center [746, 530] width 15 height 15
click at [763, 532] on link "4" at bounding box center [763, 530] width 15 height 15
click at [426, 95] on span "[PERSON_NAME]" at bounding box center [383, 100] width 329 height 20
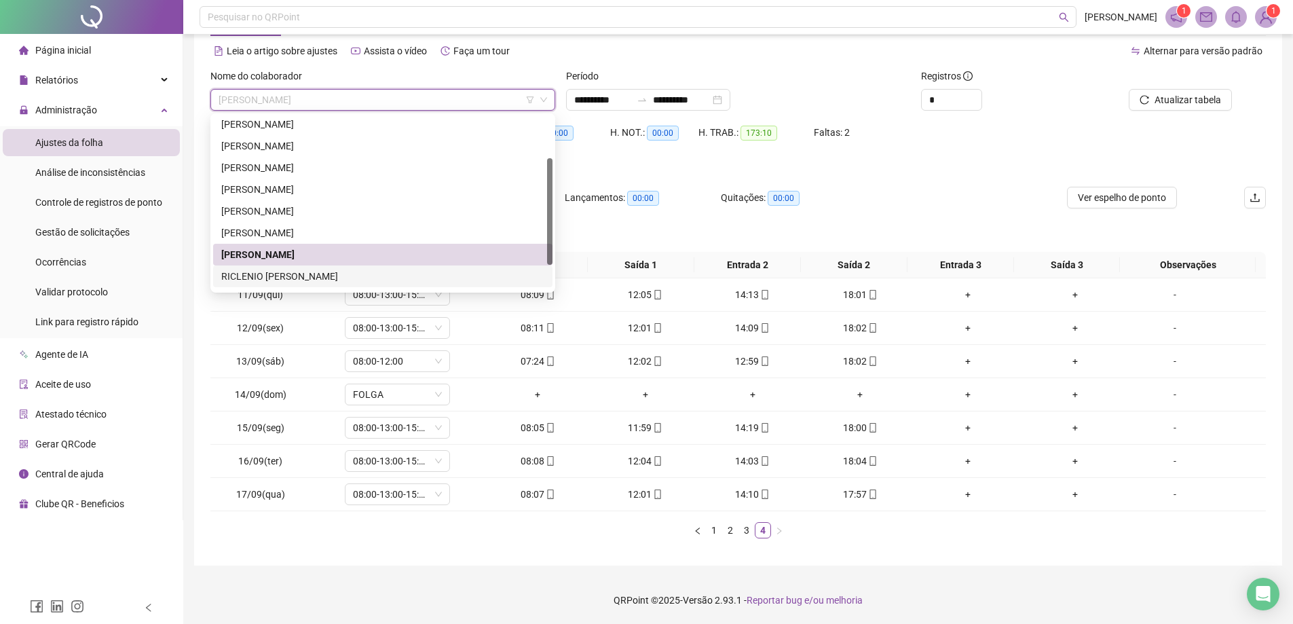
click at [244, 276] on div "RICLENIO [PERSON_NAME]" at bounding box center [382, 276] width 323 height 15
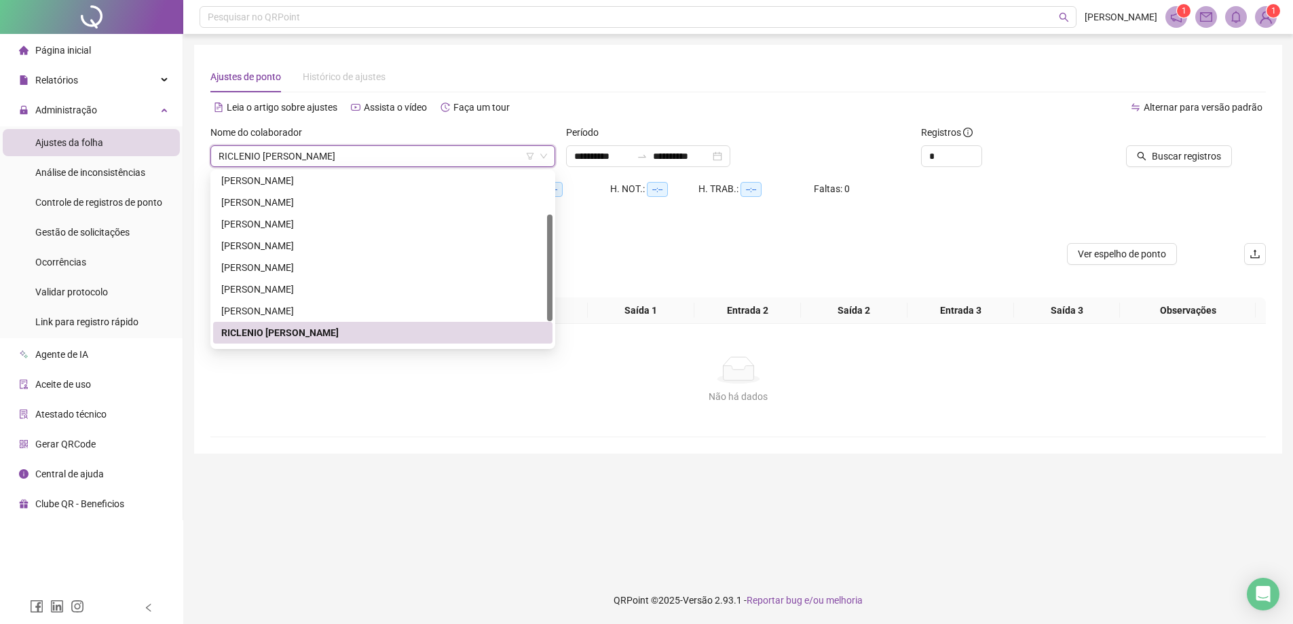
scroll to position [0, 0]
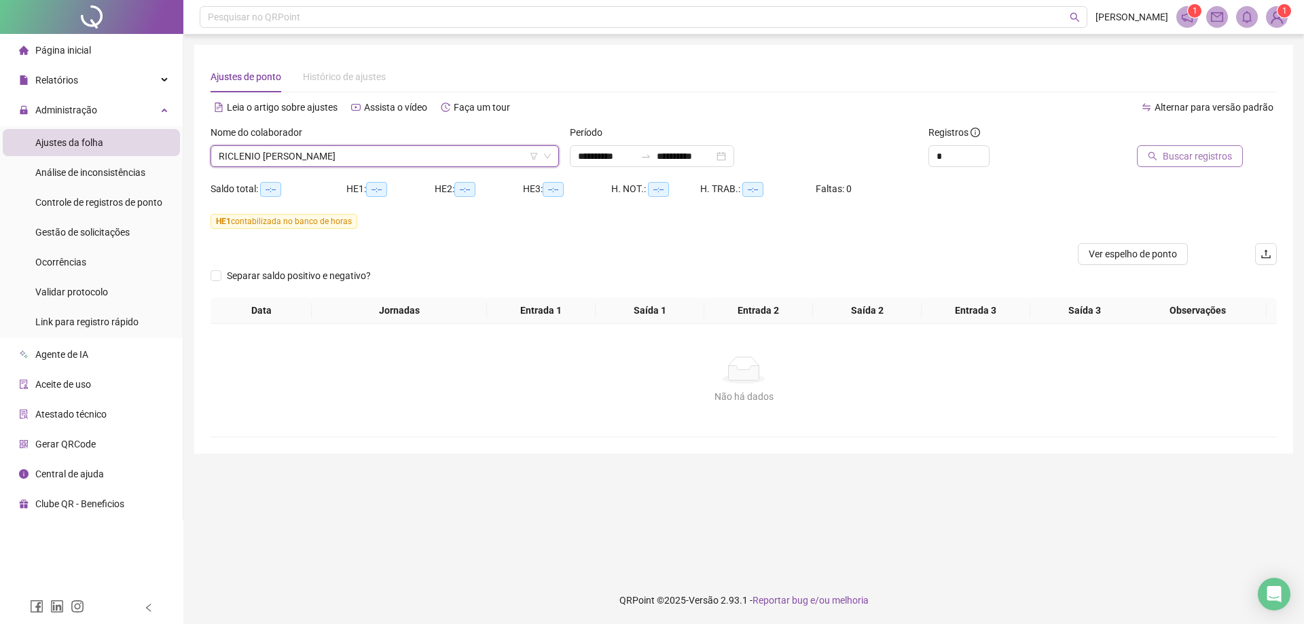
click at [1202, 154] on span "Buscar registros" at bounding box center [1196, 156] width 69 height 15
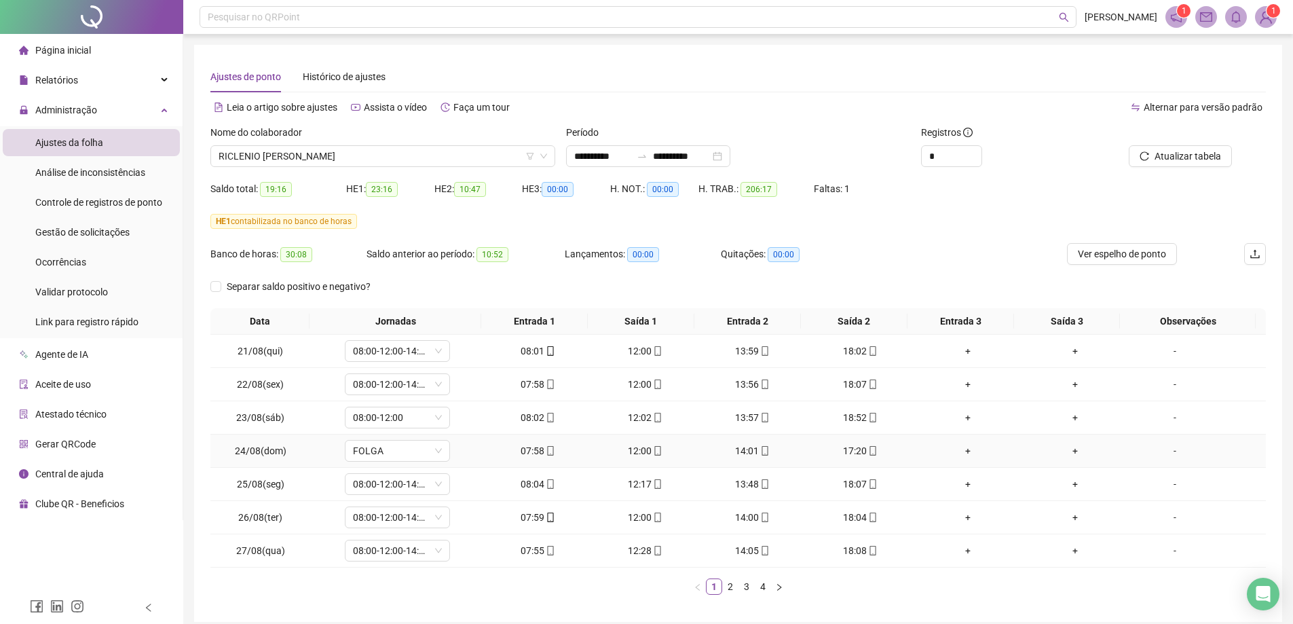
scroll to position [56, 0]
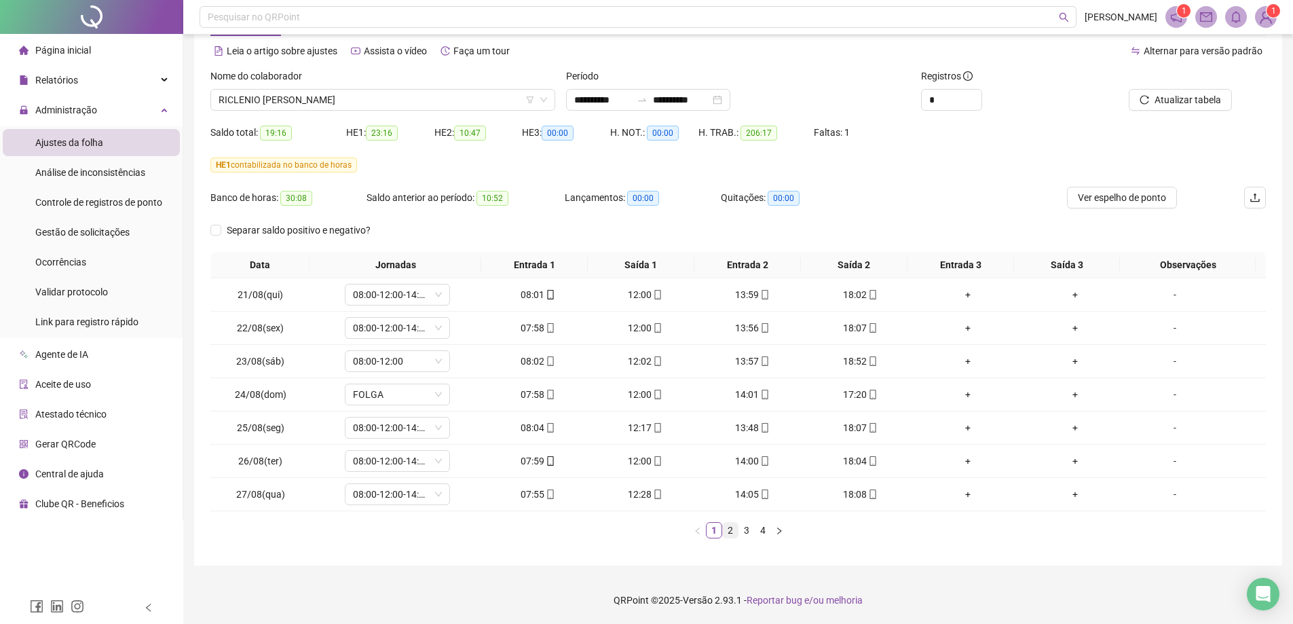
click at [731, 534] on link "2" at bounding box center [730, 530] width 15 height 15
click at [753, 533] on link "3" at bounding box center [746, 530] width 15 height 15
click at [761, 532] on link "4" at bounding box center [763, 530] width 15 height 15
click at [957, 361] on div "16:03" at bounding box center [968, 361] width 96 height 15
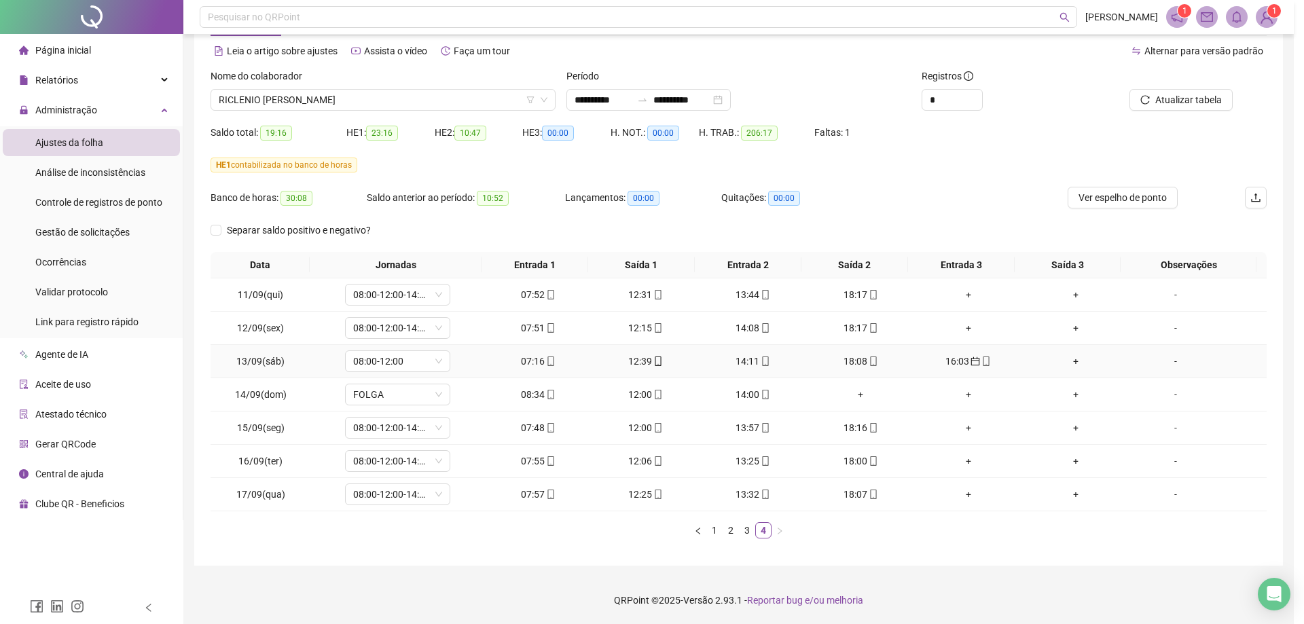
type input "**********"
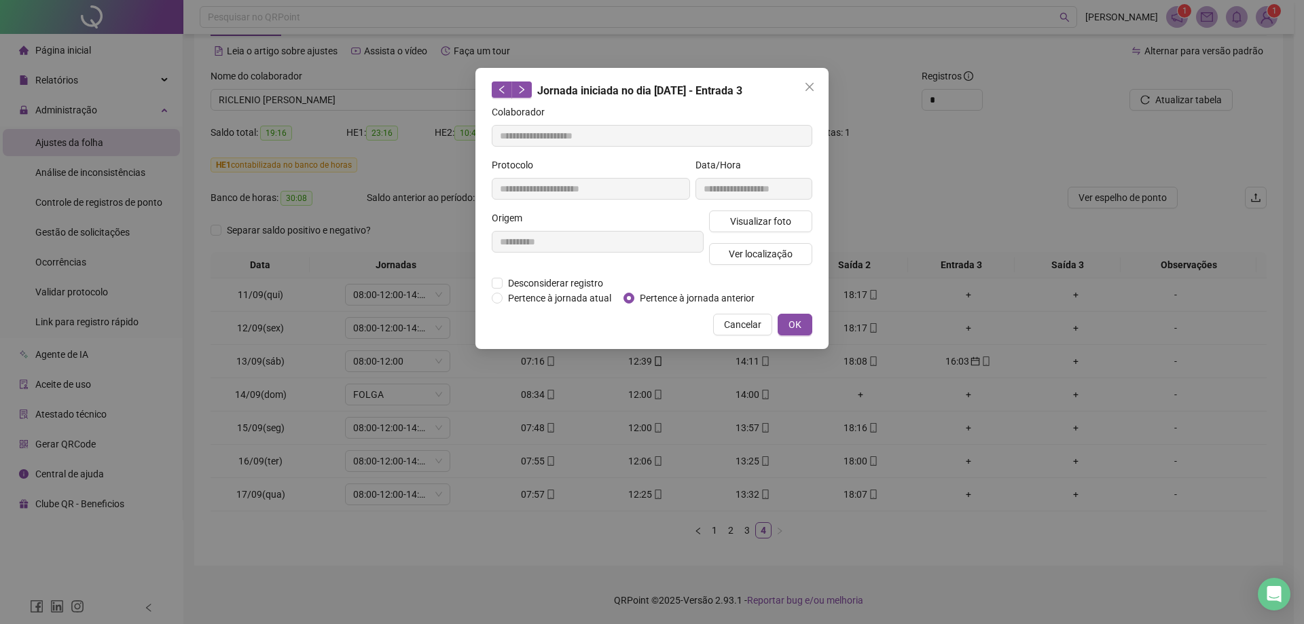
click at [492, 278] on div "**********" at bounding box center [651, 208] width 353 height 281
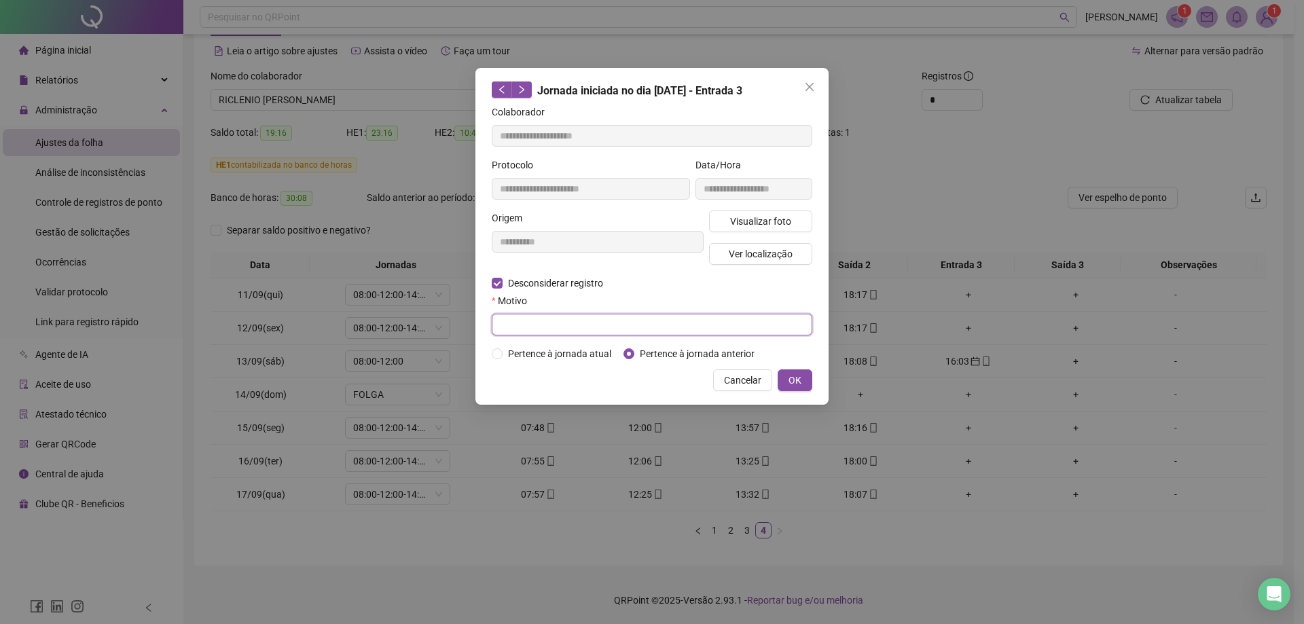
click at [543, 327] on input "text" at bounding box center [652, 325] width 320 height 22
type input "**********"
click at [800, 387] on button "OK" at bounding box center [794, 380] width 35 height 22
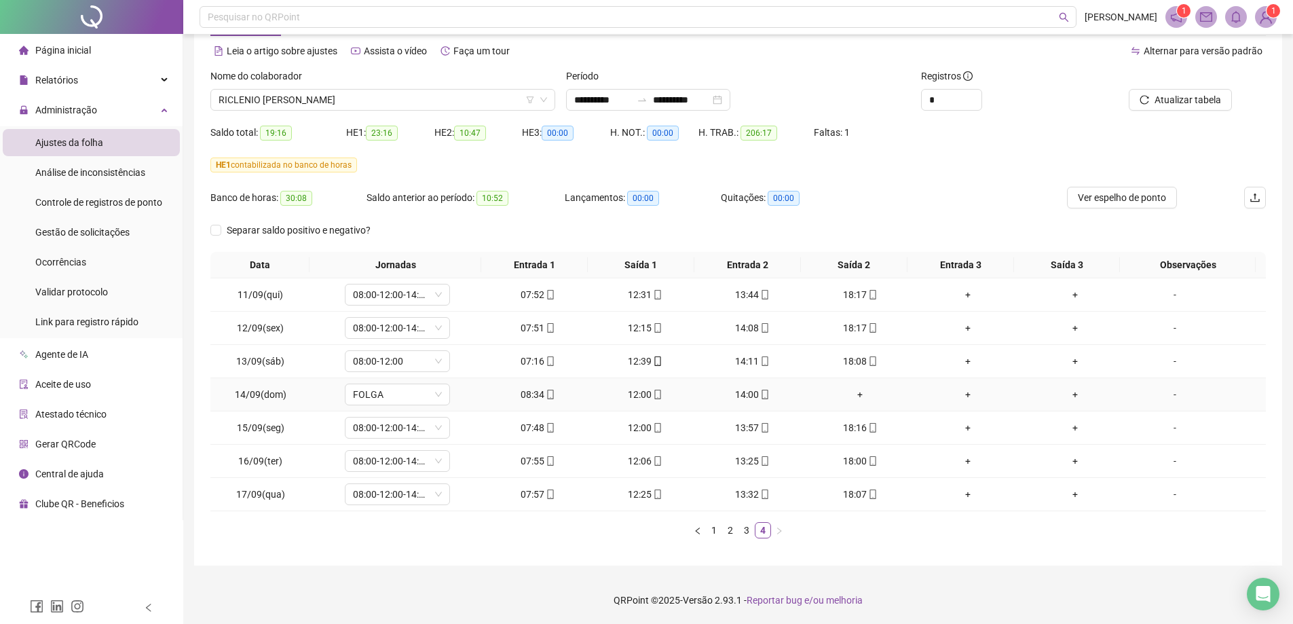
click at [849, 397] on div "+" at bounding box center [860, 394] width 96 height 15
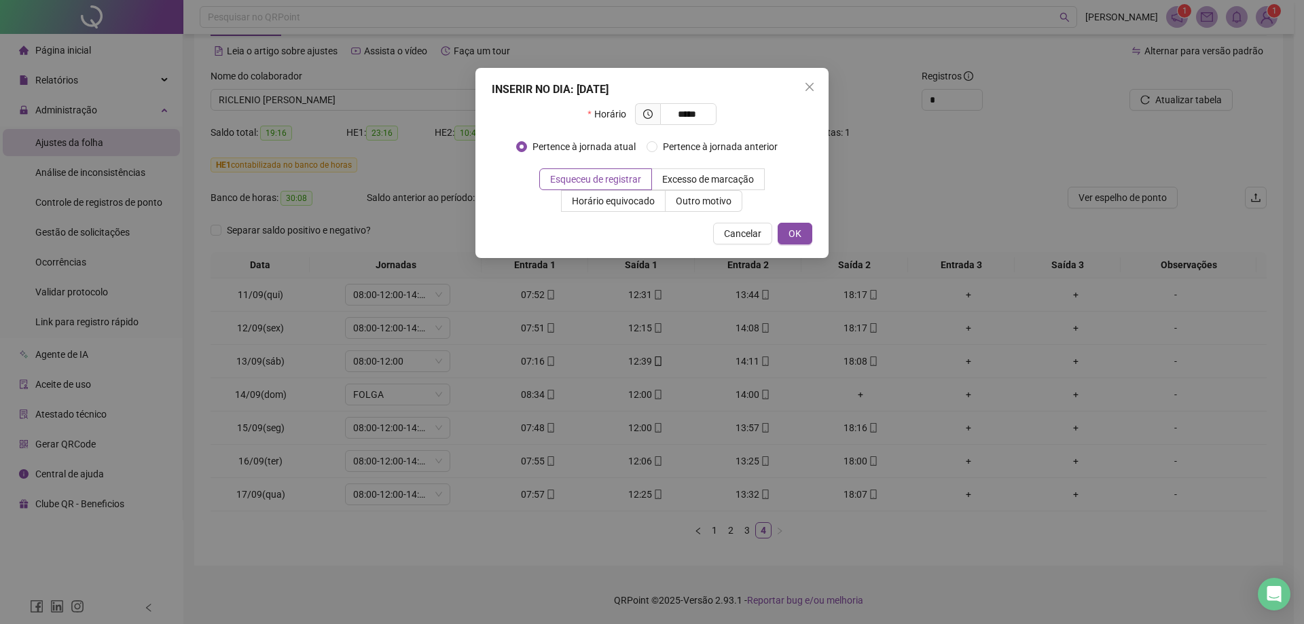
drag, startPoint x: 701, startPoint y: 113, endPoint x: 624, endPoint y: 113, distance: 77.4
click at [624, 113] on div "Horário *****" at bounding box center [651, 114] width 128 height 22
drag, startPoint x: 674, startPoint y: 114, endPoint x: 723, endPoint y: 114, distance: 48.9
click at [723, 114] on div "Horário *****" at bounding box center [652, 119] width 320 height 33
type input "*****"
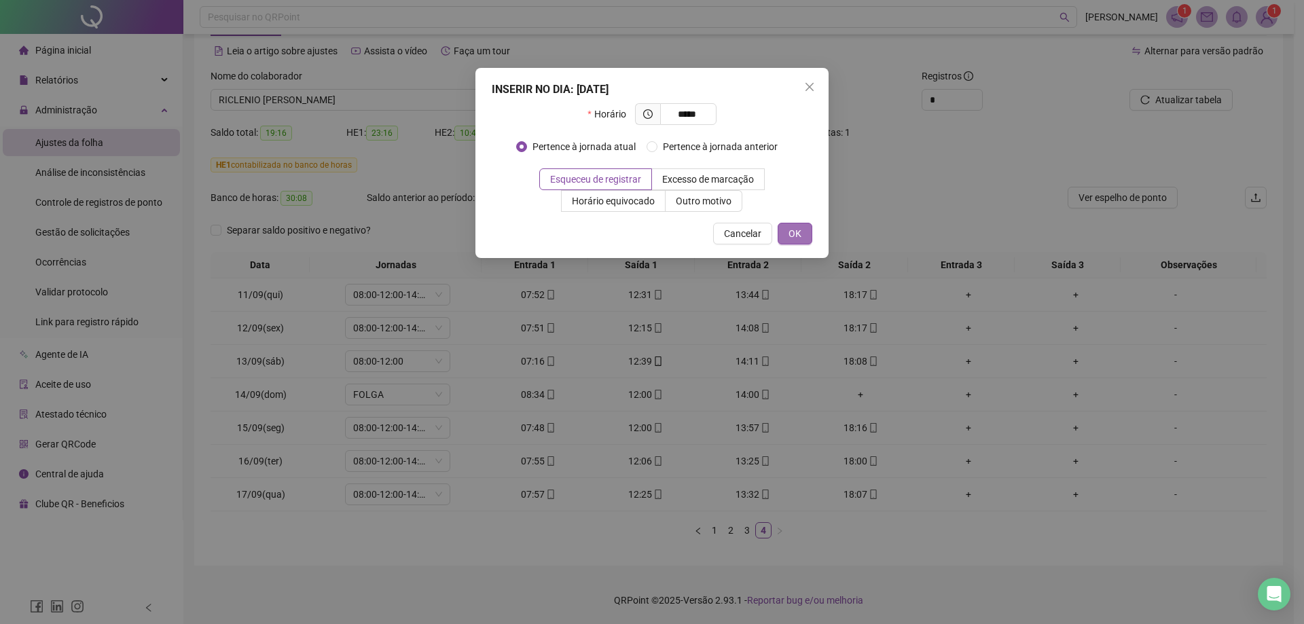
click at [788, 241] on button "OK" at bounding box center [794, 234] width 35 height 22
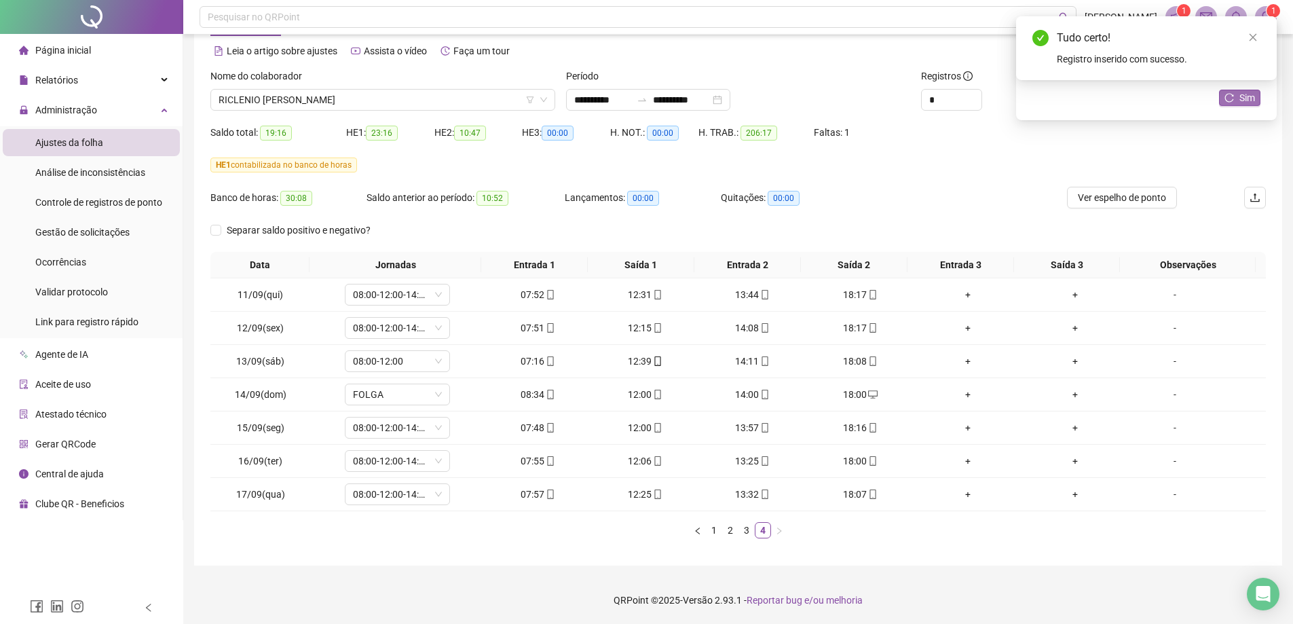
click at [1240, 93] on button "Sim" at bounding box center [1239, 98] width 41 height 16
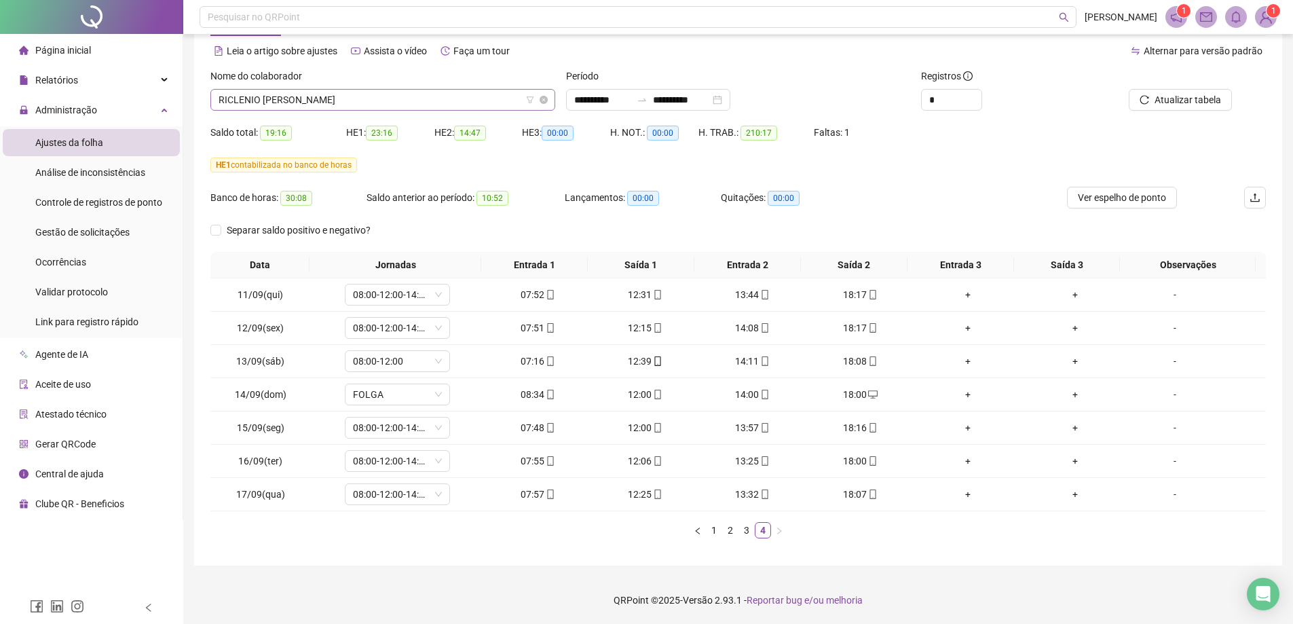
click at [380, 95] on span "RICLENIO [PERSON_NAME]" at bounding box center [383, 100] width 329 height 20
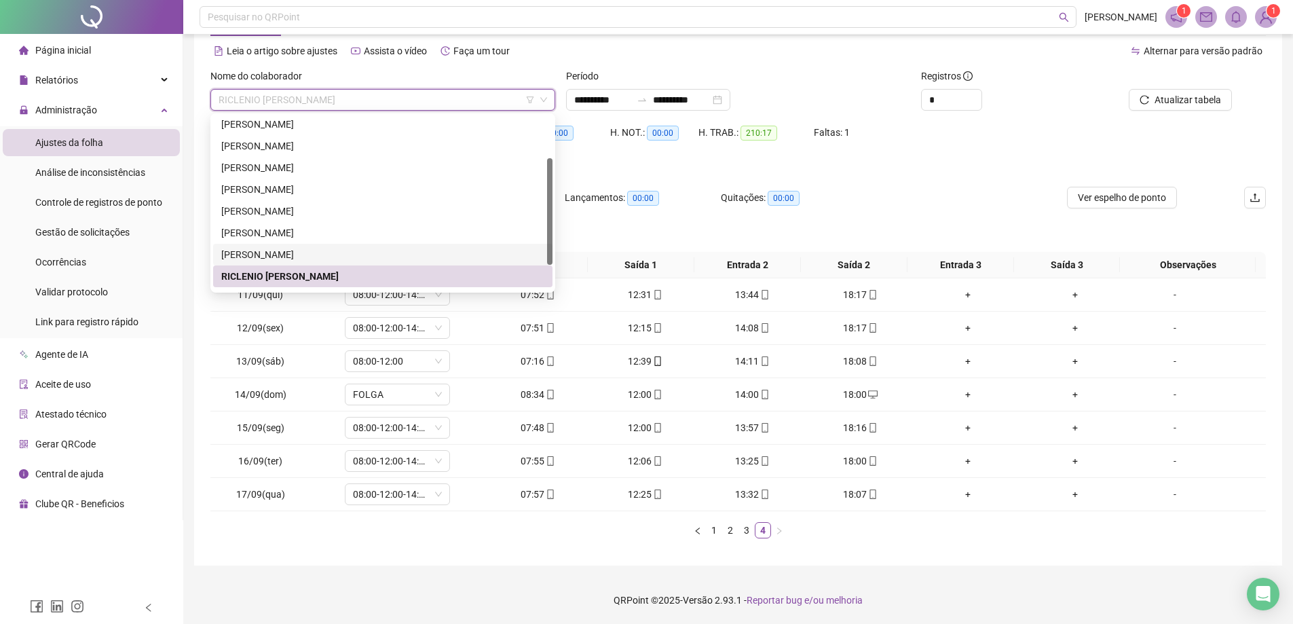
scroll to position [109, 0]
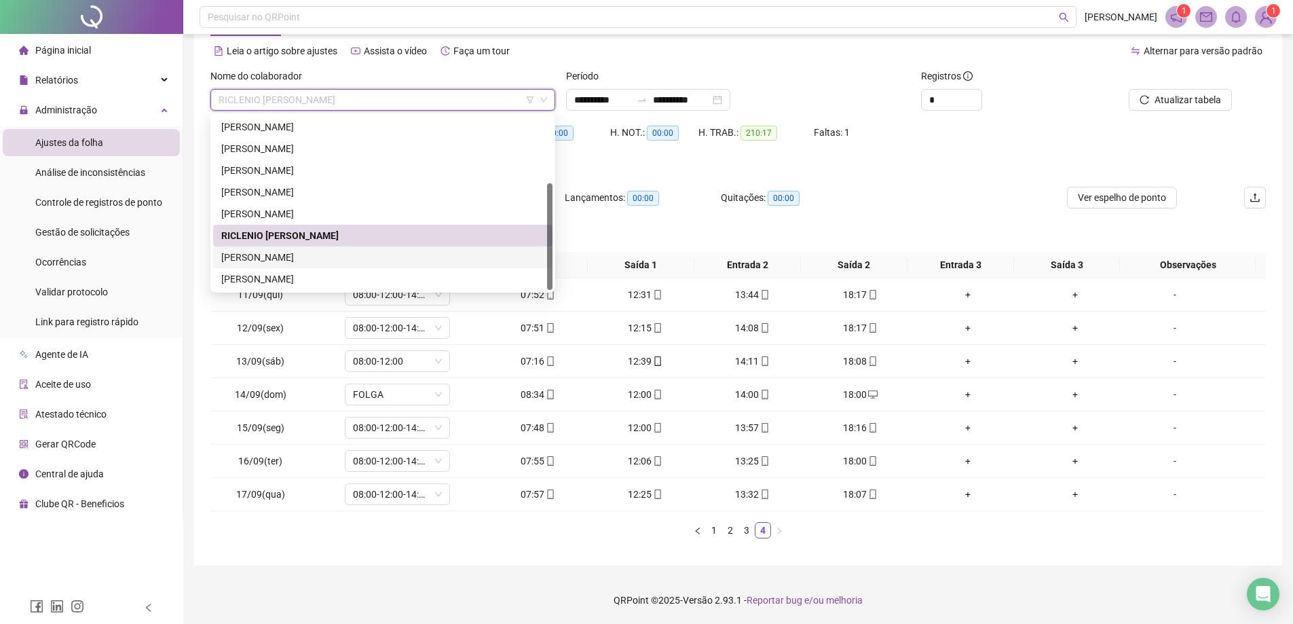
click at [263, 256] on div "[PERSON_NAME]" at bounding box center [382, 257] width 323 height 15
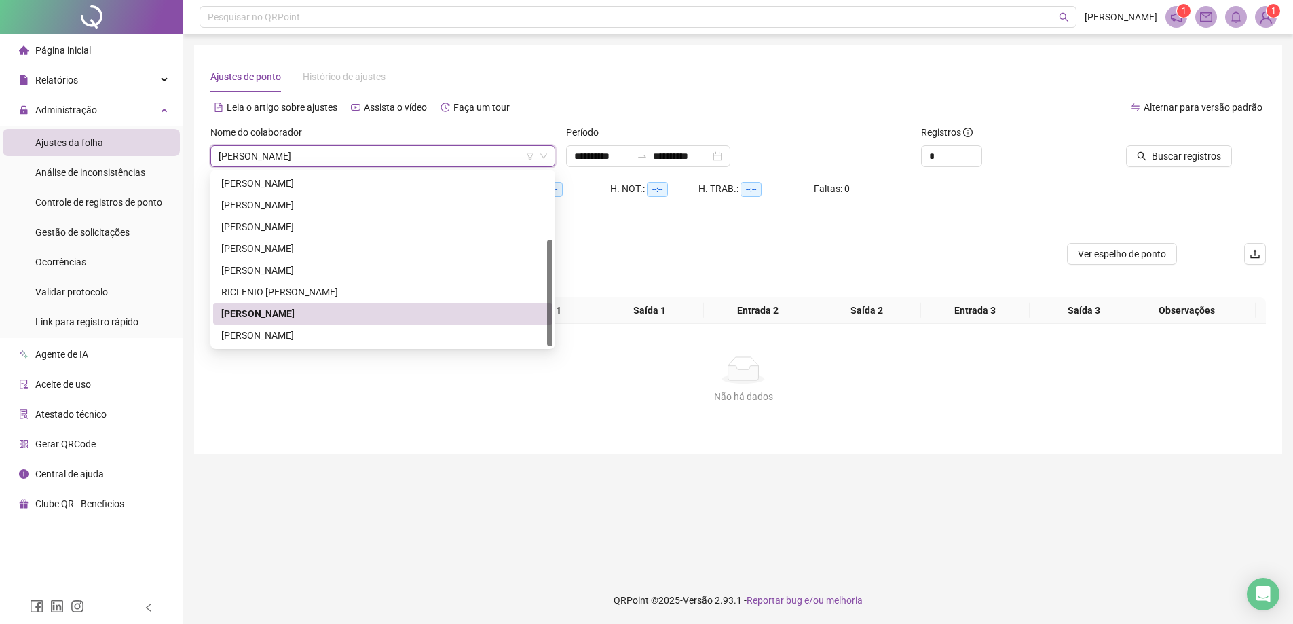
scroll to position [0, 0]
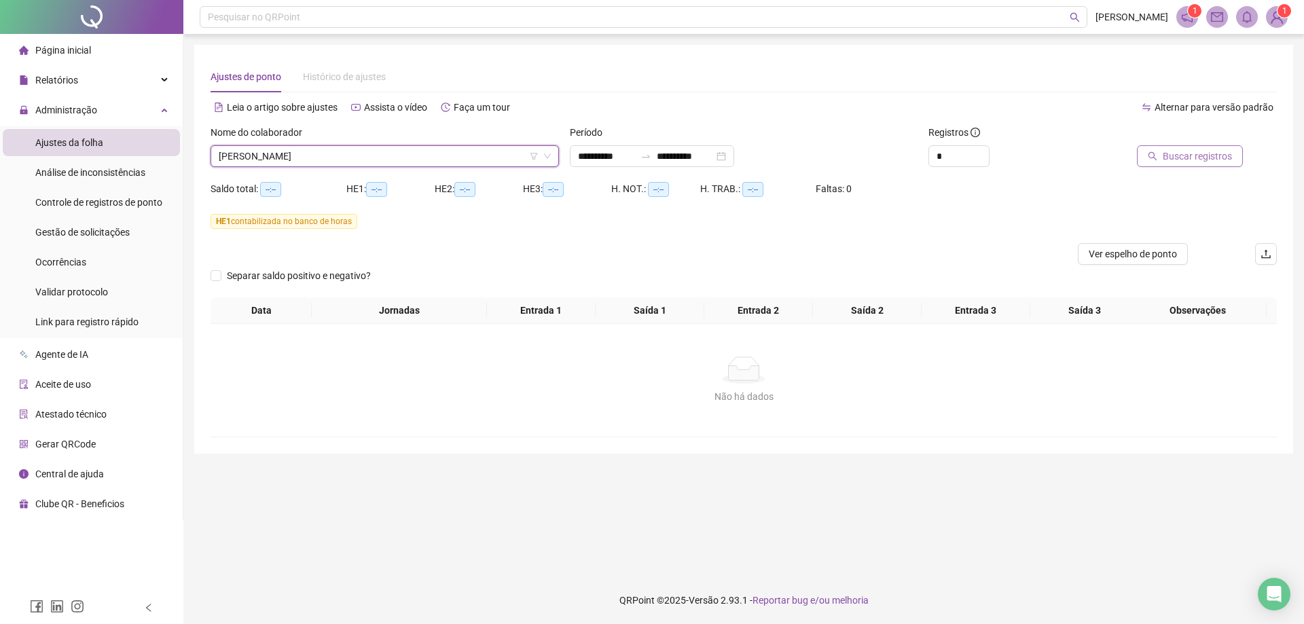
click at [1197, 164] on button "Buscar registros" at bounding box center [1190, 156] width 106 height 22
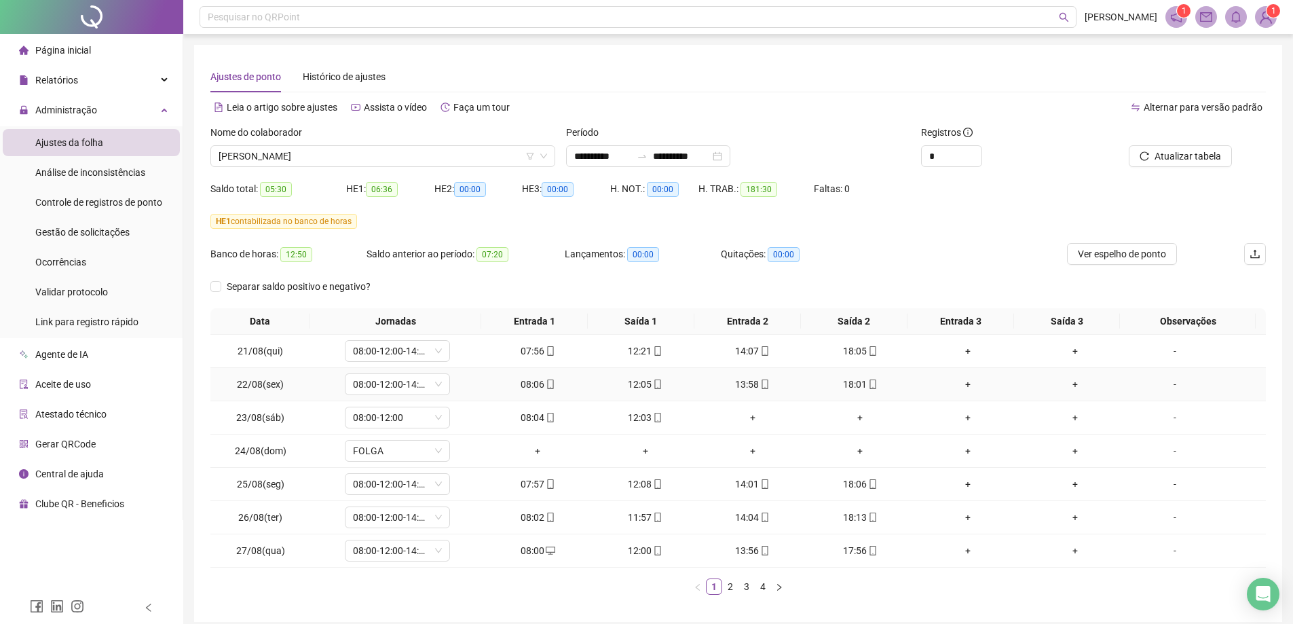
scroll to position [56, 0]
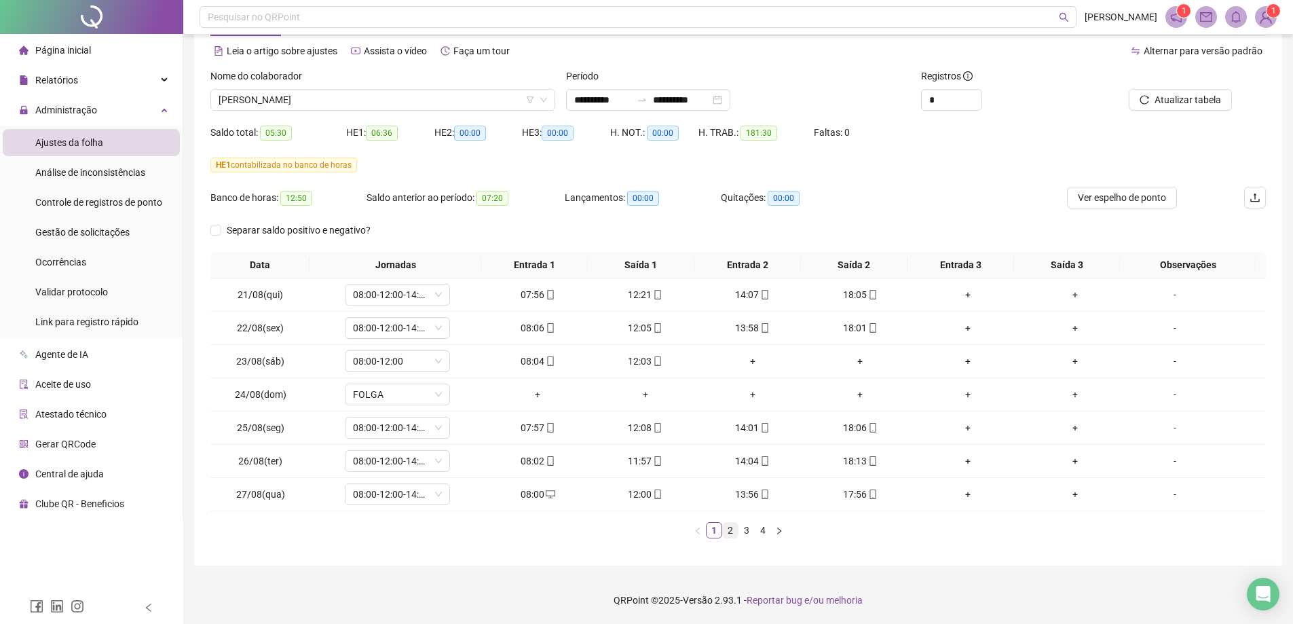
click at [735, 530] on link "2" at bounding box center [730, 530] width 15 height 15
click at [753, 528] on link "3" at bounding box center [746, 530] width 15 height 15
click at [760, 532] on link "4" at bounding box center [763, 530] width 15 height 15
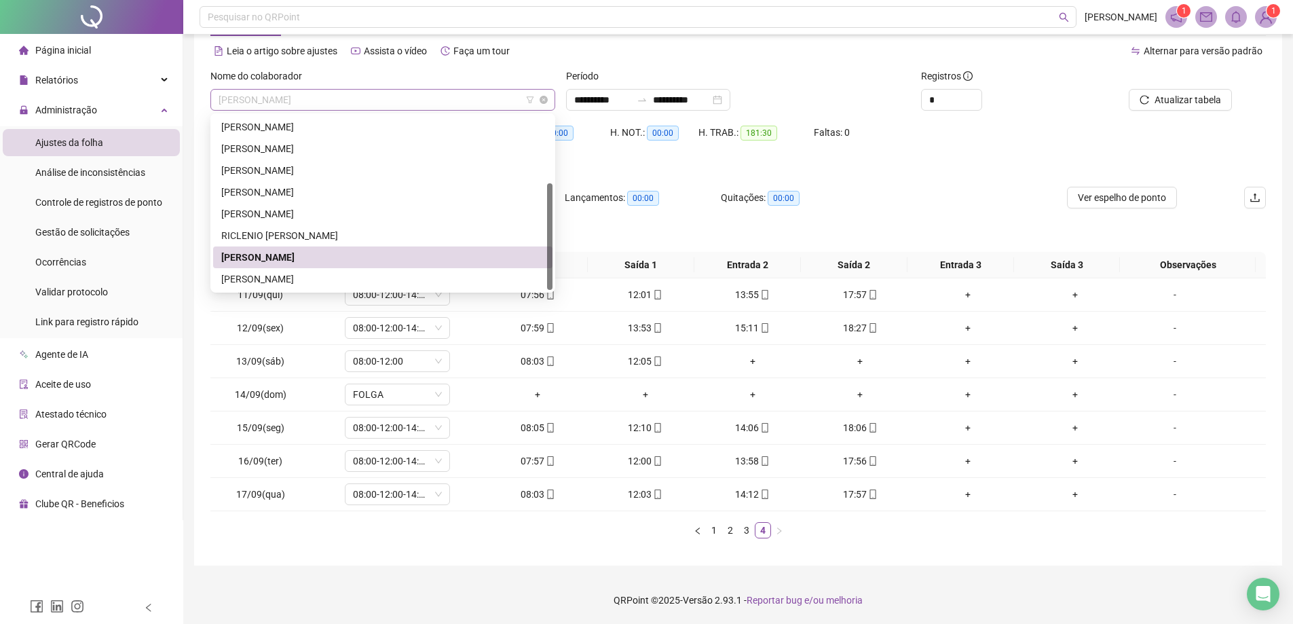
click at [374, 99] on span "[PERSON_NAME]" at bounding box center [383, 100] width 329 height 20
click at [277, 282] on div "[PERSON_NAME]" at bounding box center [382, 279] width 323 height 15
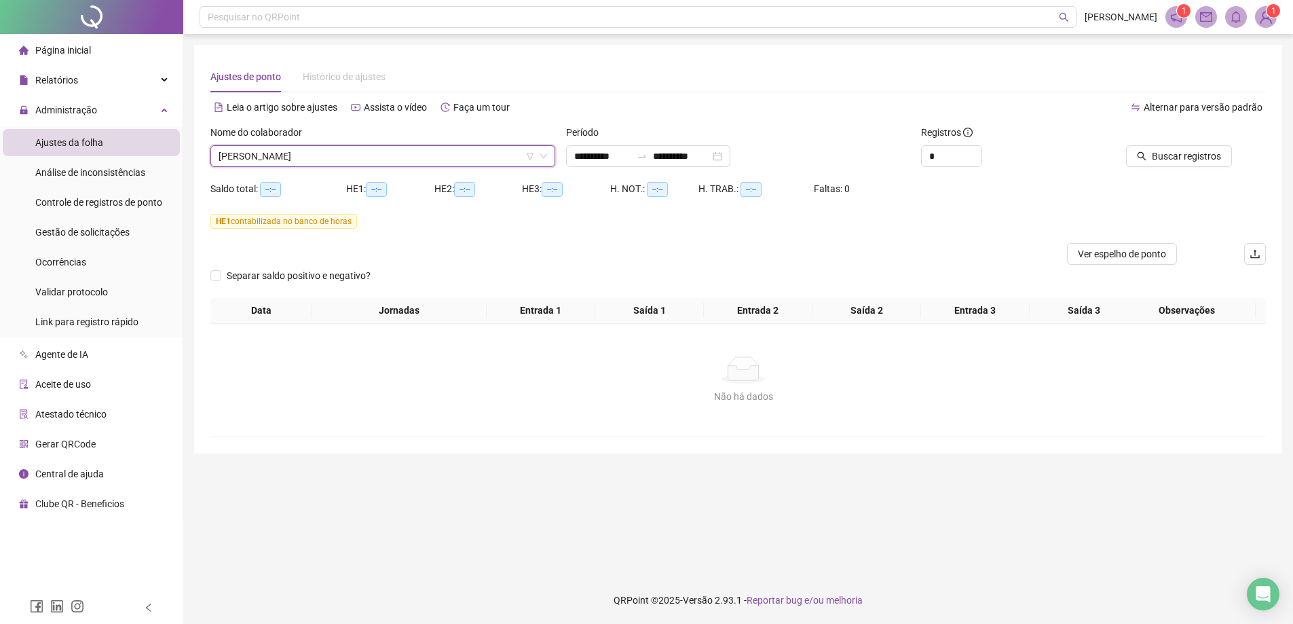
scroll to position [0, 0]
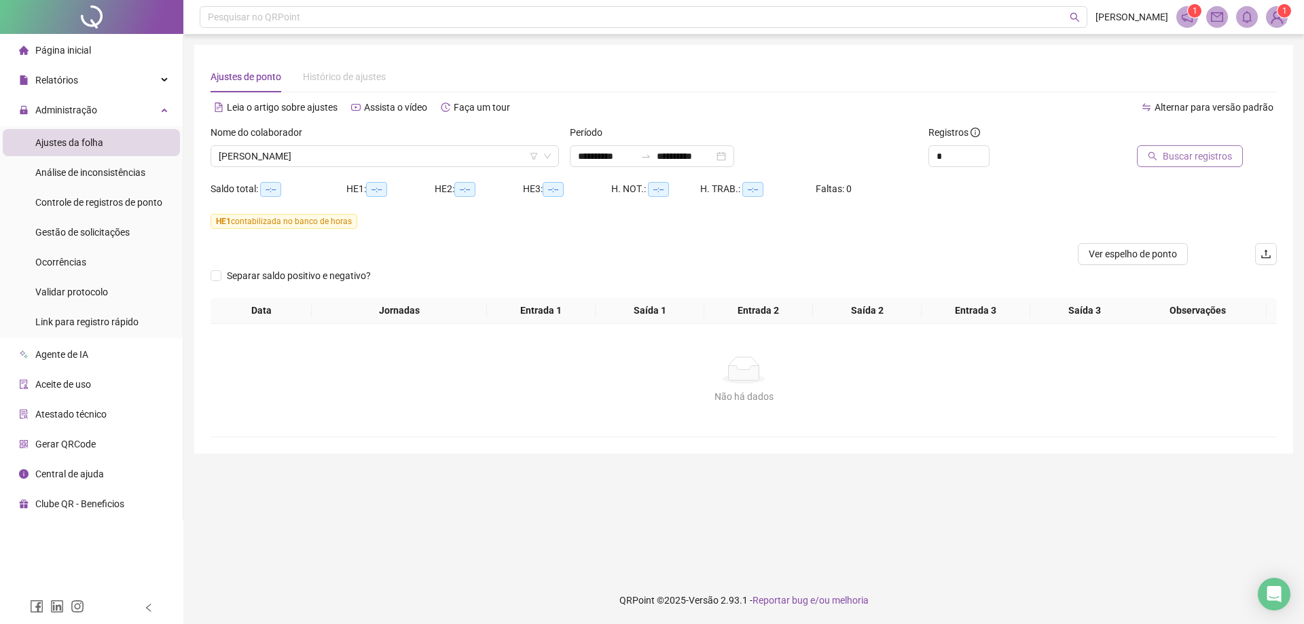
click at [1180, 160] on span "Buscar registros" at bounding box center [1196, 156] width 69 height 15
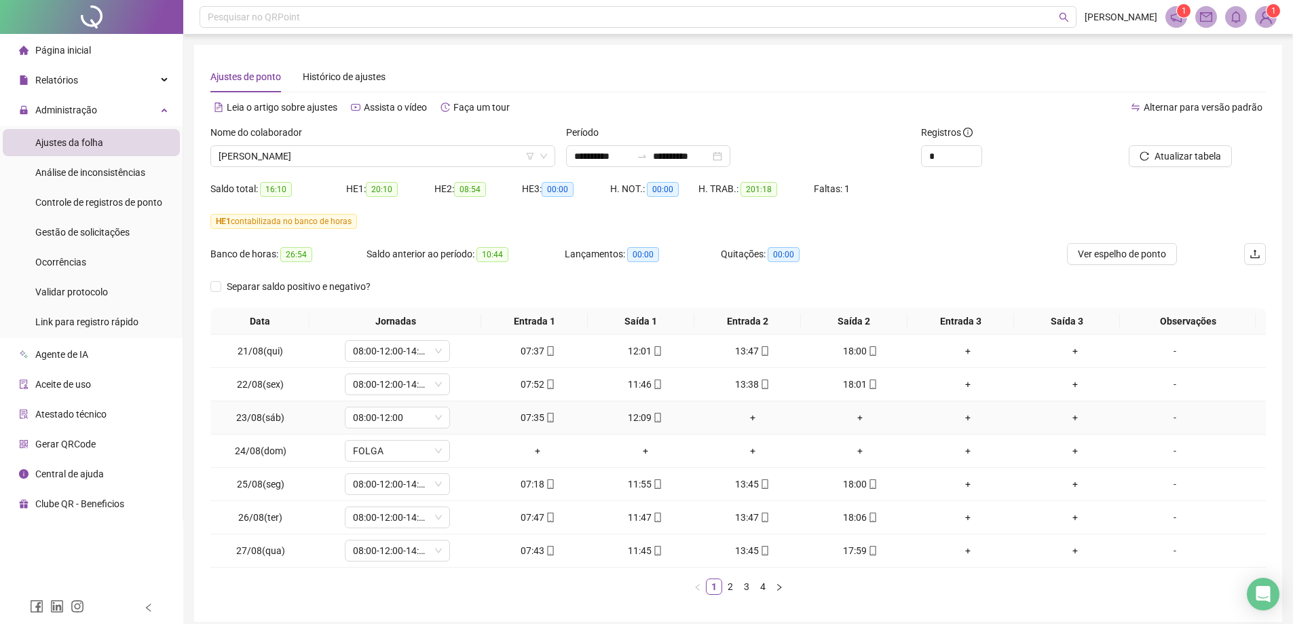
scroll to position [56, 0]
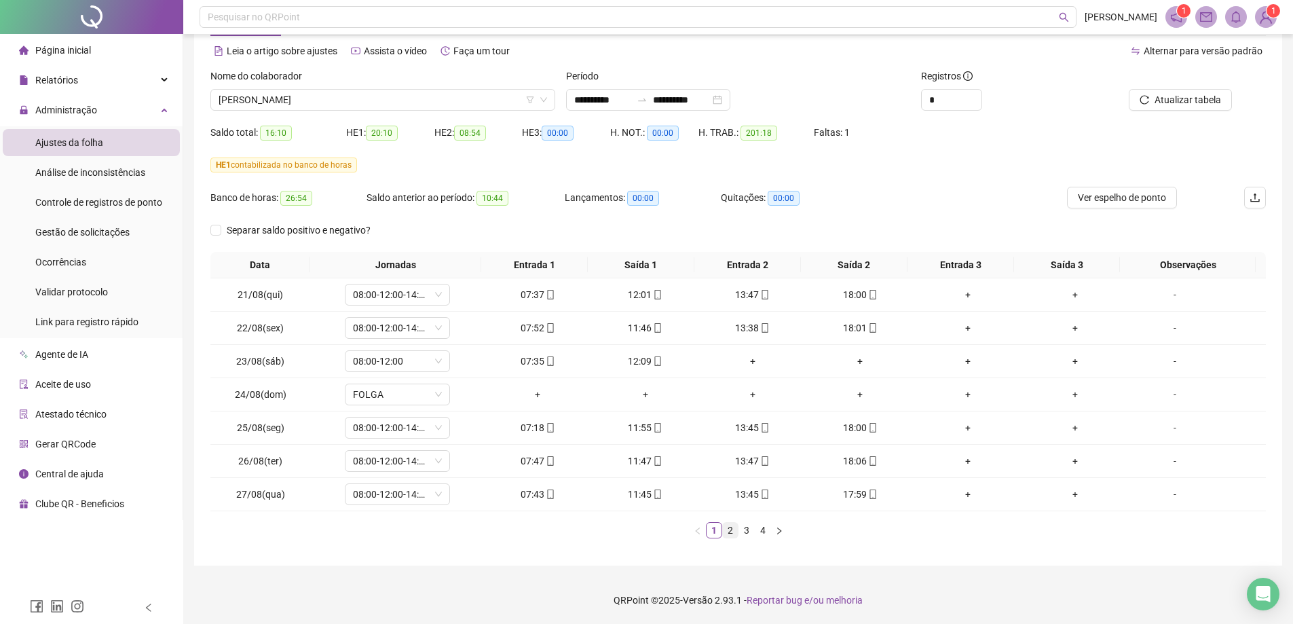
click at [731, 533] on link "2" at bounding box center [730, 530] width 15 height 15
click at [744, 534] on link "3" at bounding box center [746, 530] width 15 height 15
click at [767, 534] on link "4" at bounding box center [763, 530] width 15 height 15
click at [62, 229] on span "Gestão de solicitações" at bounding box center [82, 232] width 94 height 11
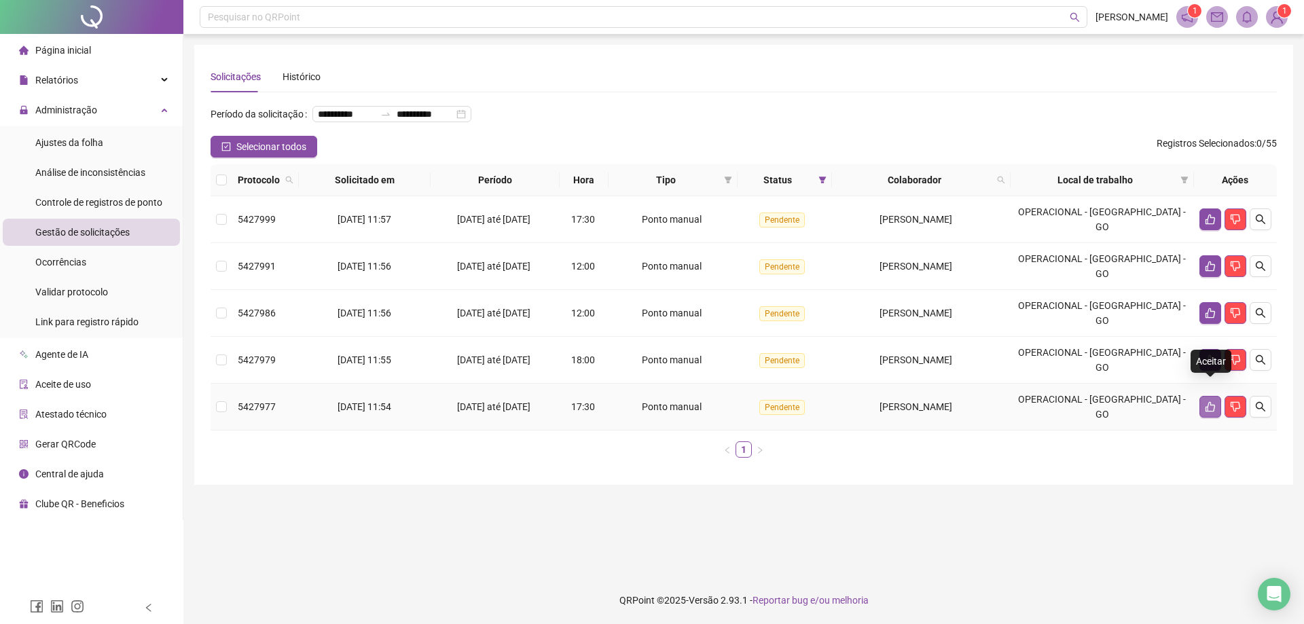
click at [1212, 397] on button "button" at bounding box center [1210, 407] width 22 height 22
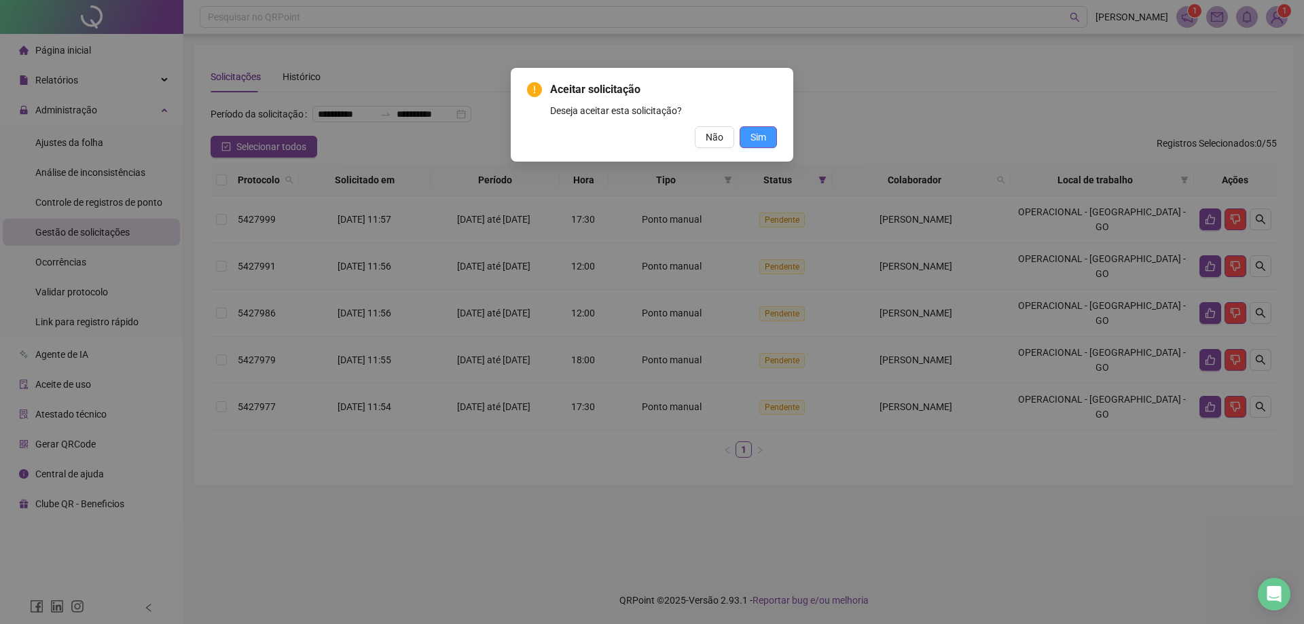
click at [759, 140] on span "Sim" at bounding box center [758, 137] width 16 height 15
click at [763, 136] on span "Sim" at bounding box center [758, 137] width 16 height 15
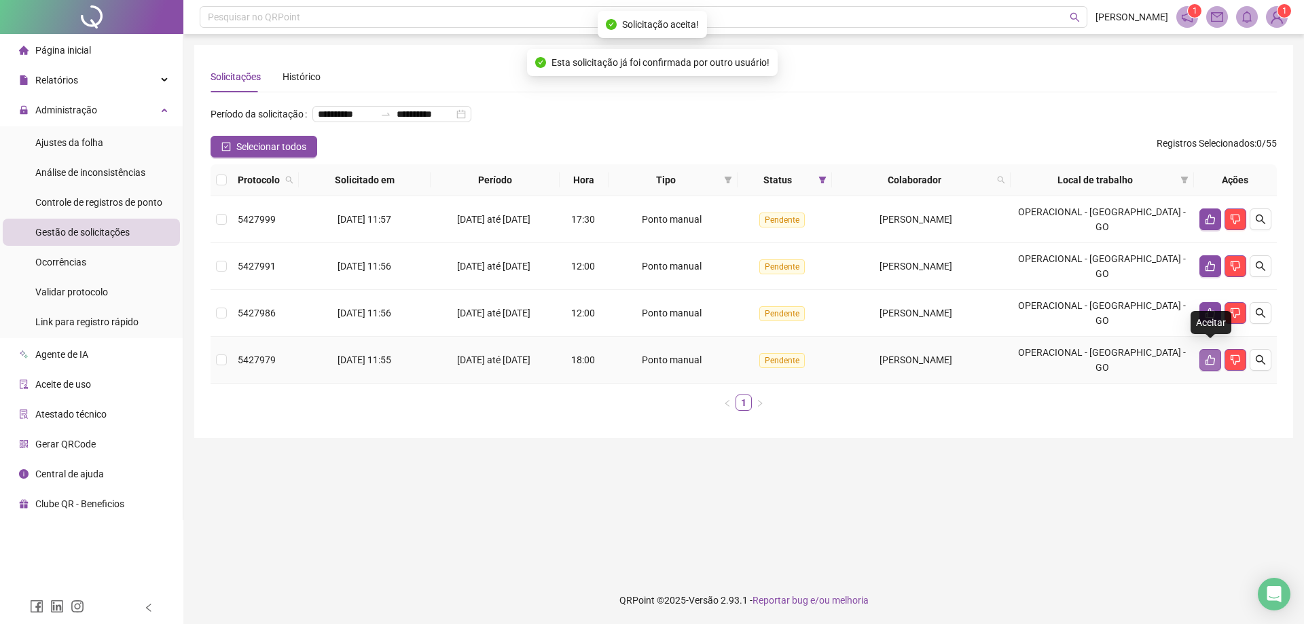
click at [1206, 356] on icon "like" at bounding box center [1210, 360] width 10 height 10
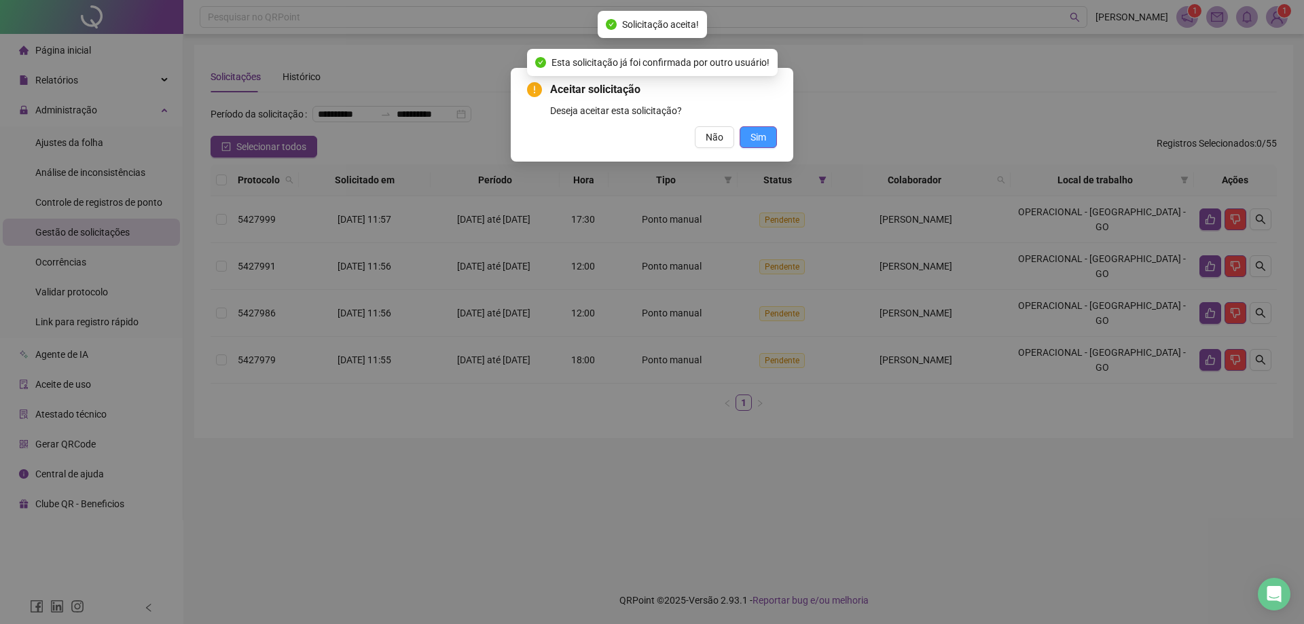
click at [762, 130] on span "Sim" at bounding box center [758, 137] width 16 height 15
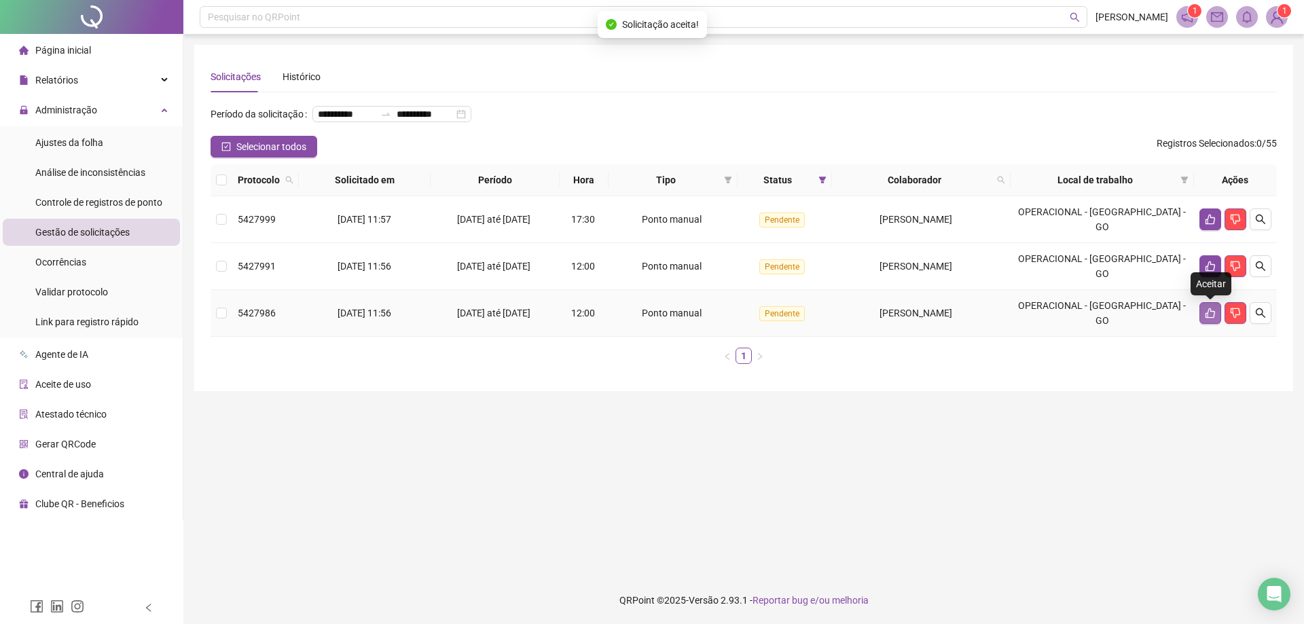
click at [1213, 318] on icon "like" at bounding box center [1210, 313] width 11 height 11
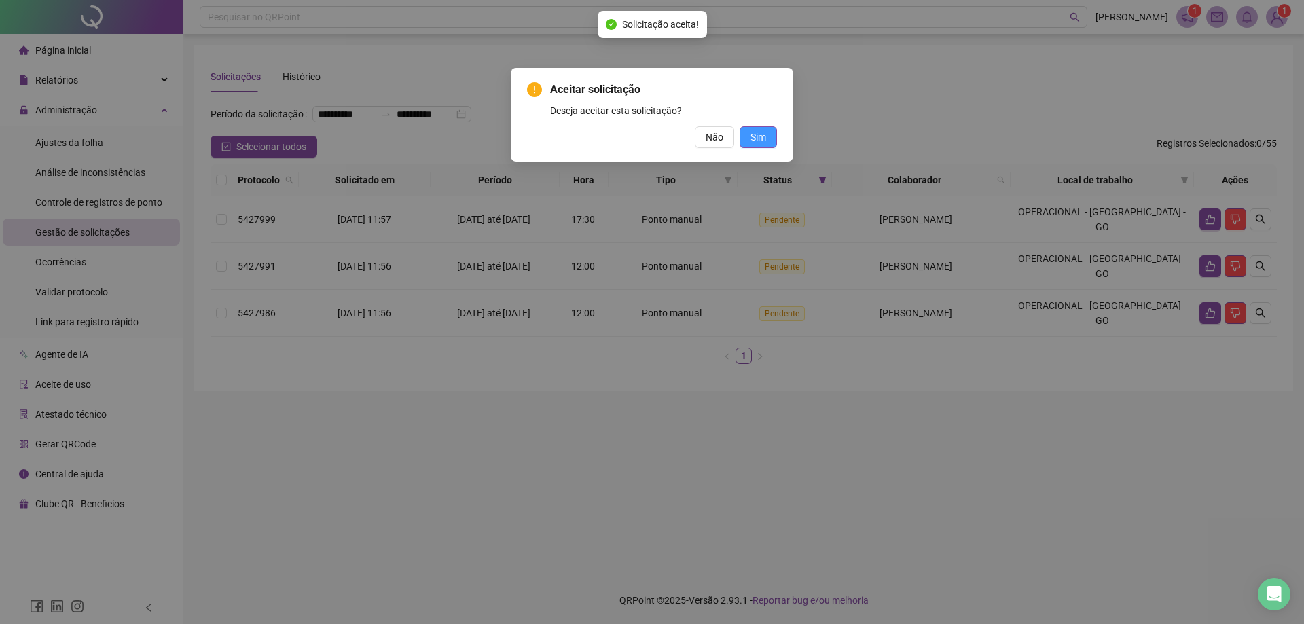
click at [759, 137] on span "Sim" at bounding box center [758, 137] width 16 height 15
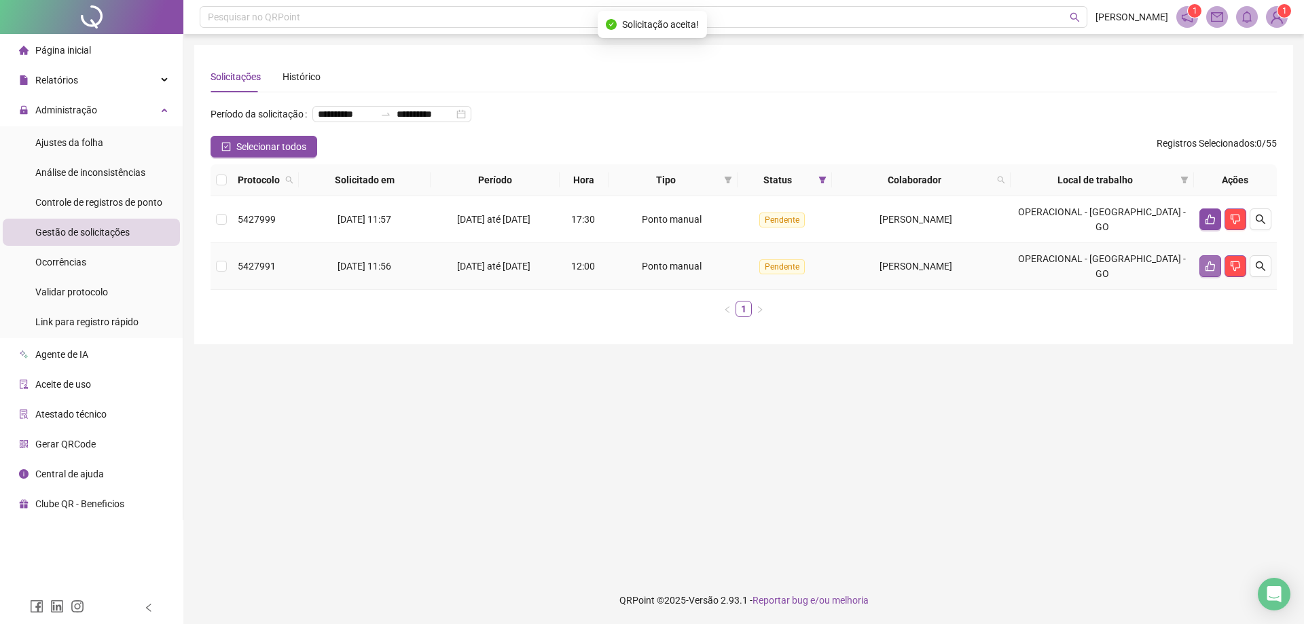
click at [1208, 270] on button "button" at bounding box center [1210, 266] width 22 height 22
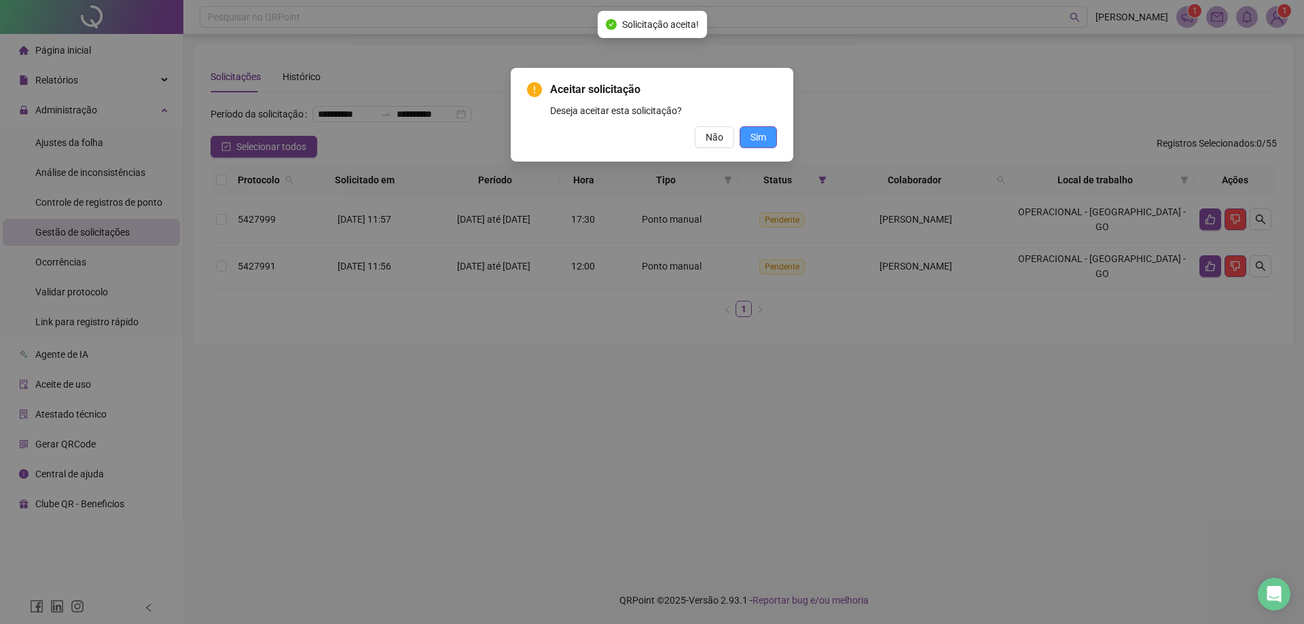
click at [767, 136] on button "Sim" at bounding box center [757, 137] width 37 height 22
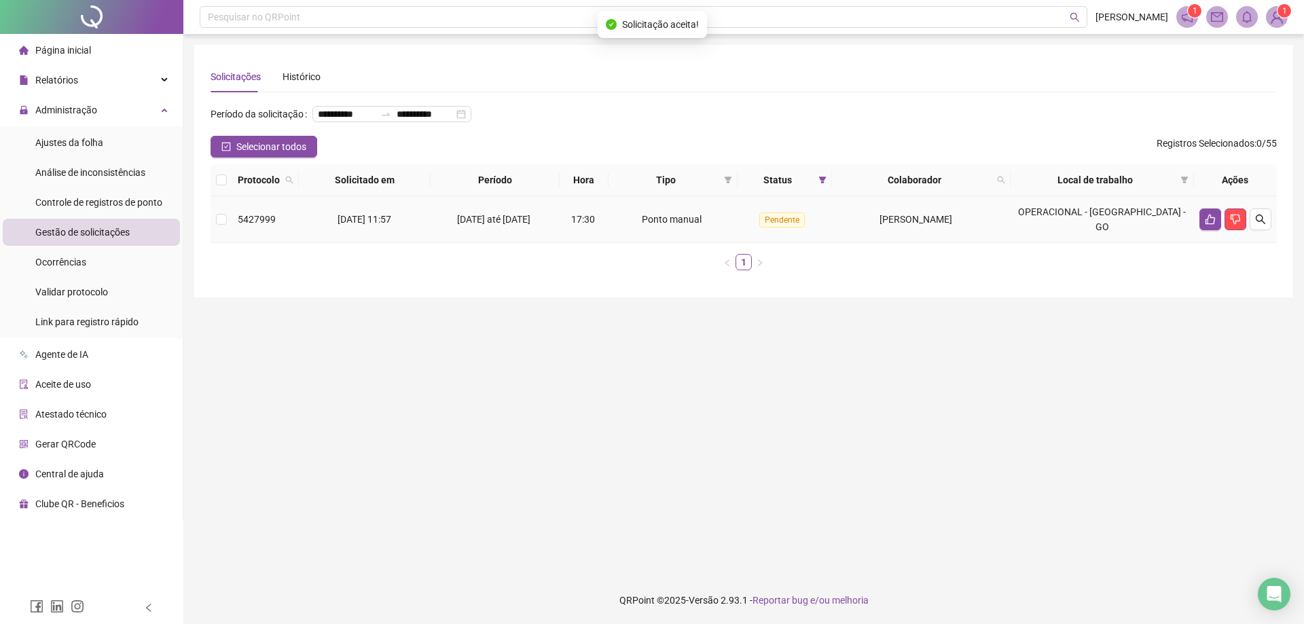
click at [1211, 243] on td at bounding box center [1235, 219] width 83 height 47
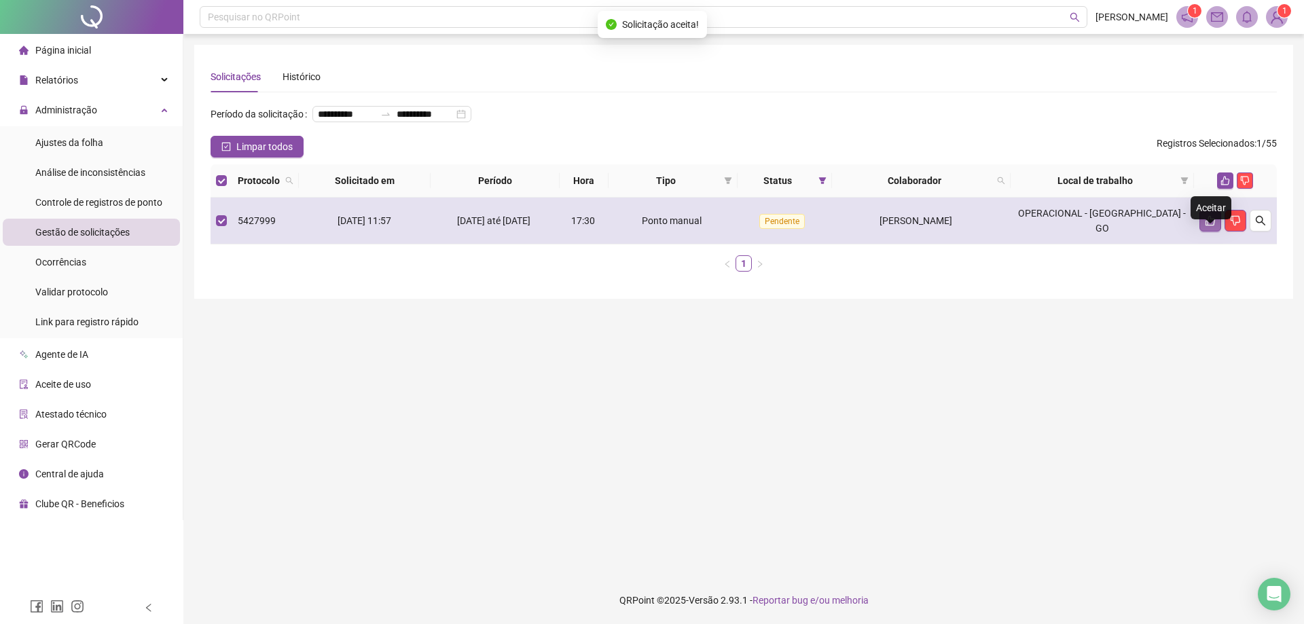
click at [1205, 226] on icon "like" at bounding box center [1210, 220] width 11 height 11
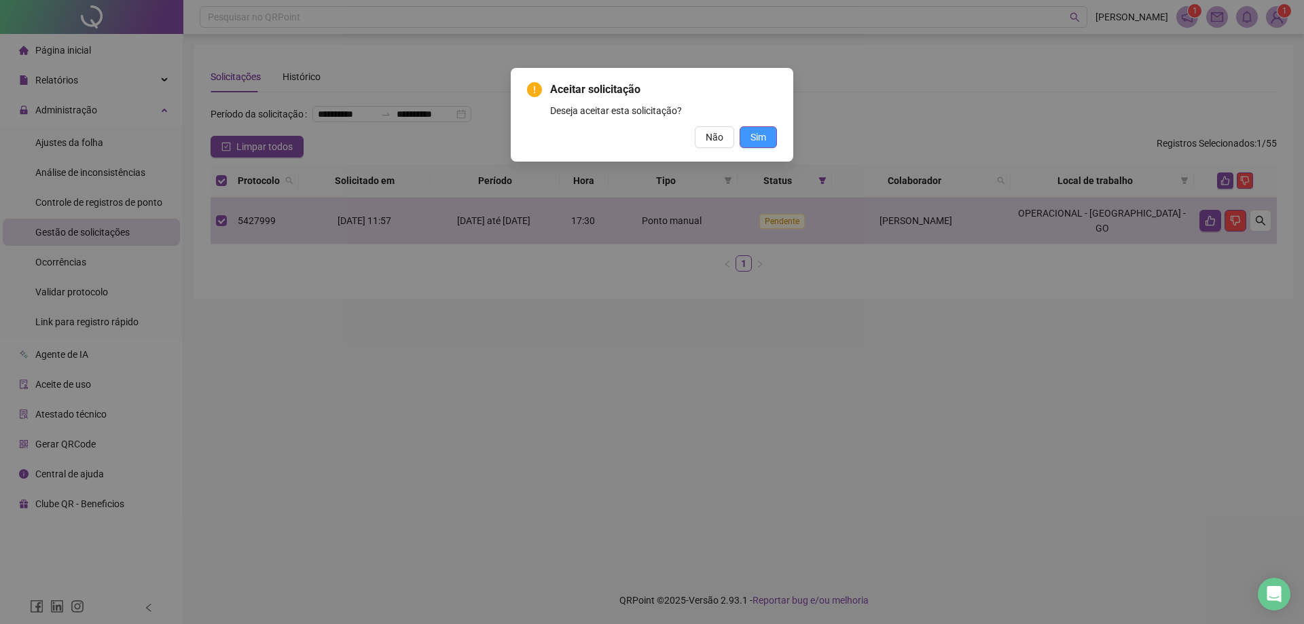
click at [765, 134] on span "Sim" at bounding box center [758, 137] width 16 height 15
